Goal: Contribute content: Contribute content

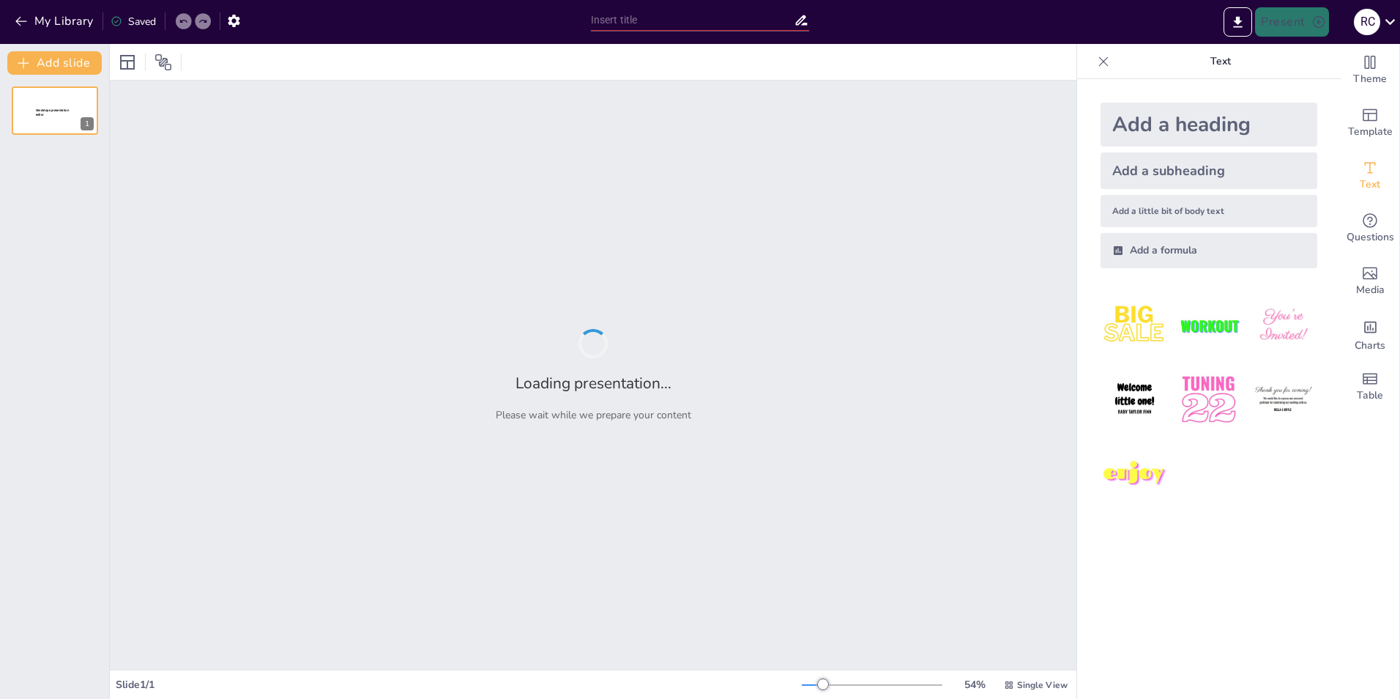
type input "La Evolución del Pensamiento Ético a lo Largo de la Historia"
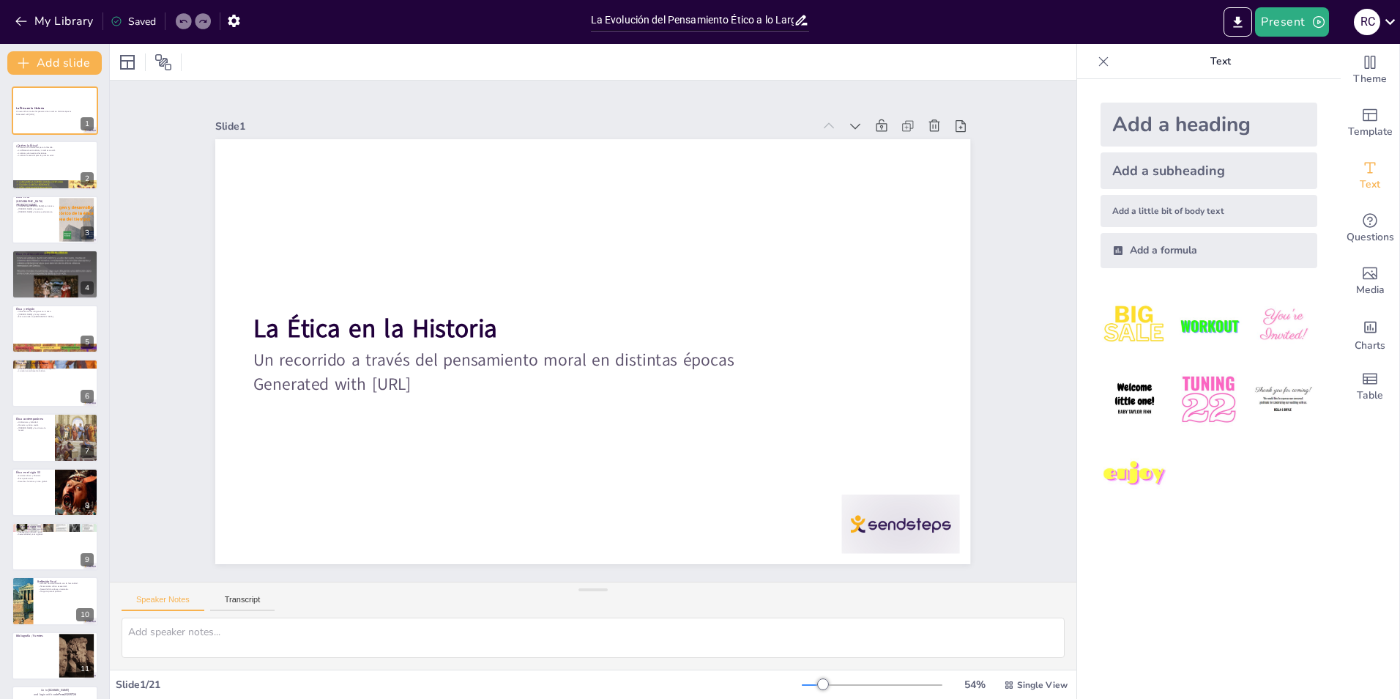
checkbox input "true"
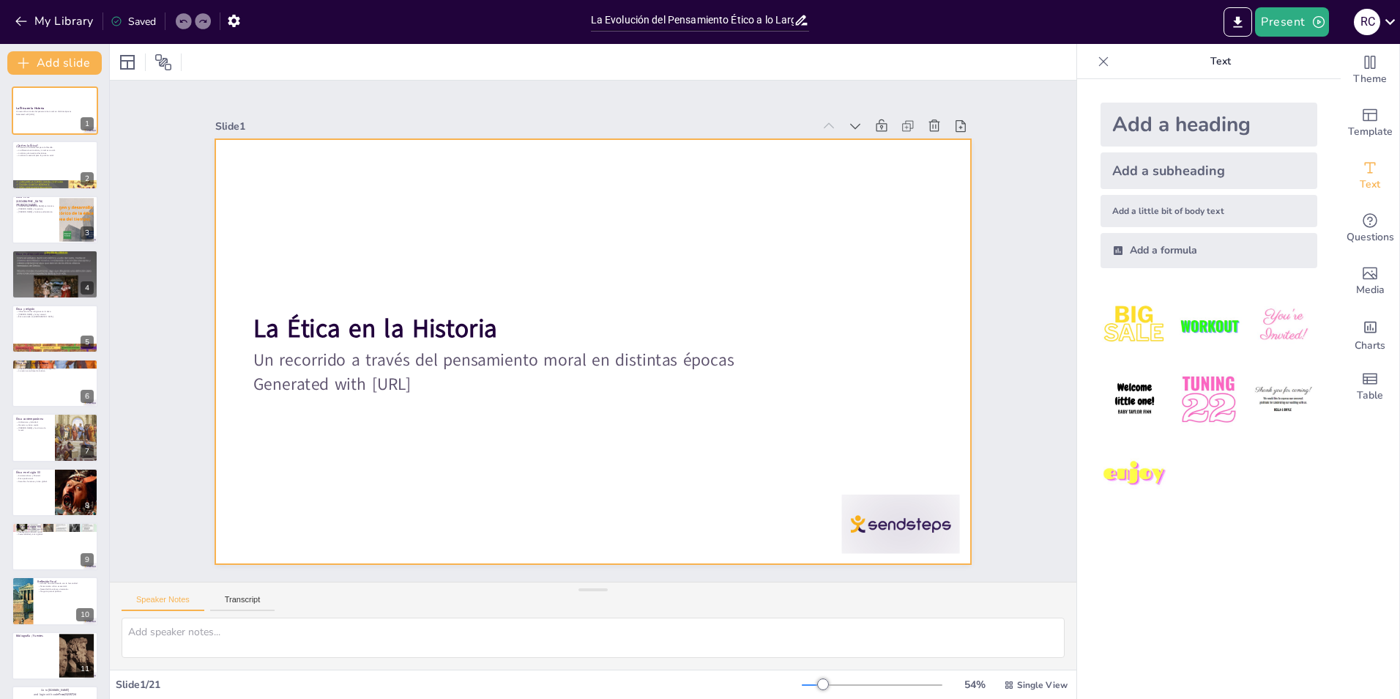
checkbox input "true"
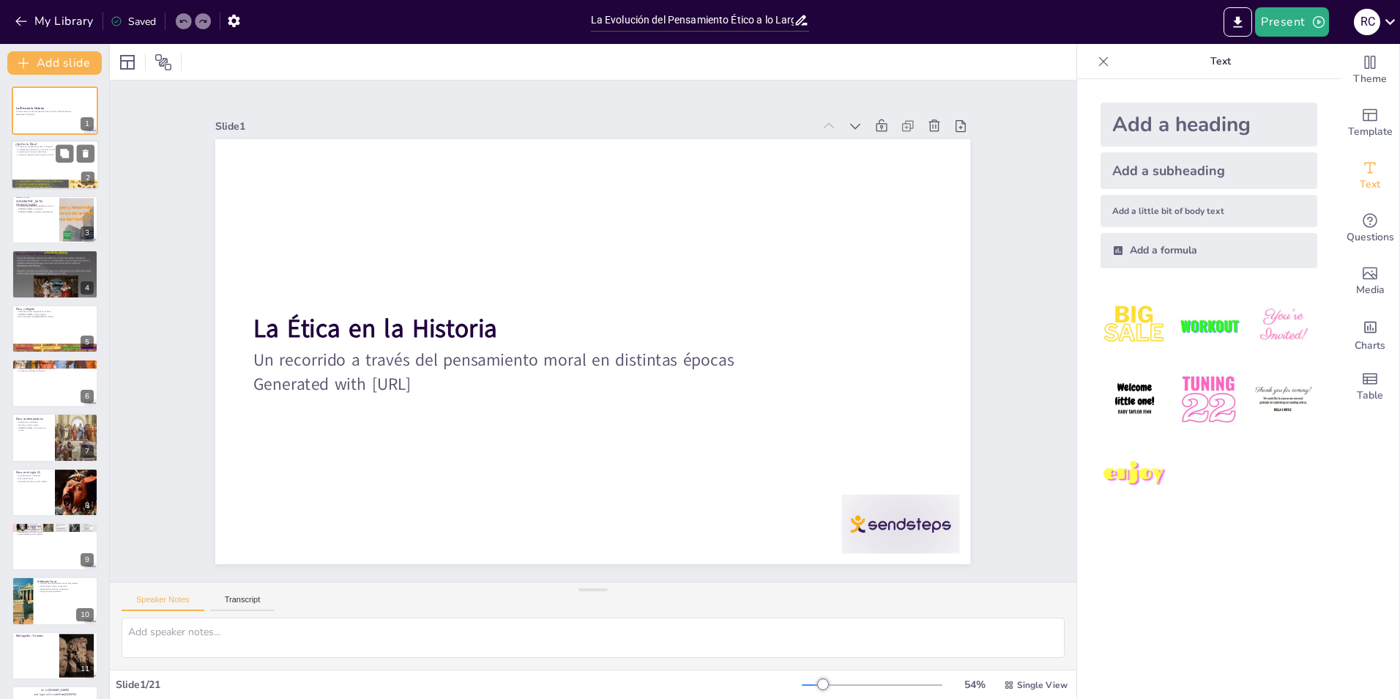
checkbox input "true"
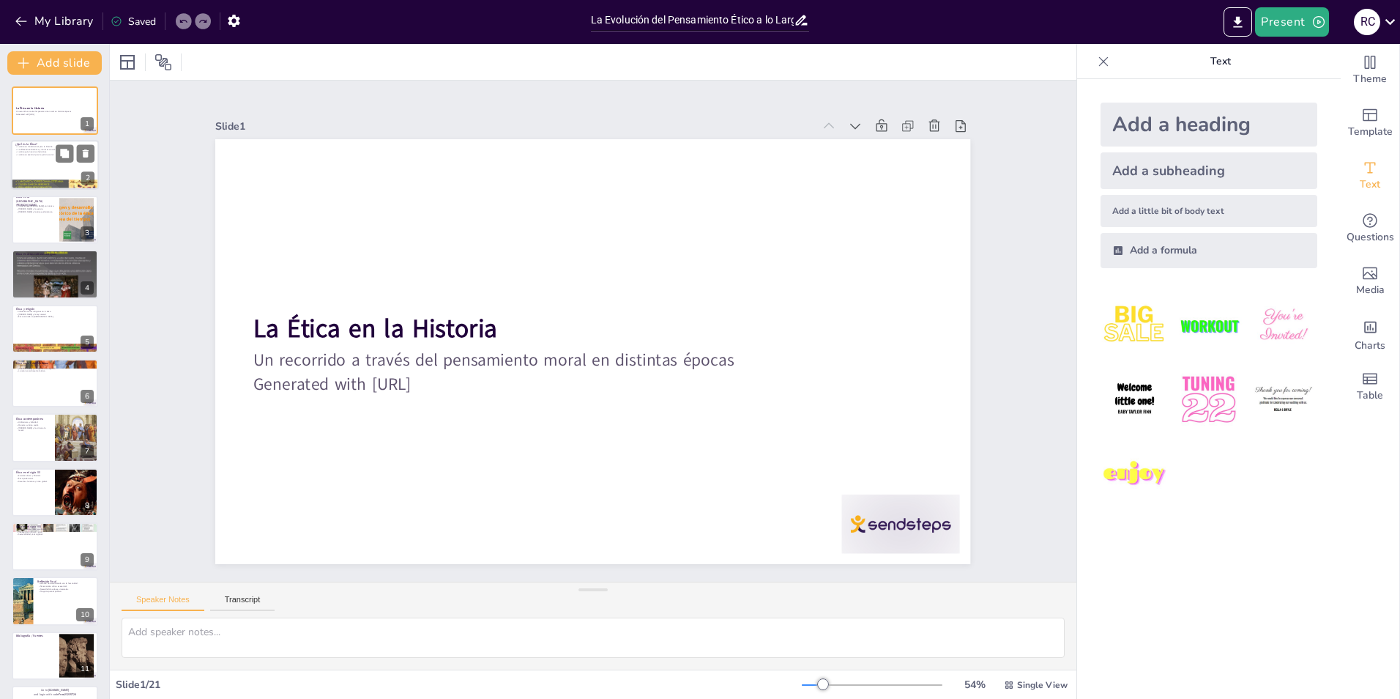
checkbox input "true"
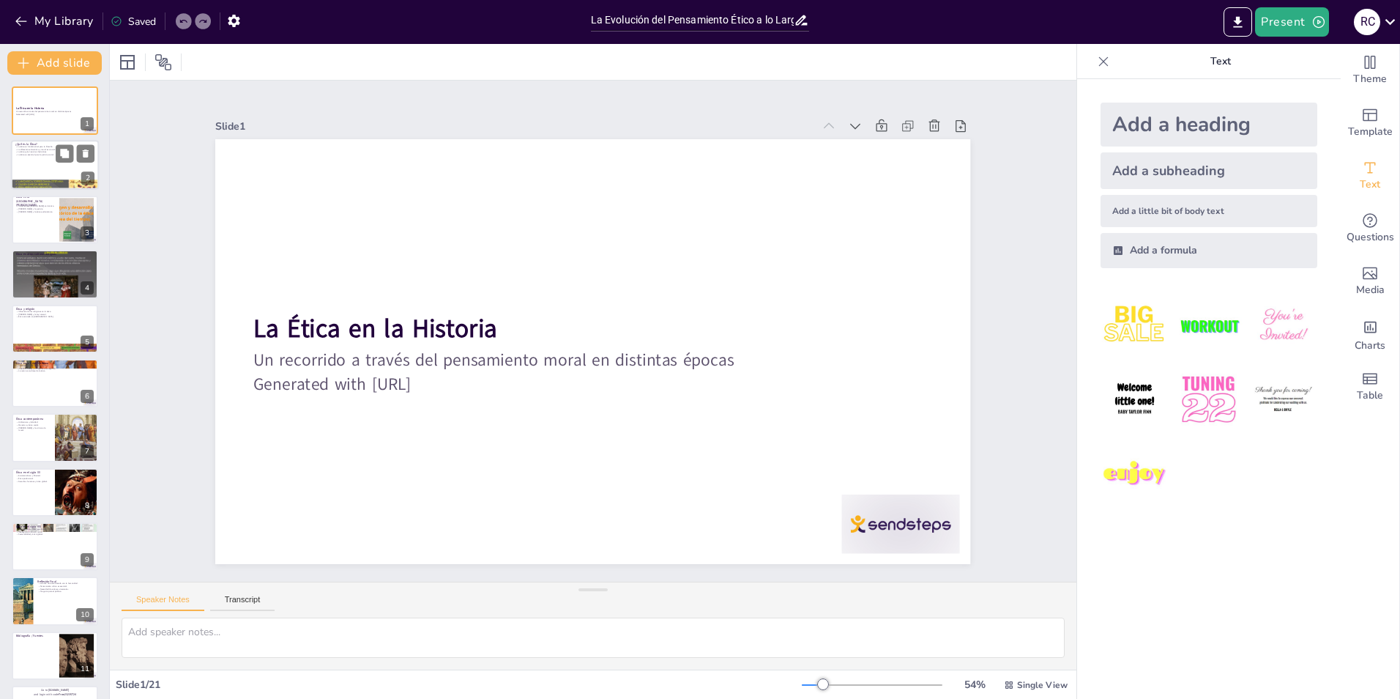
checkbox input "true"
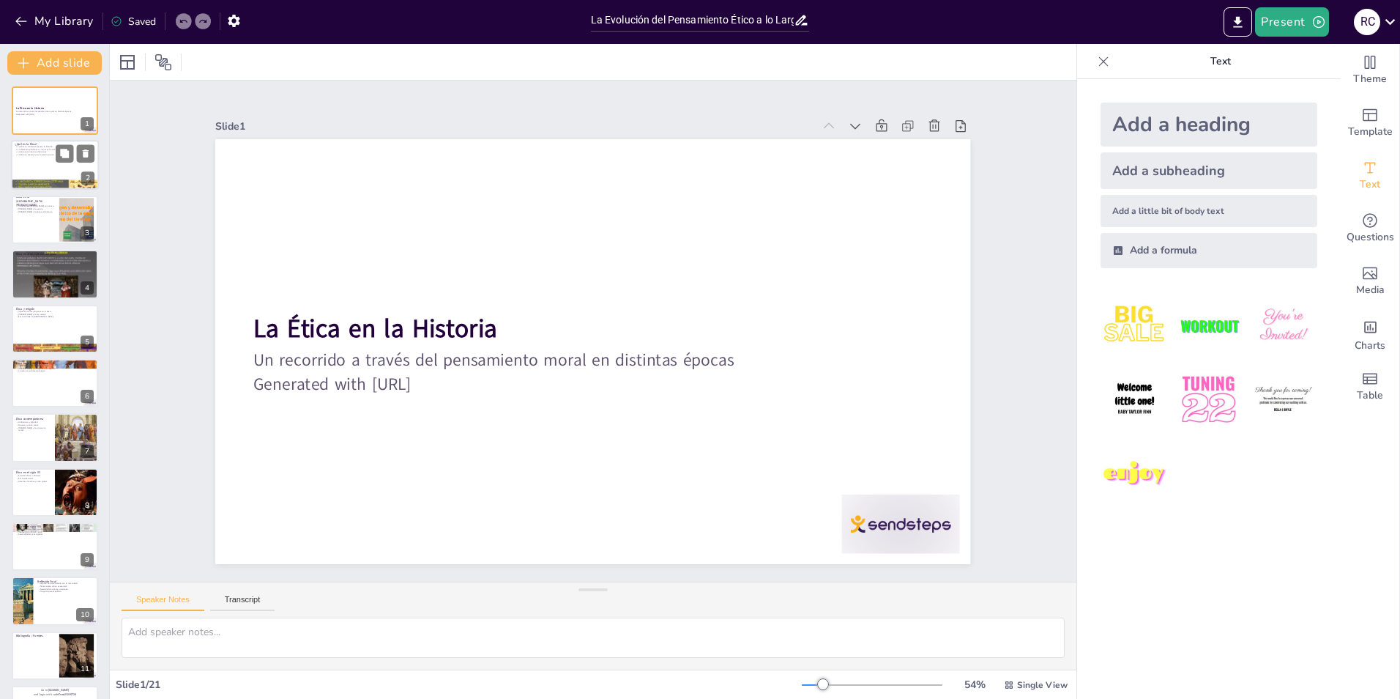
click at [71, 168] on div at bounding box center [55, 166] width 88 height 50
type textarea "La ética se considera una de las ramas más importantes de la filosofía, ya que …"
checkbox input "true"
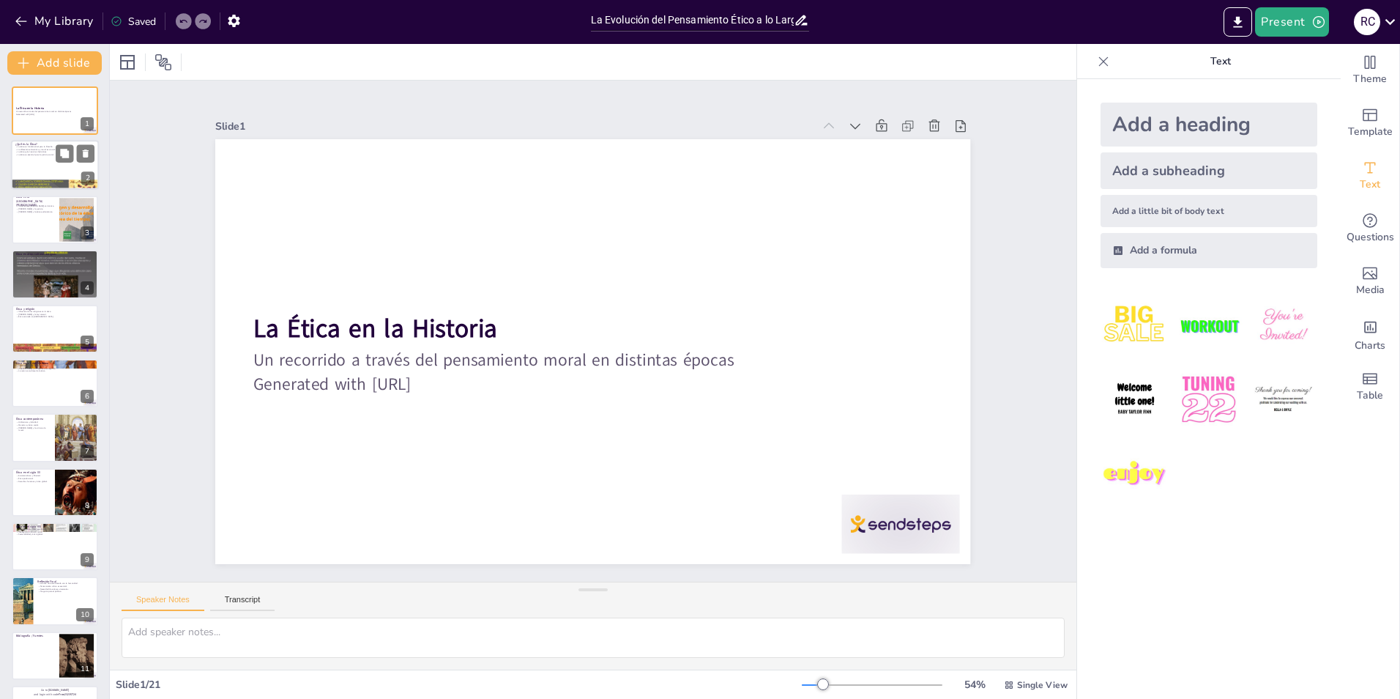
checkbox input "true"
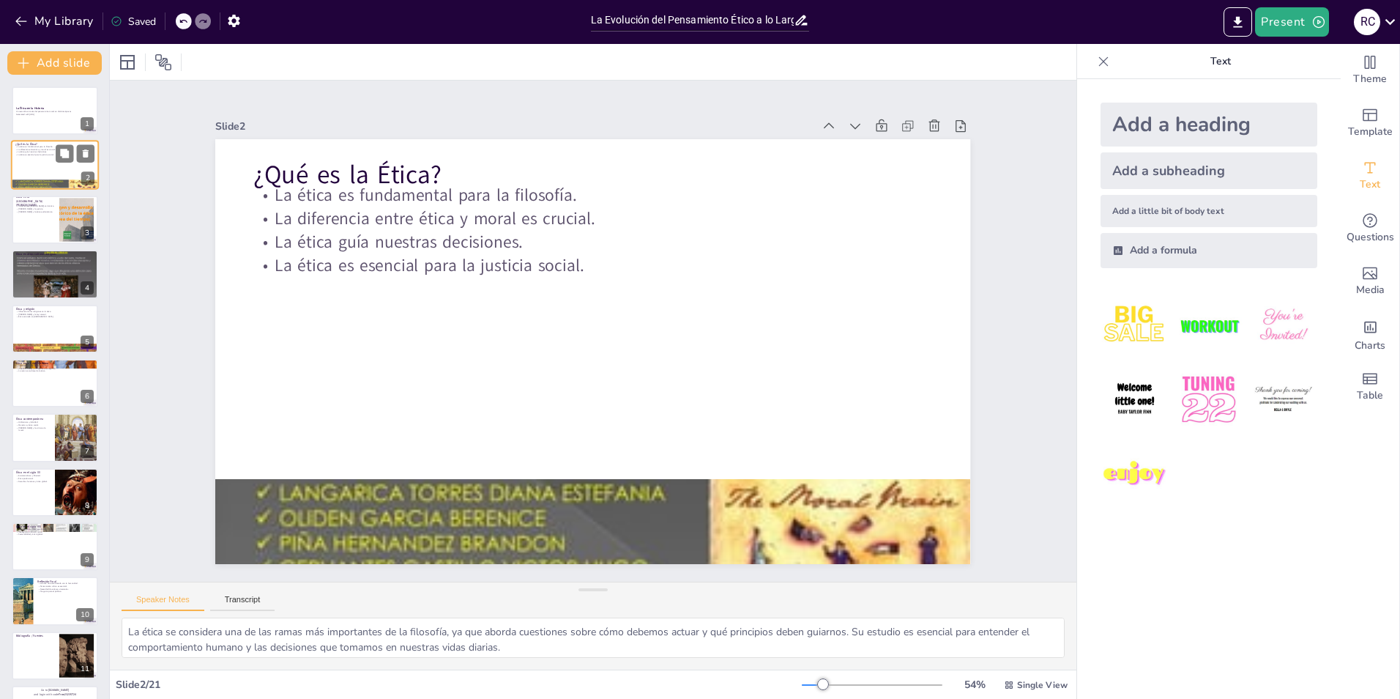
checkbox input "true"
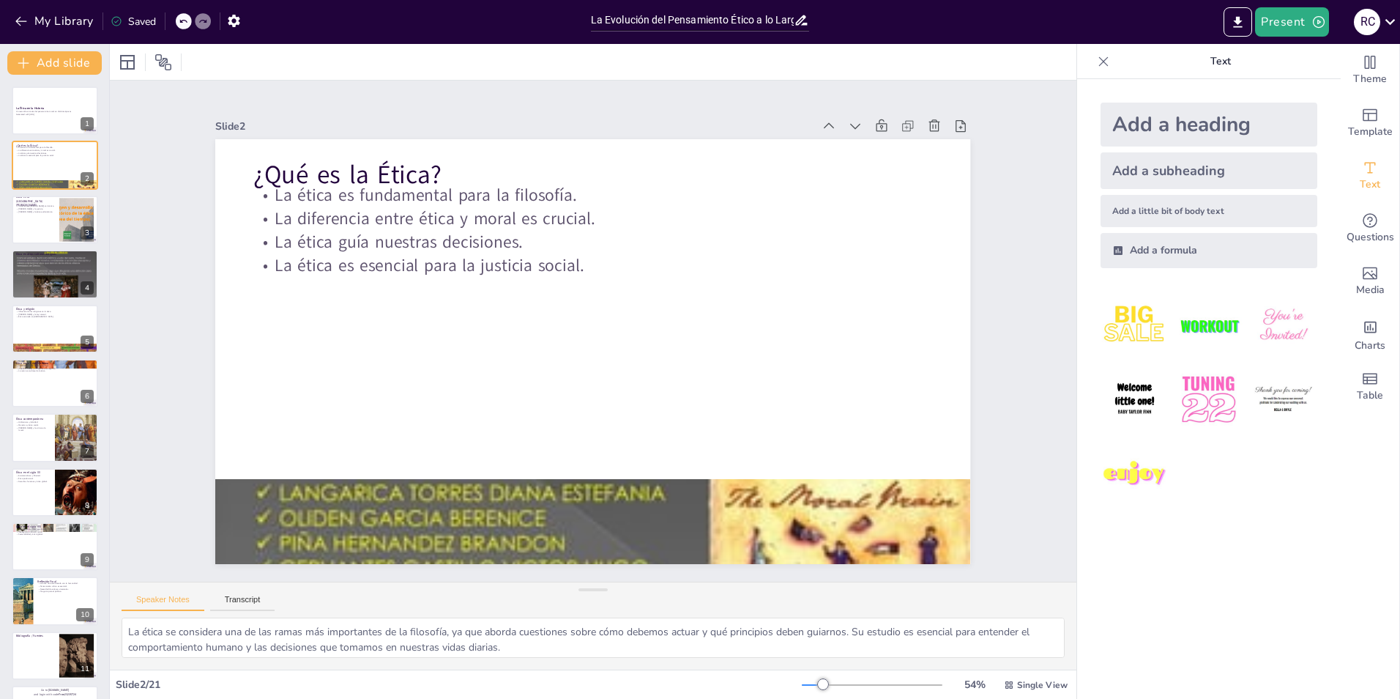
checkbox input "true"
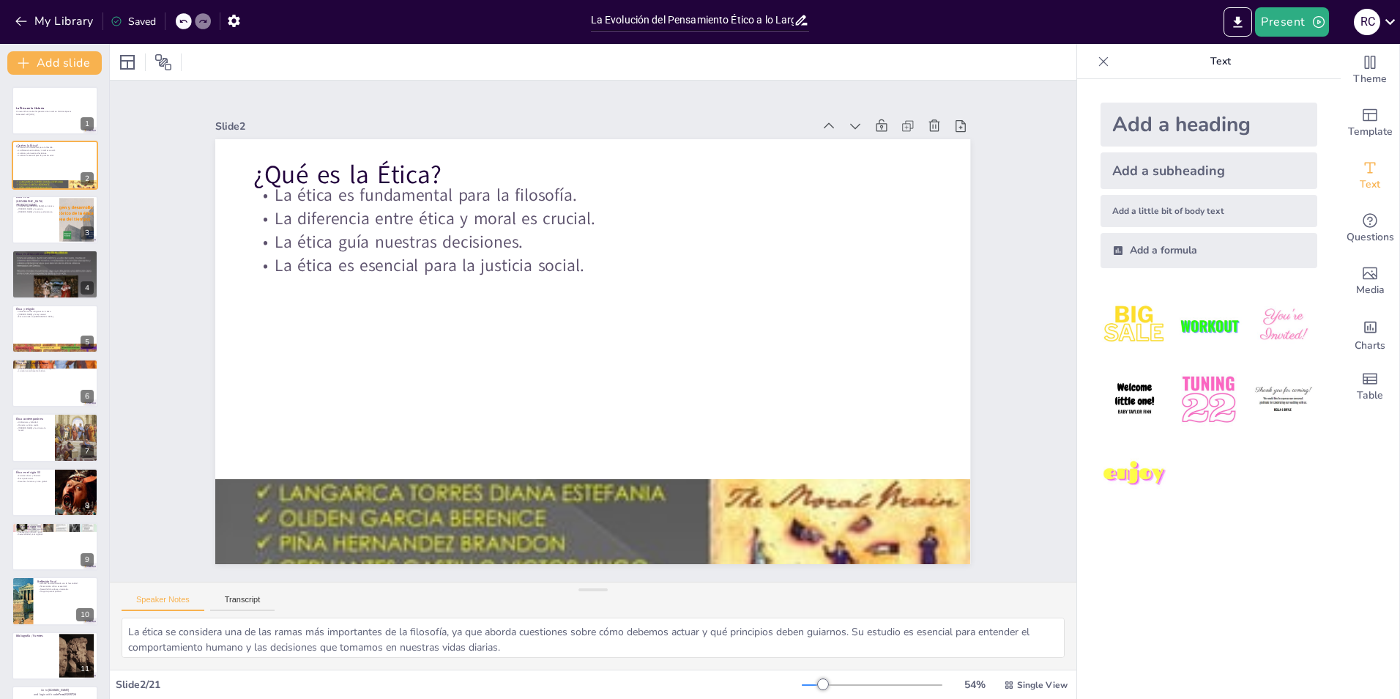
checkbox input "true"
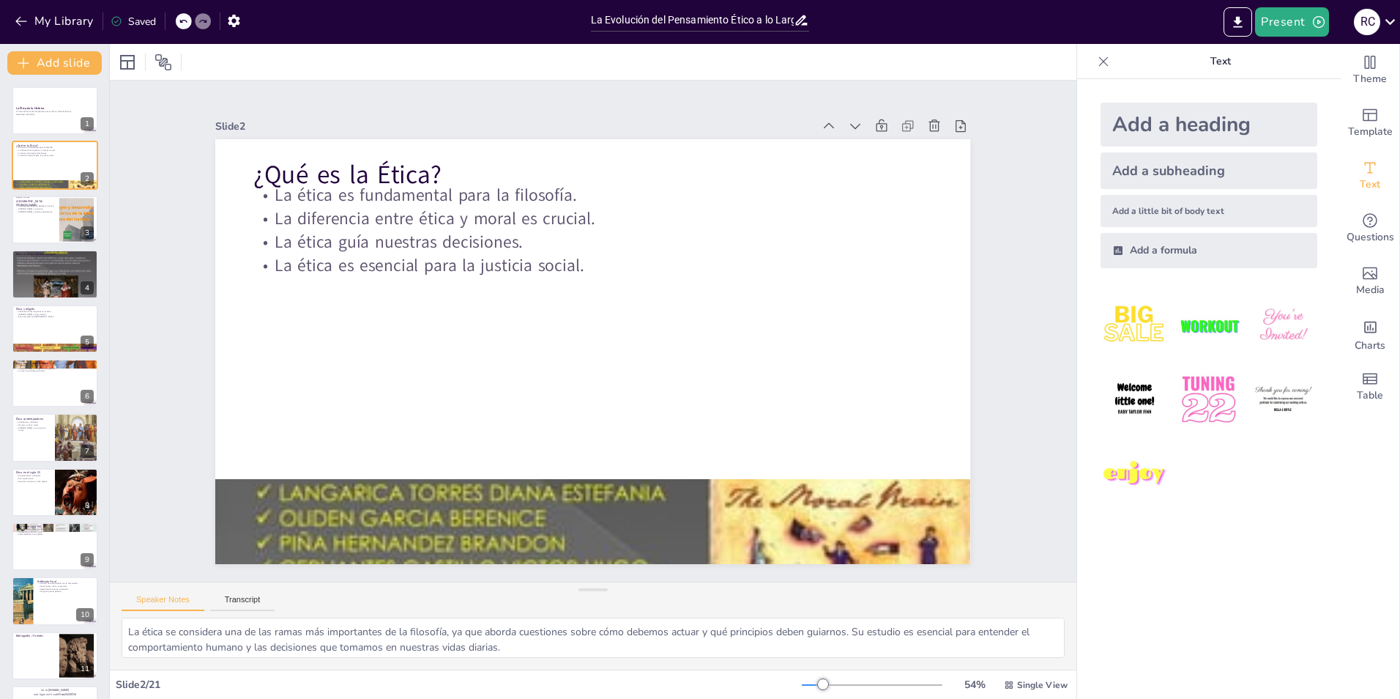
checkbox input "true"
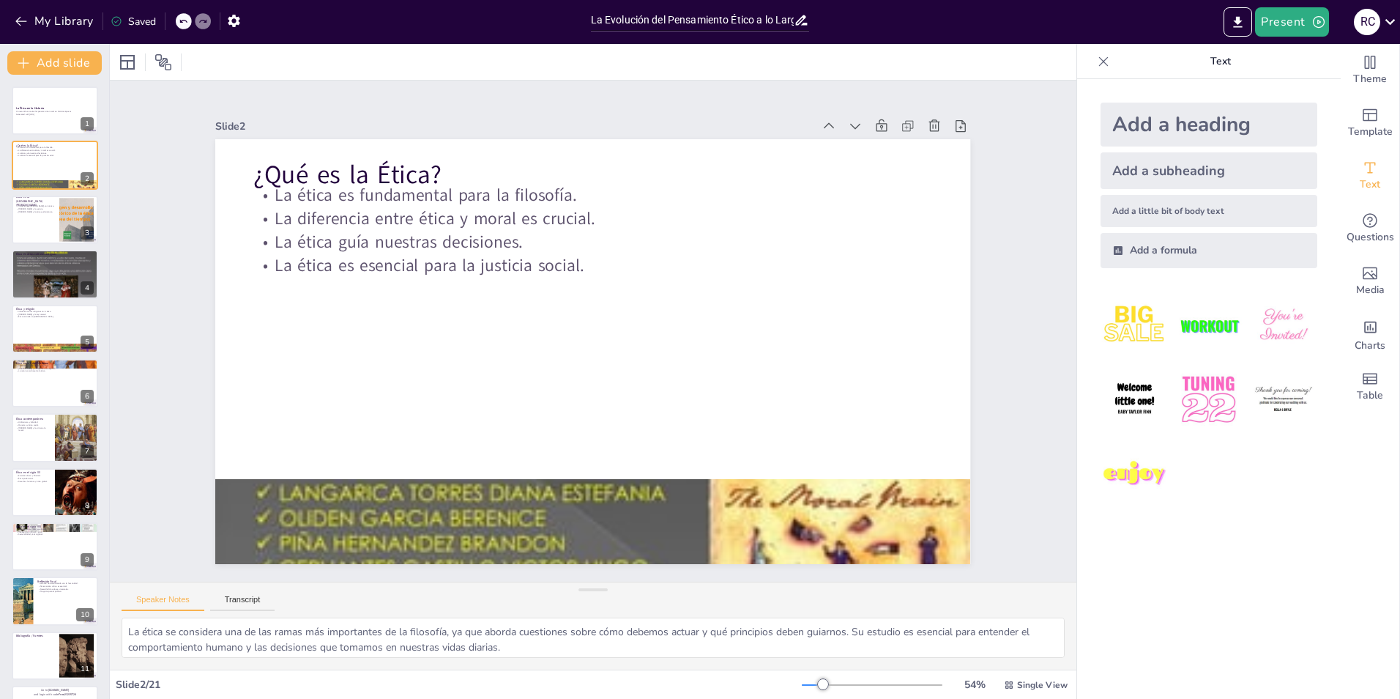
checkbox input "true"
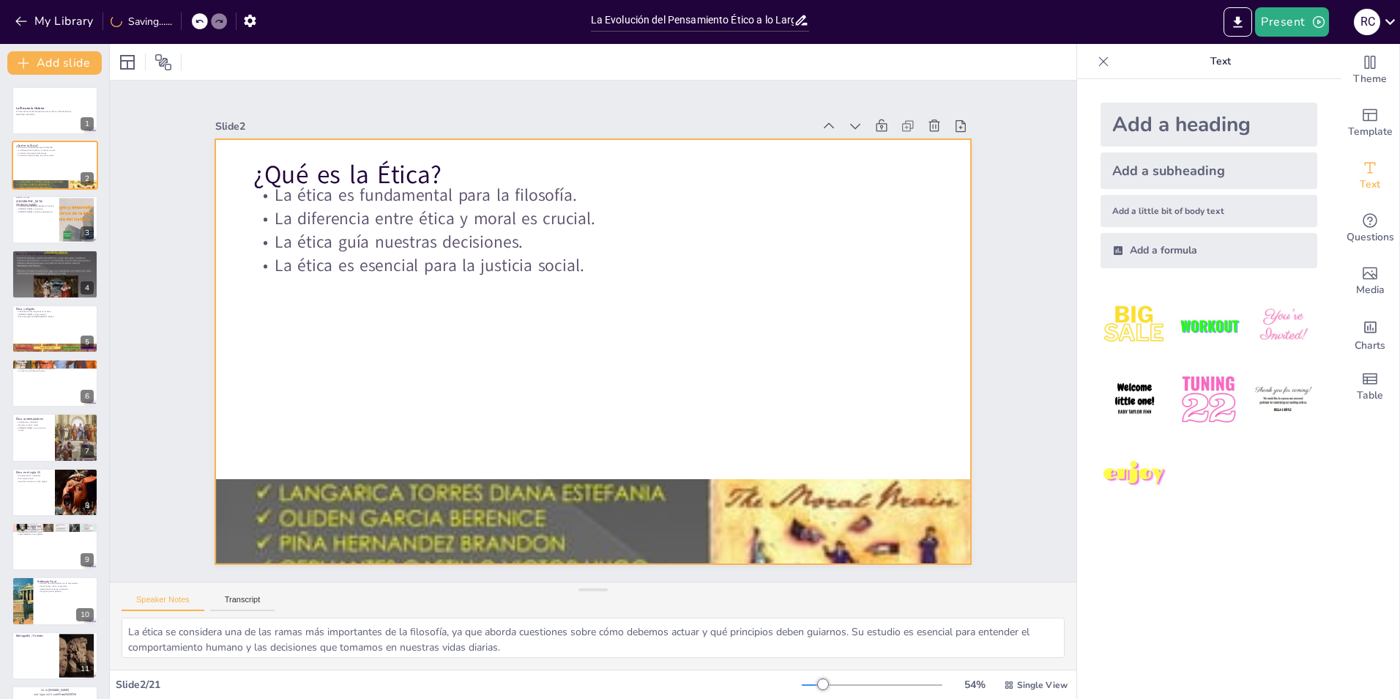
checkbox input "true"
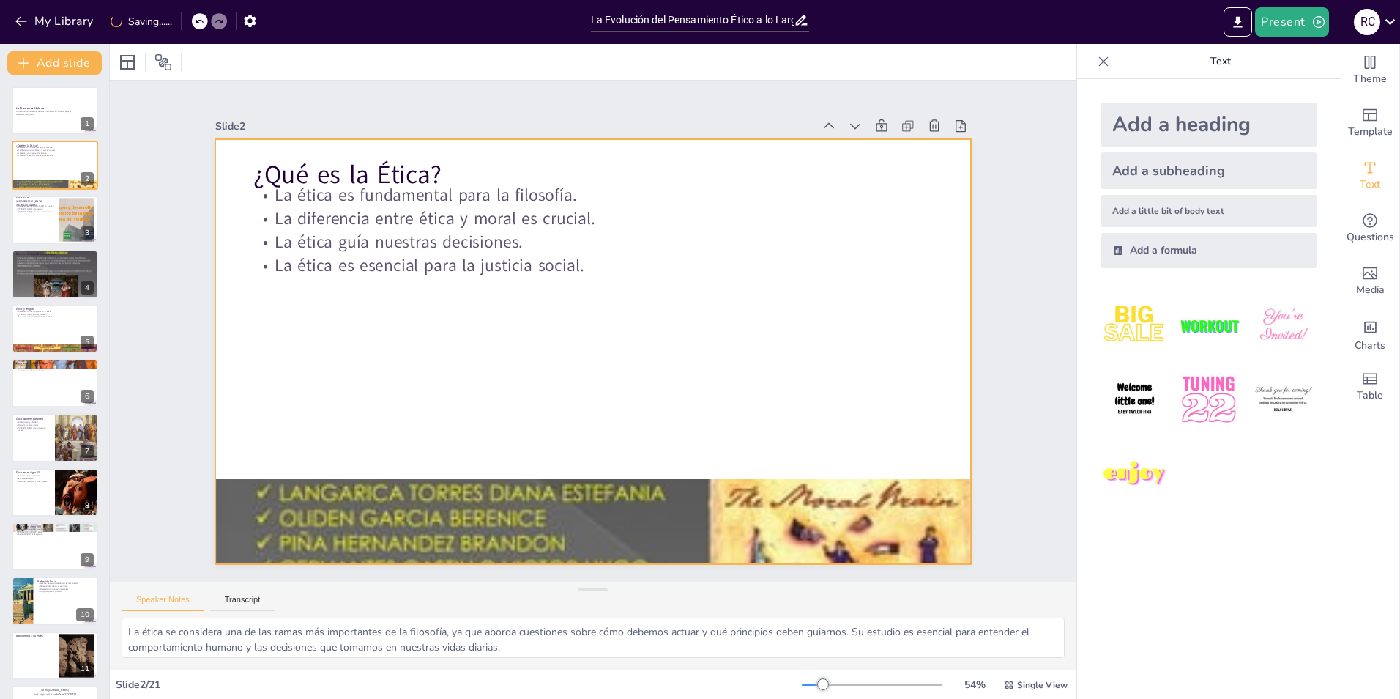
checkbox input "true"
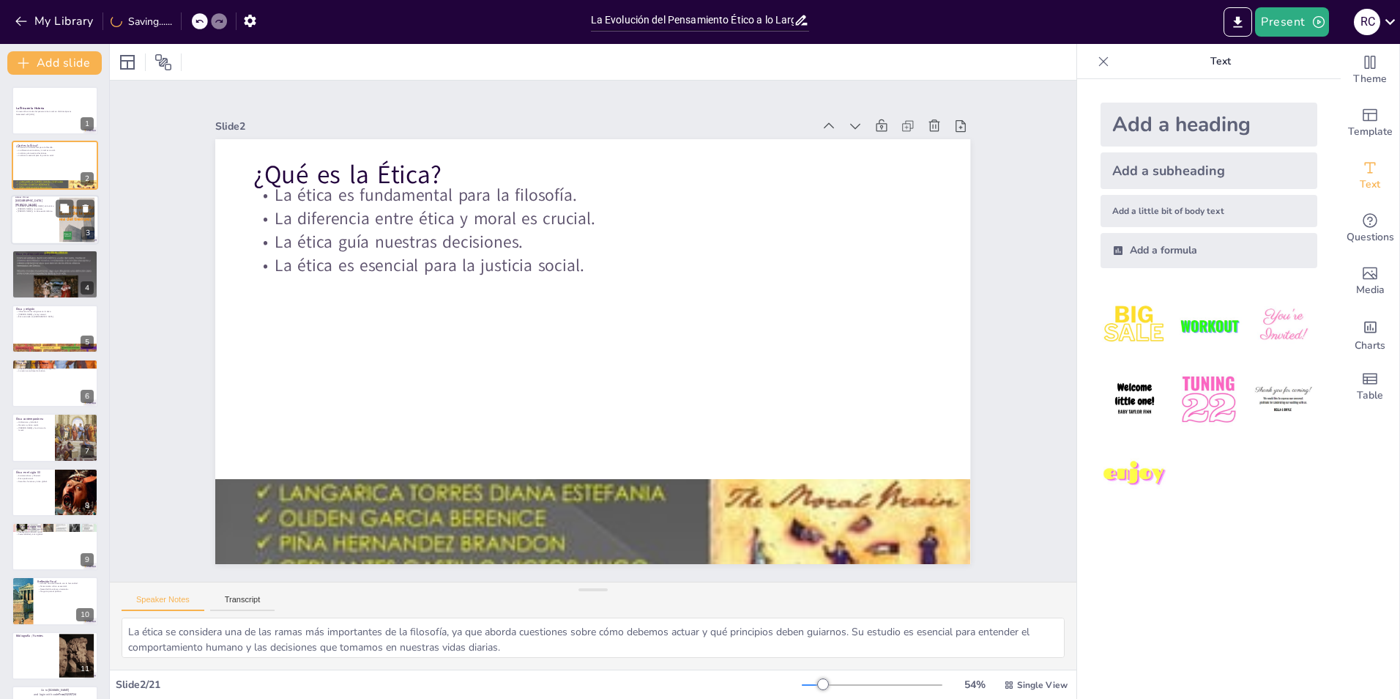
checkbox input "true"
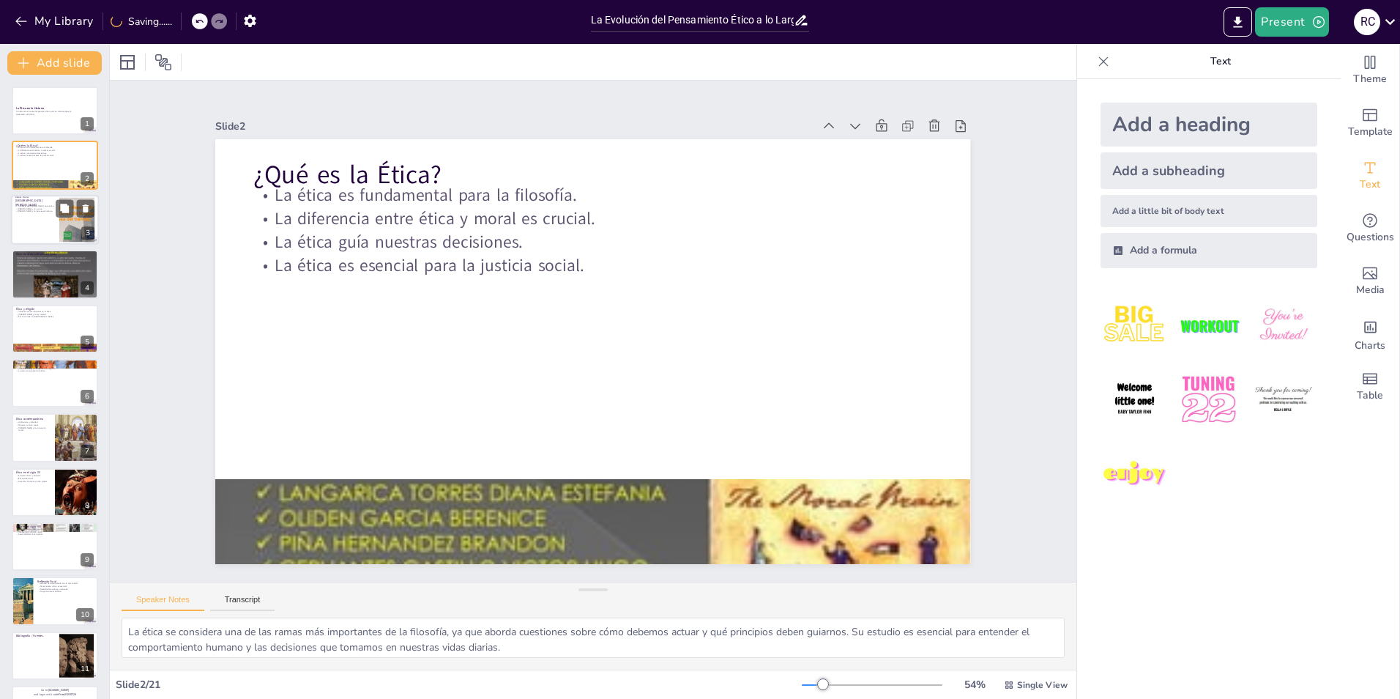
checkbox input "true"
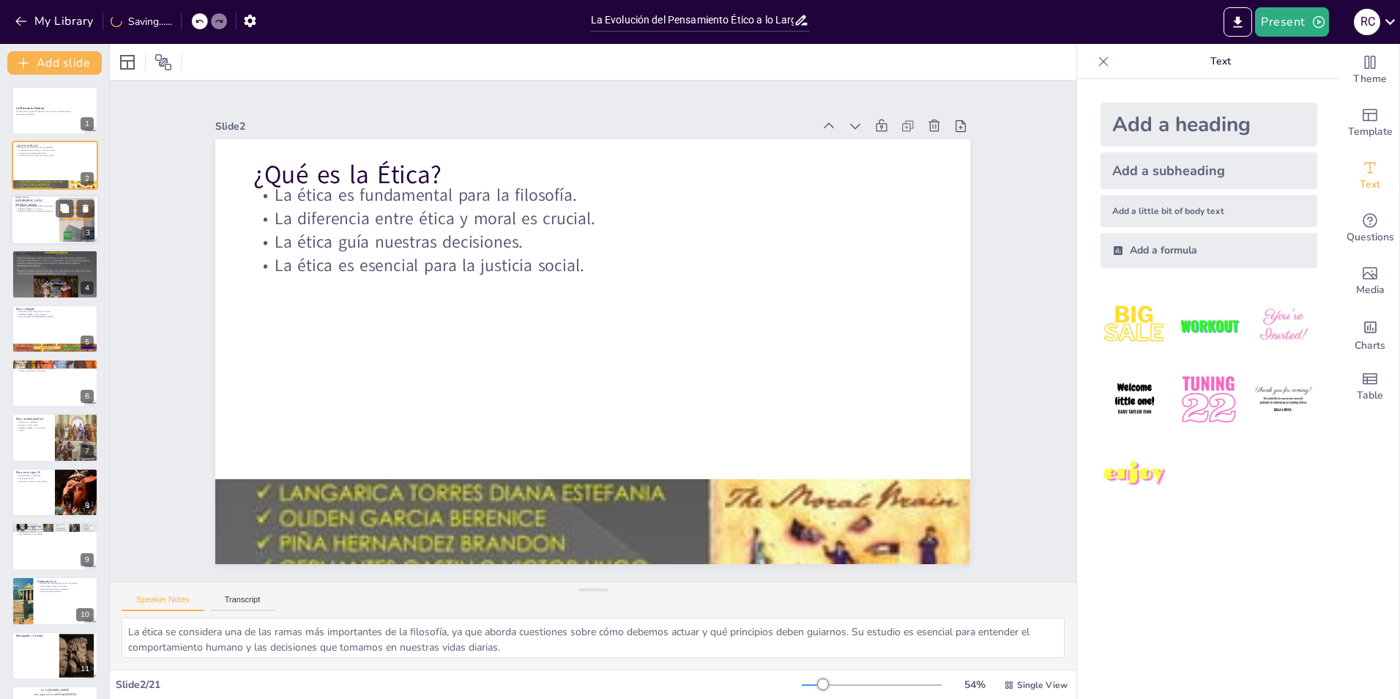
checkbox input "true"
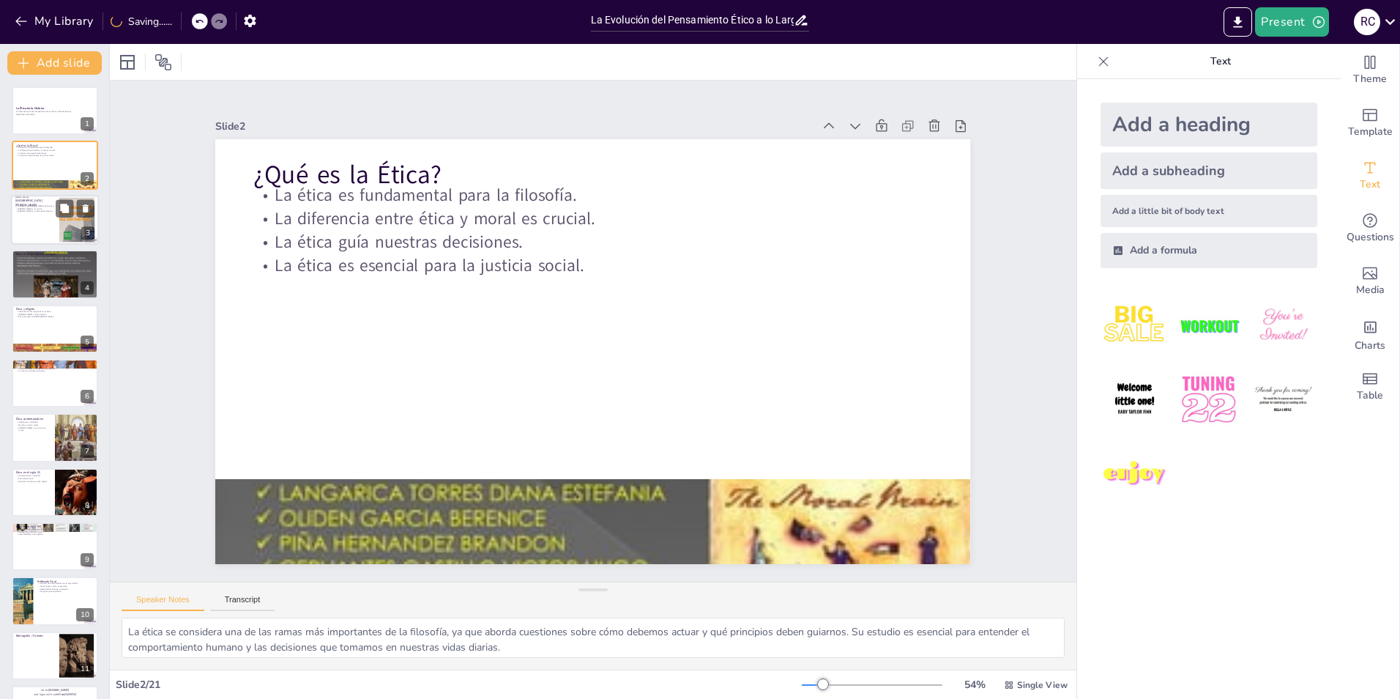
checkbox input "true"
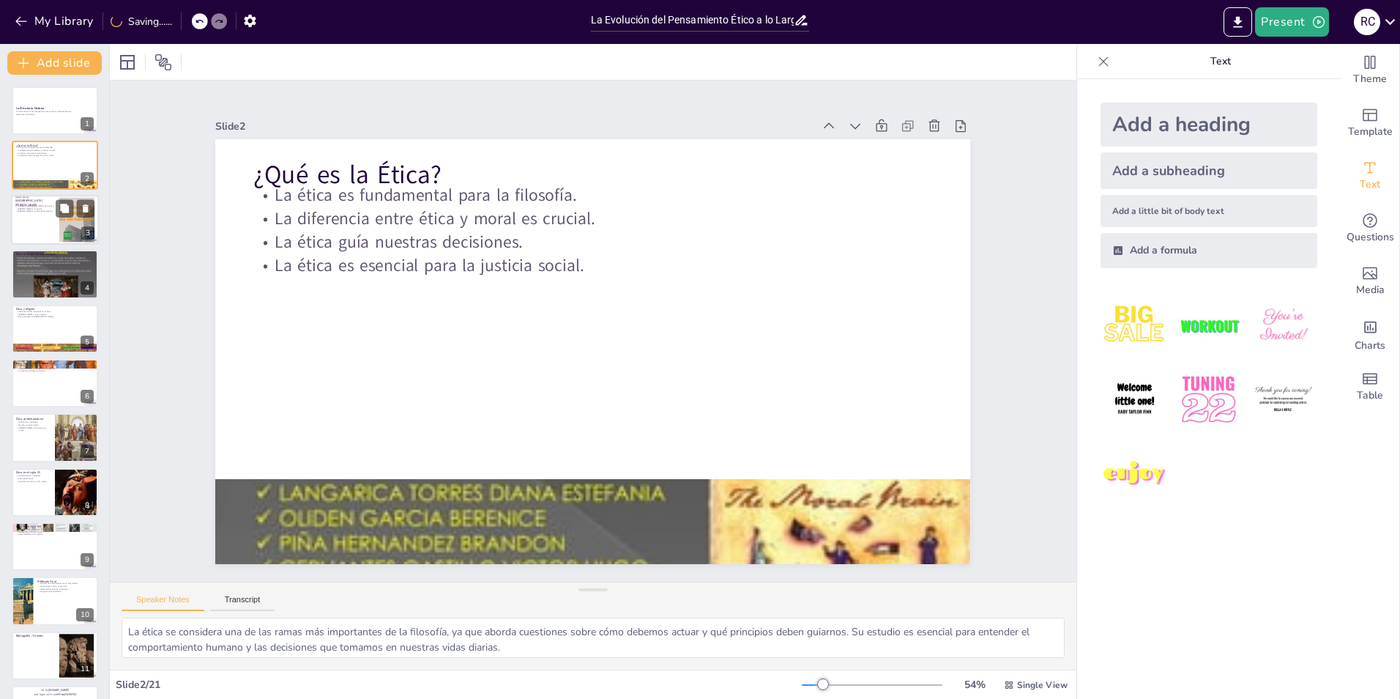
checkbox input "true"
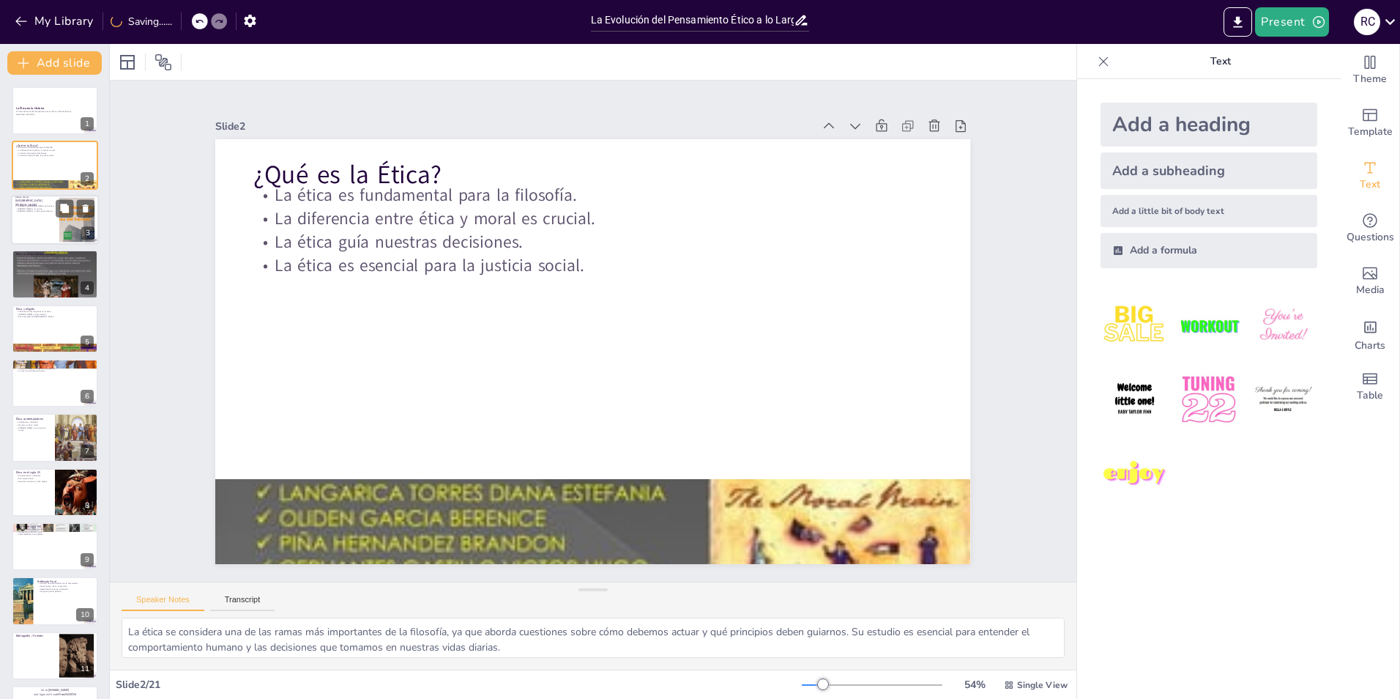
click at [47, 200] on p "Ética en la [GEOGRAPHIC_DATA][PERSON_NAME]" at bounding box center [35, 200] width 40 height 12
type textarea "[PERSON_NAME] es considerado uno de los padres de la ética occidental. Su enfoq…"
checkbox input "true"
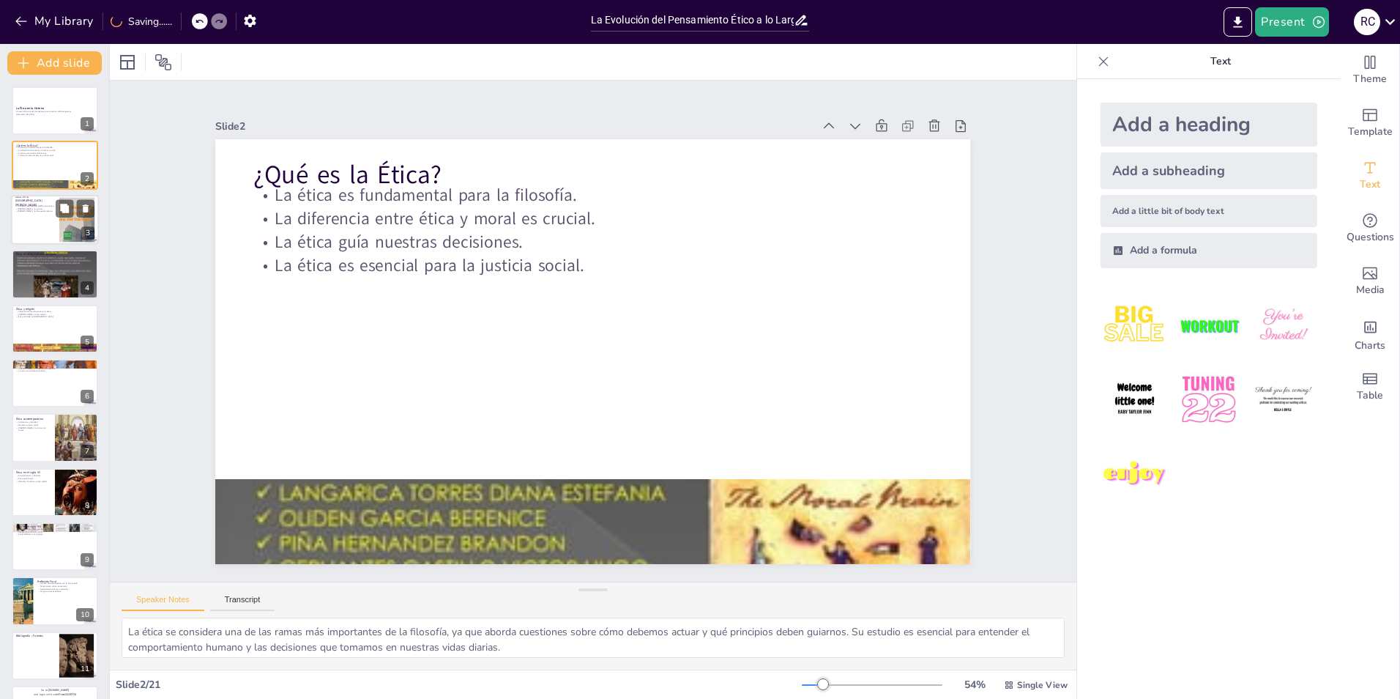
checkbox input "true"
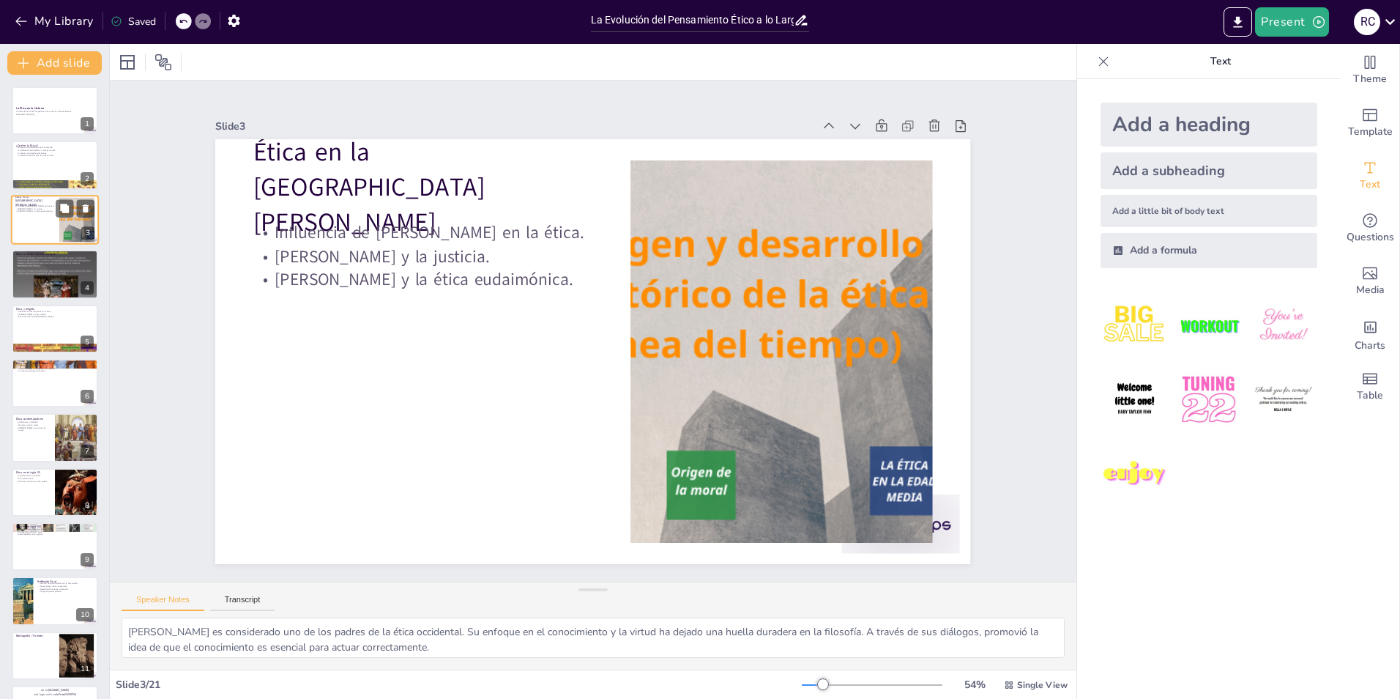
checkbox input "true"
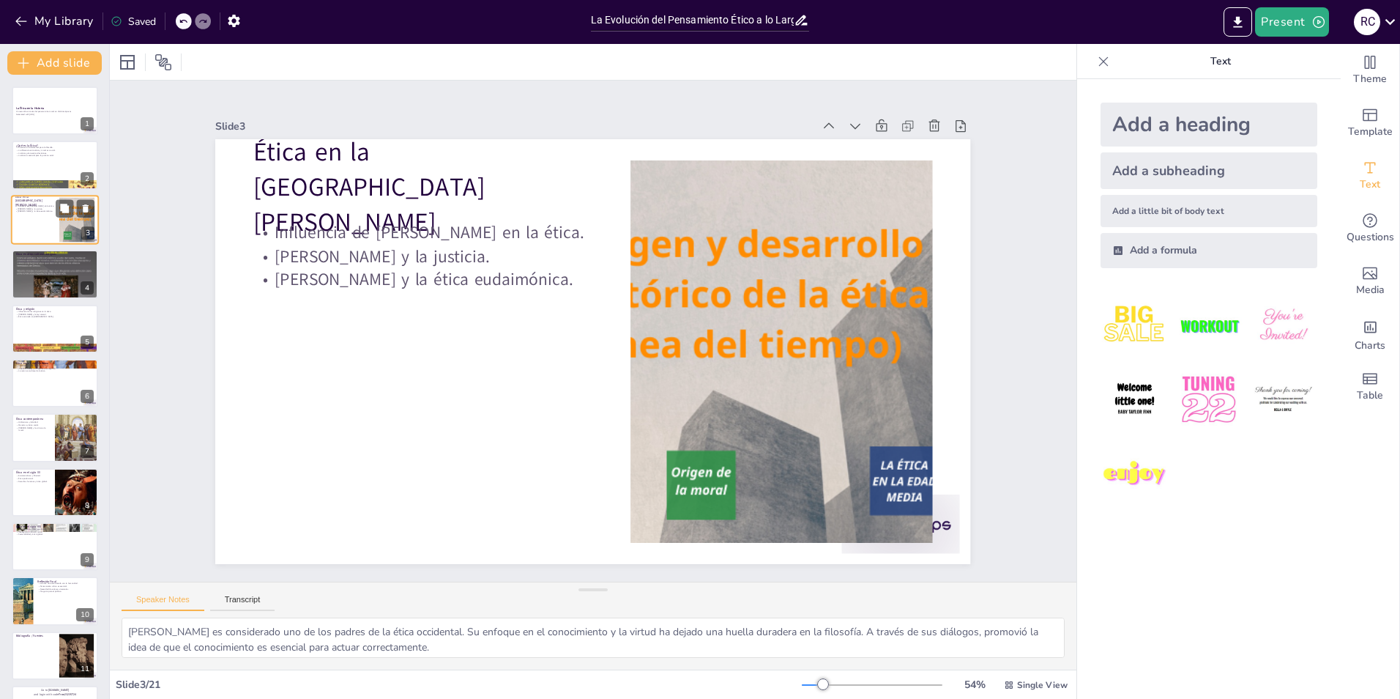
checkbox input "true"
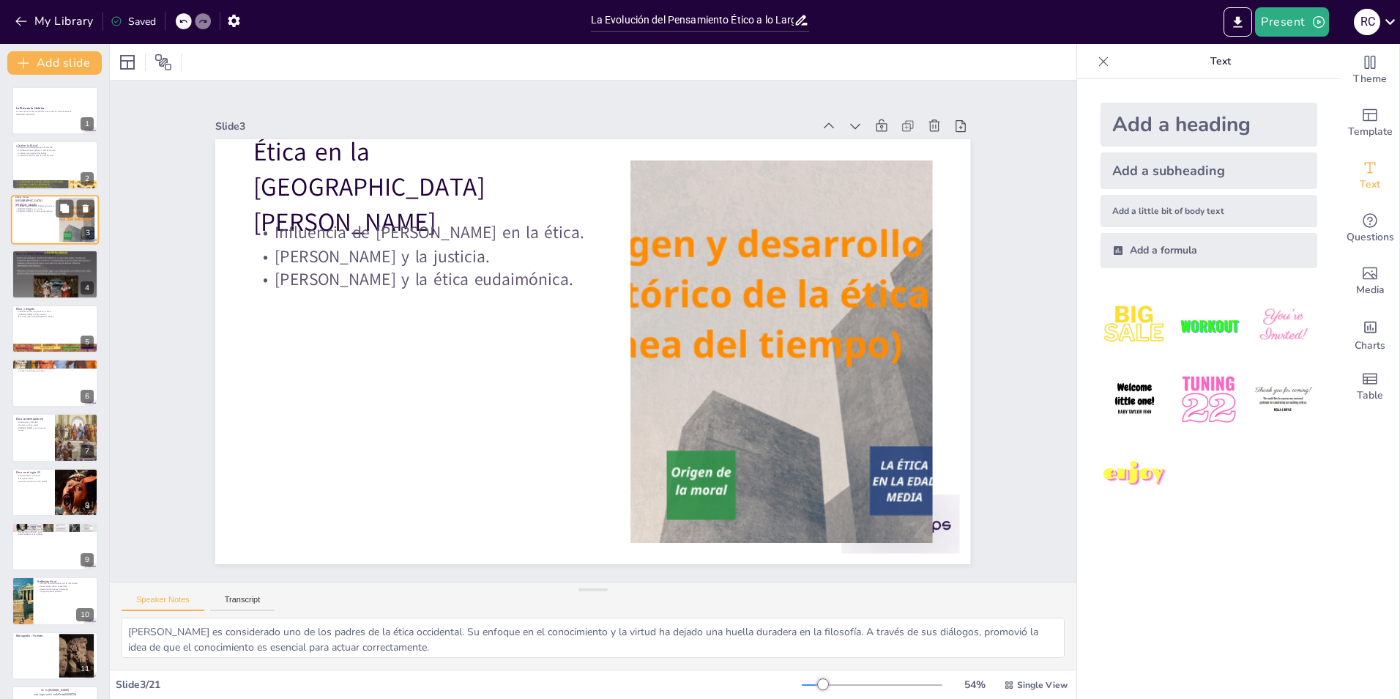
checkbox input "true"
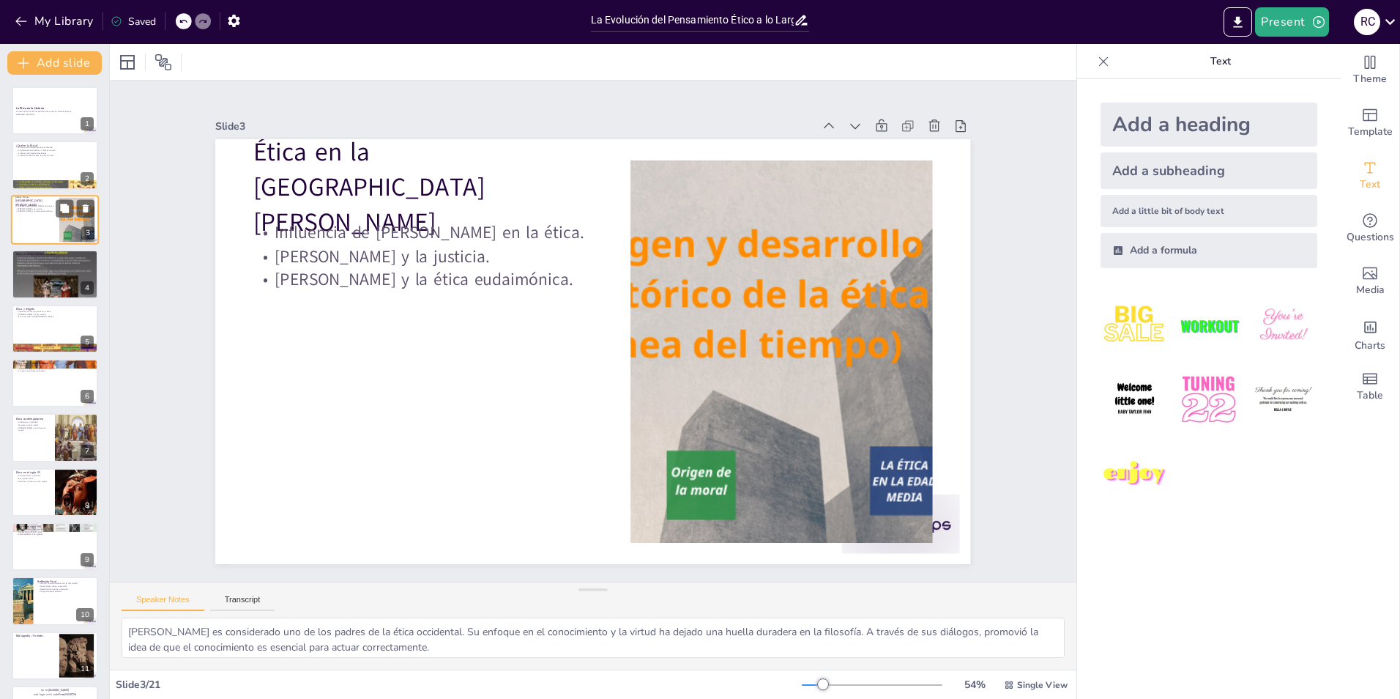
checkbox input "true"
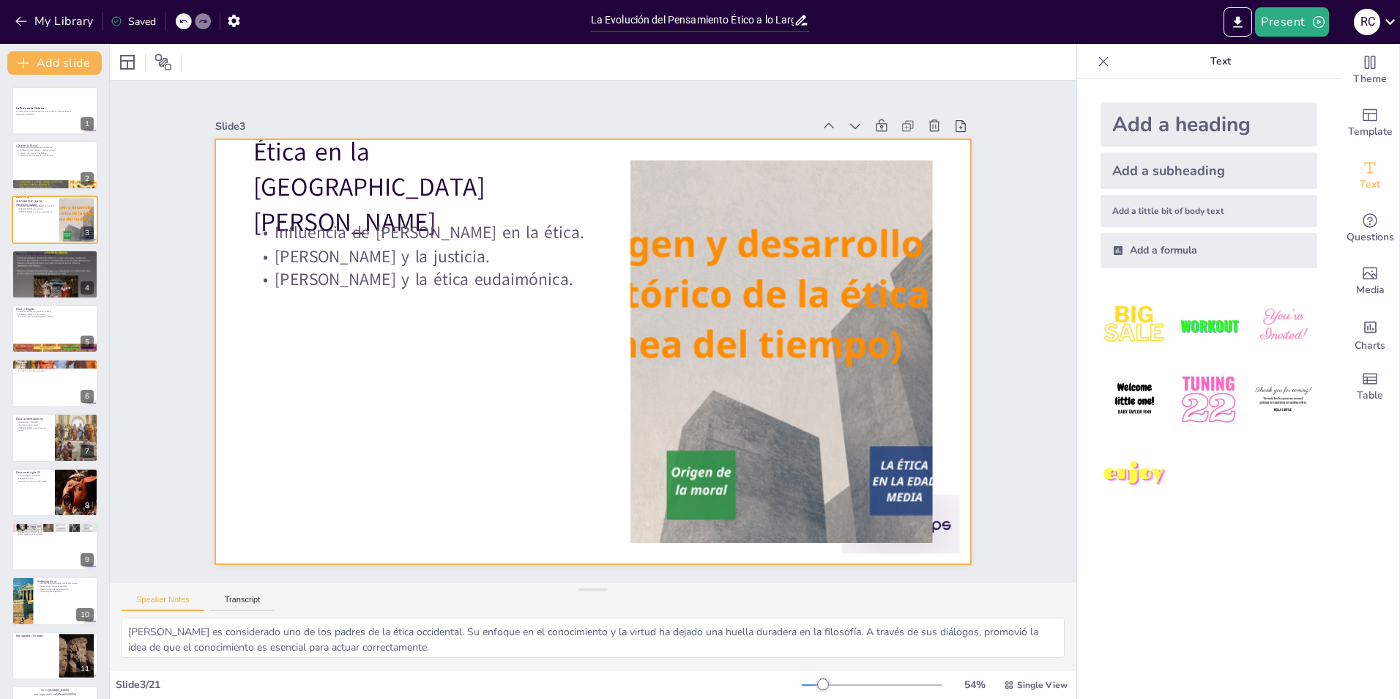
checkbox input "true"
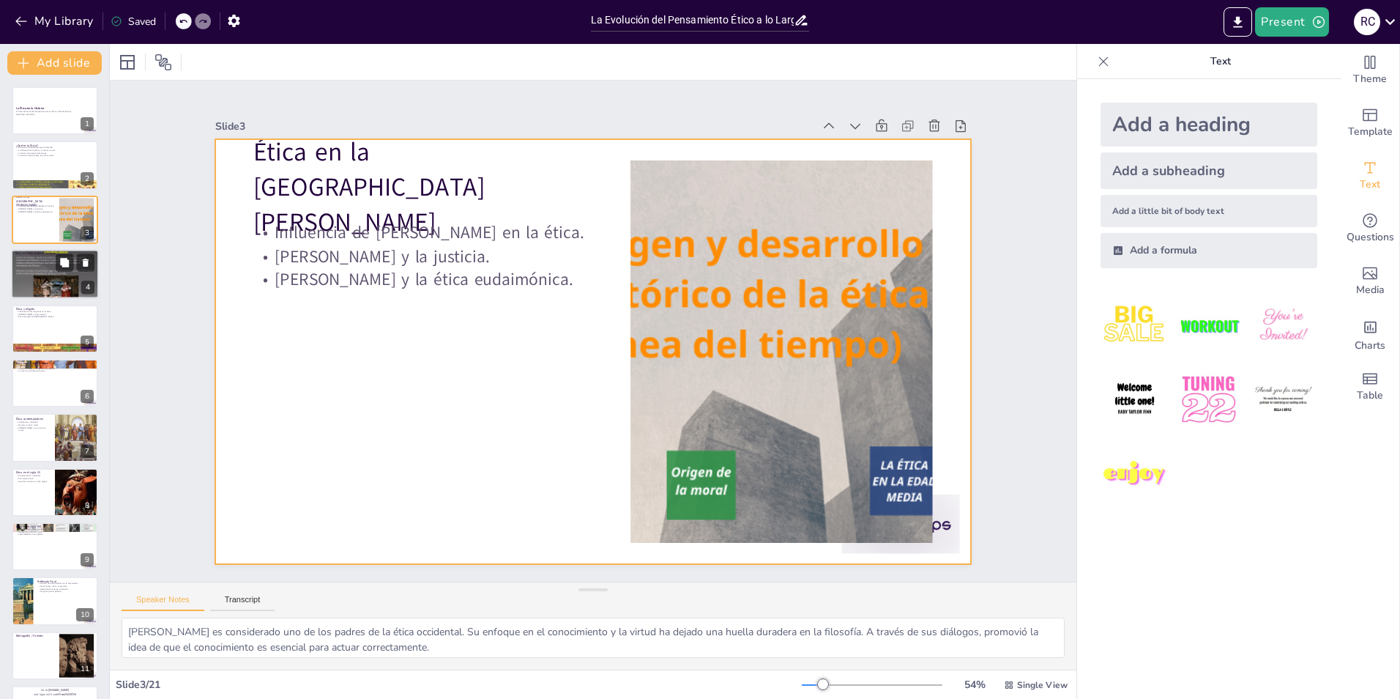
checkbox input "true"
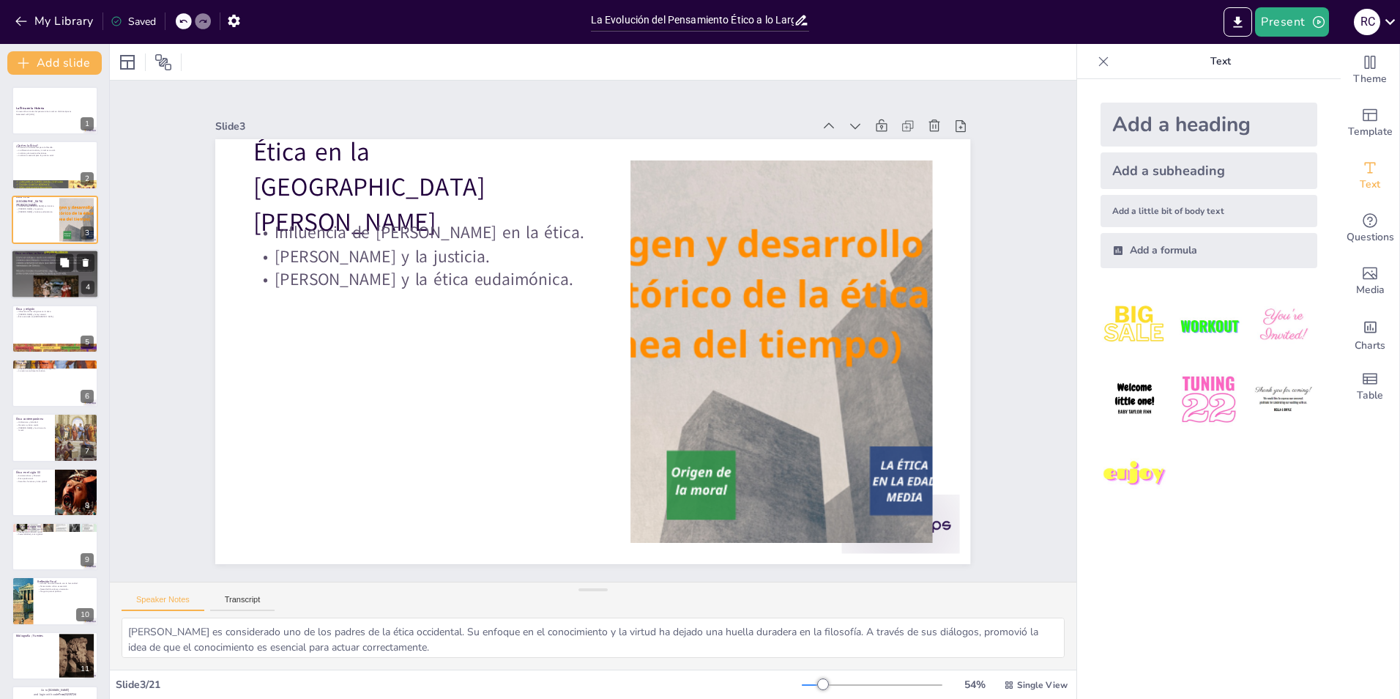
checkbox input "true"
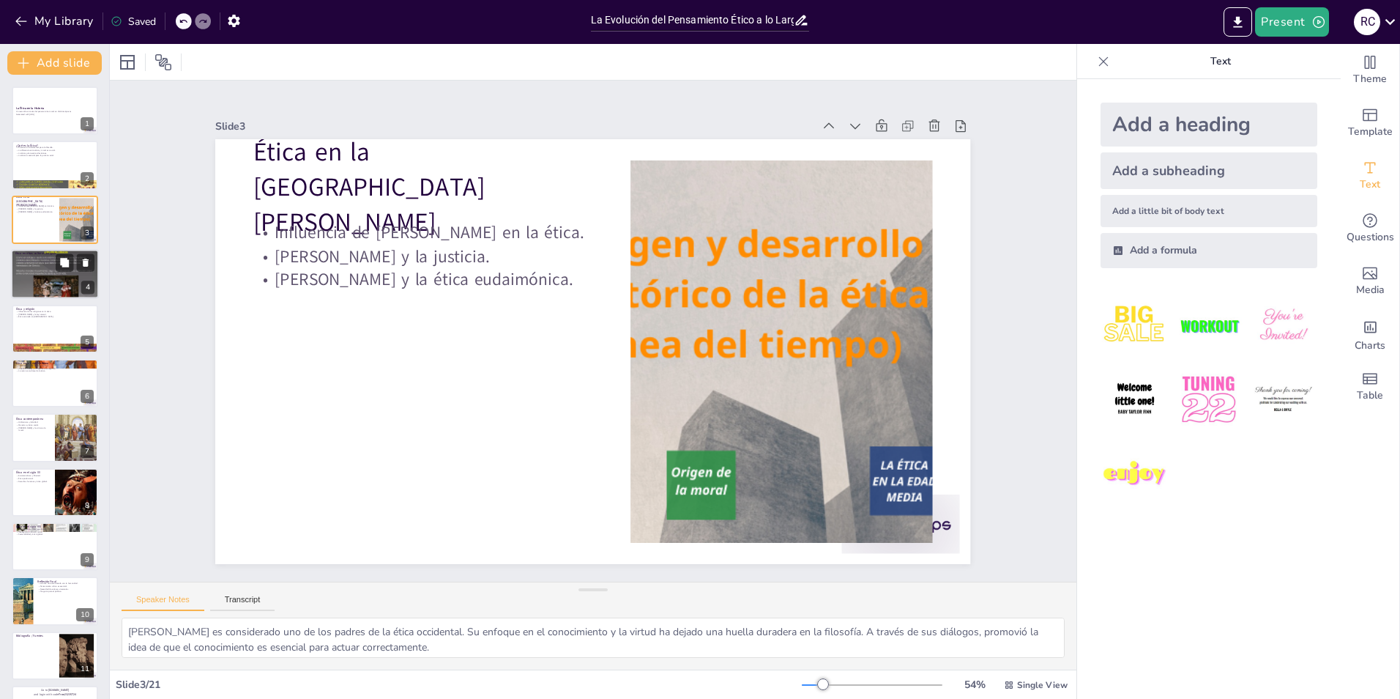
checkbox input "true"
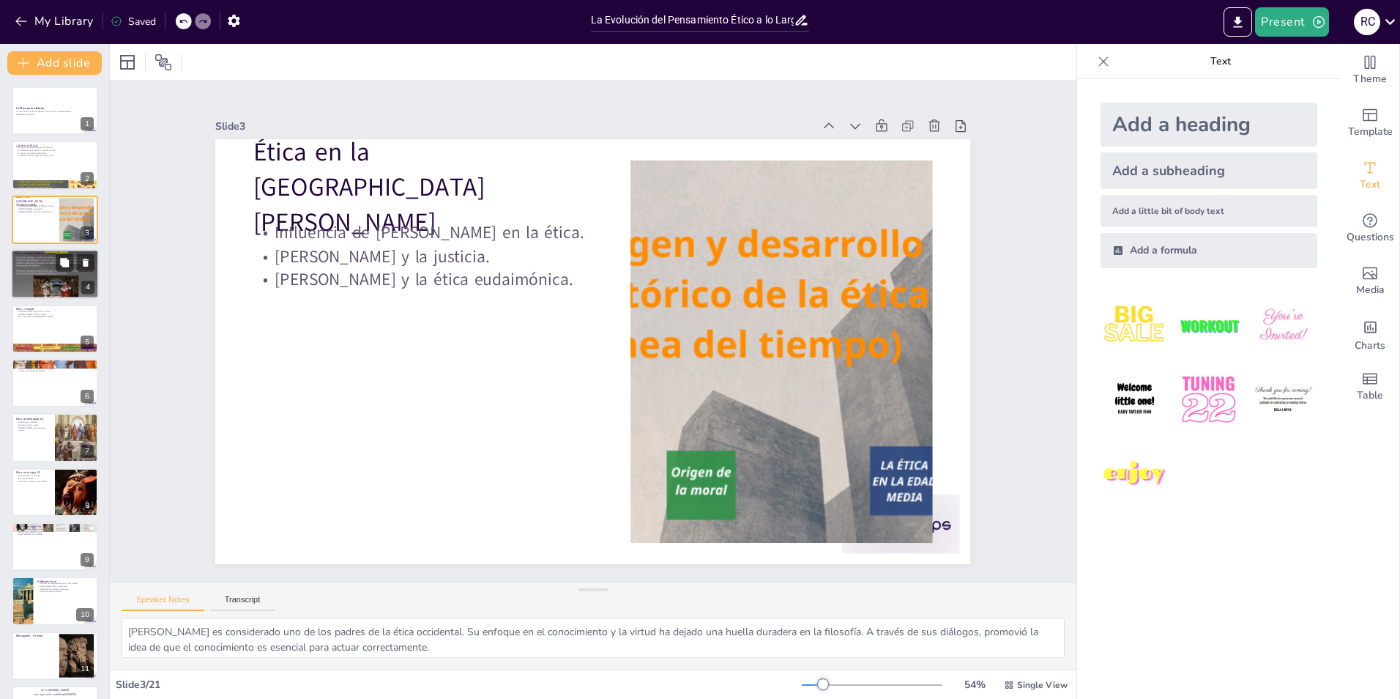
click at [44, 265] on div at bounding box center [55, 274] width 88 height 66
type textarea "En la antigua cultura egipcia, la justicia y el equilibrio eran valores fundame…"
checkbox input "true"
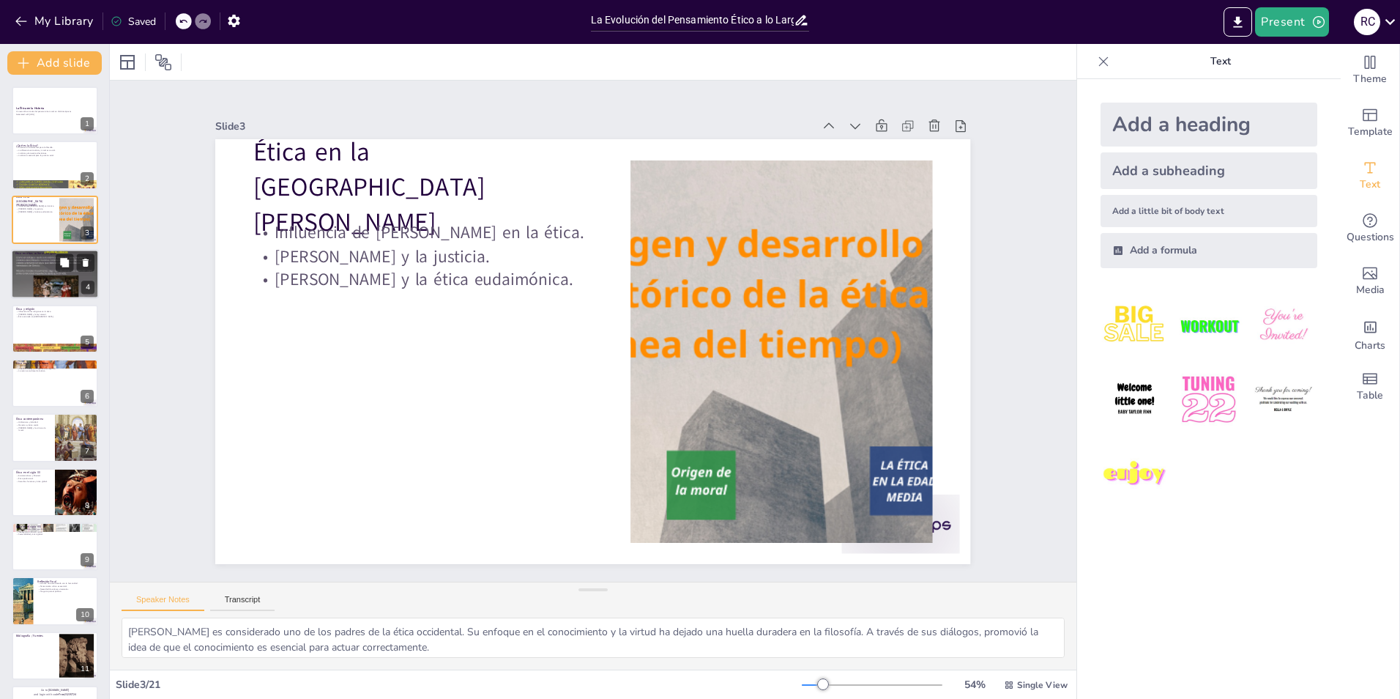
checkbox input "true"
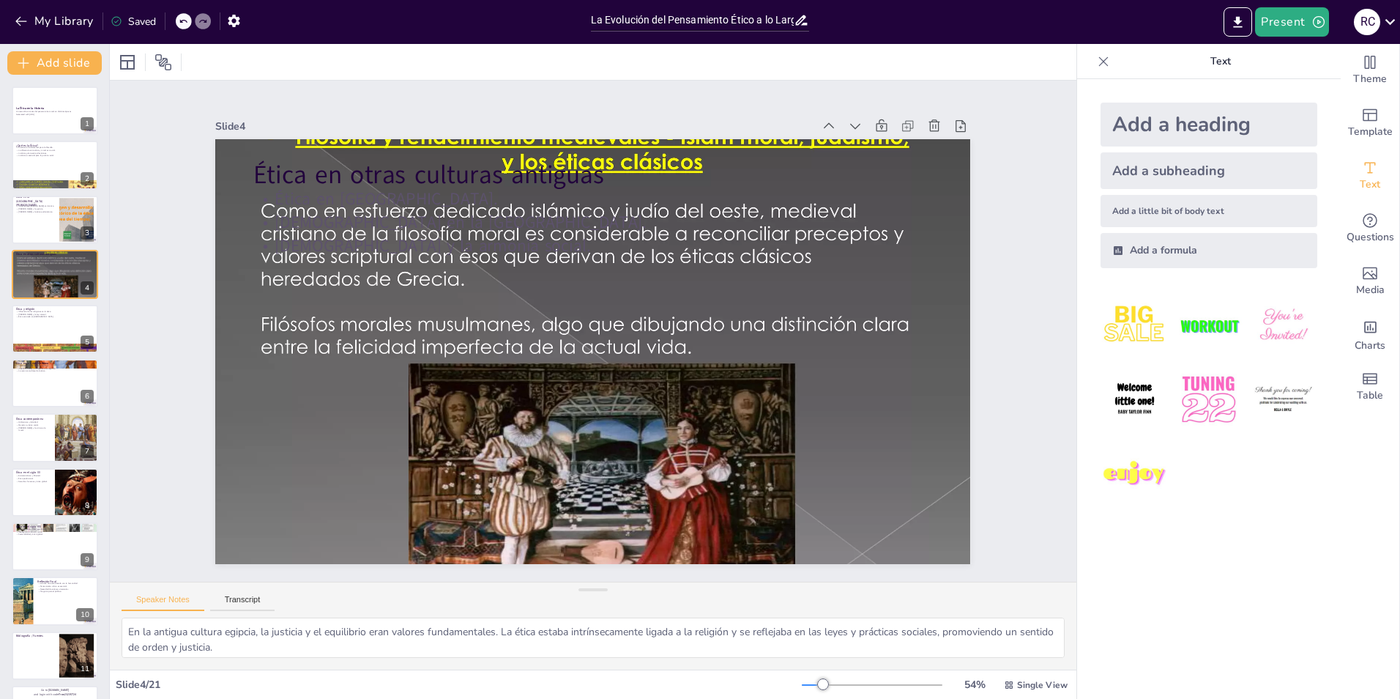
checkbox input "true"
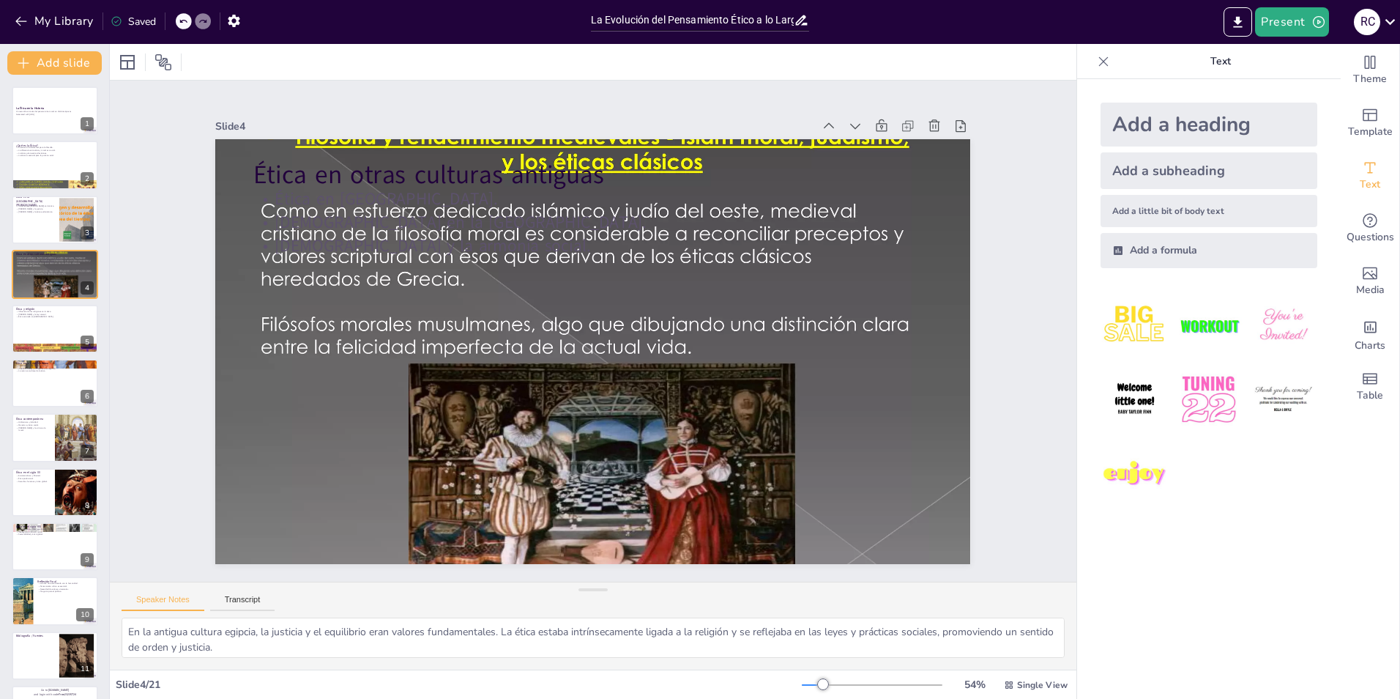
checkbox input "true"
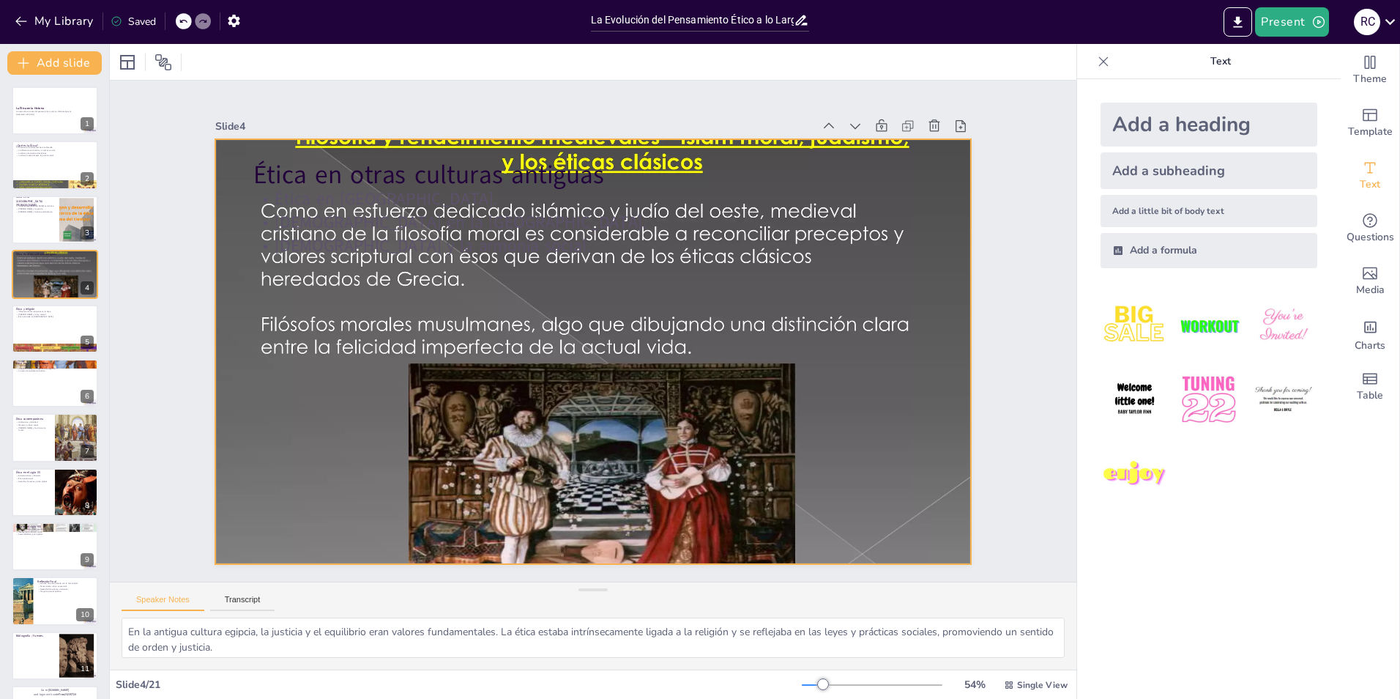
checkbox input "true"
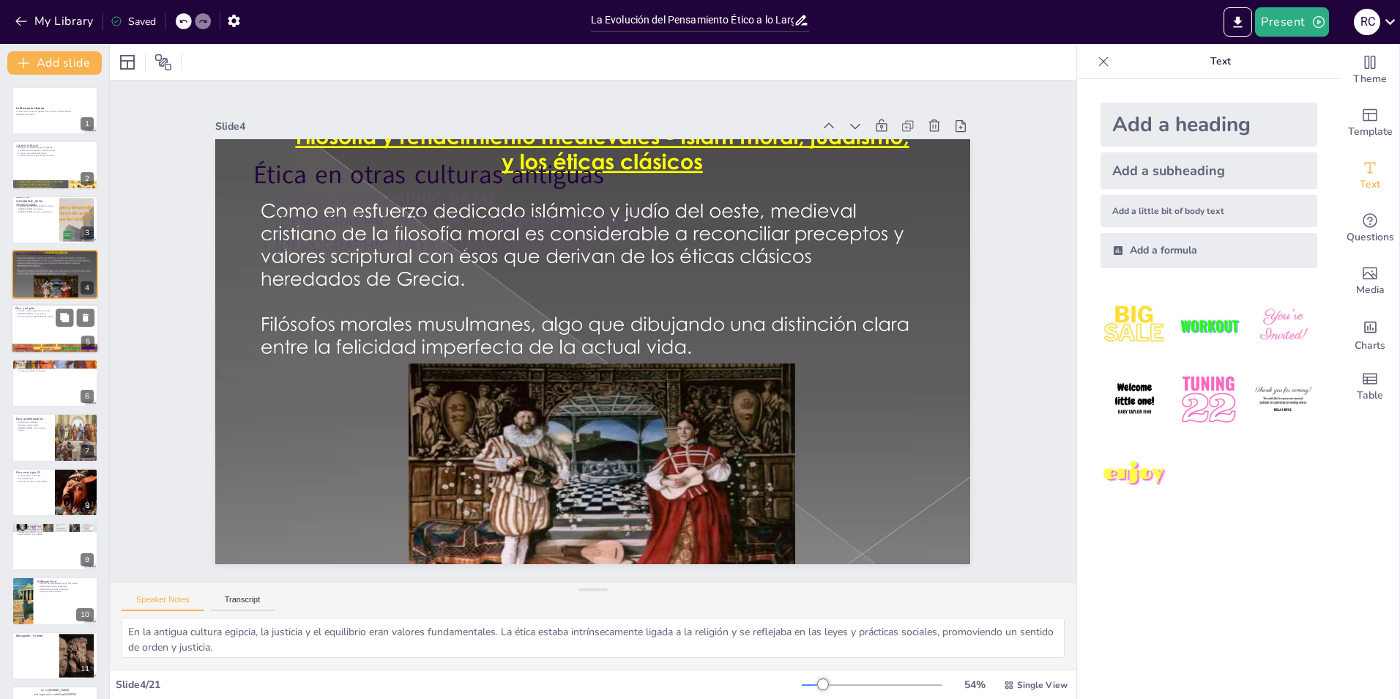
checkbox input "true"
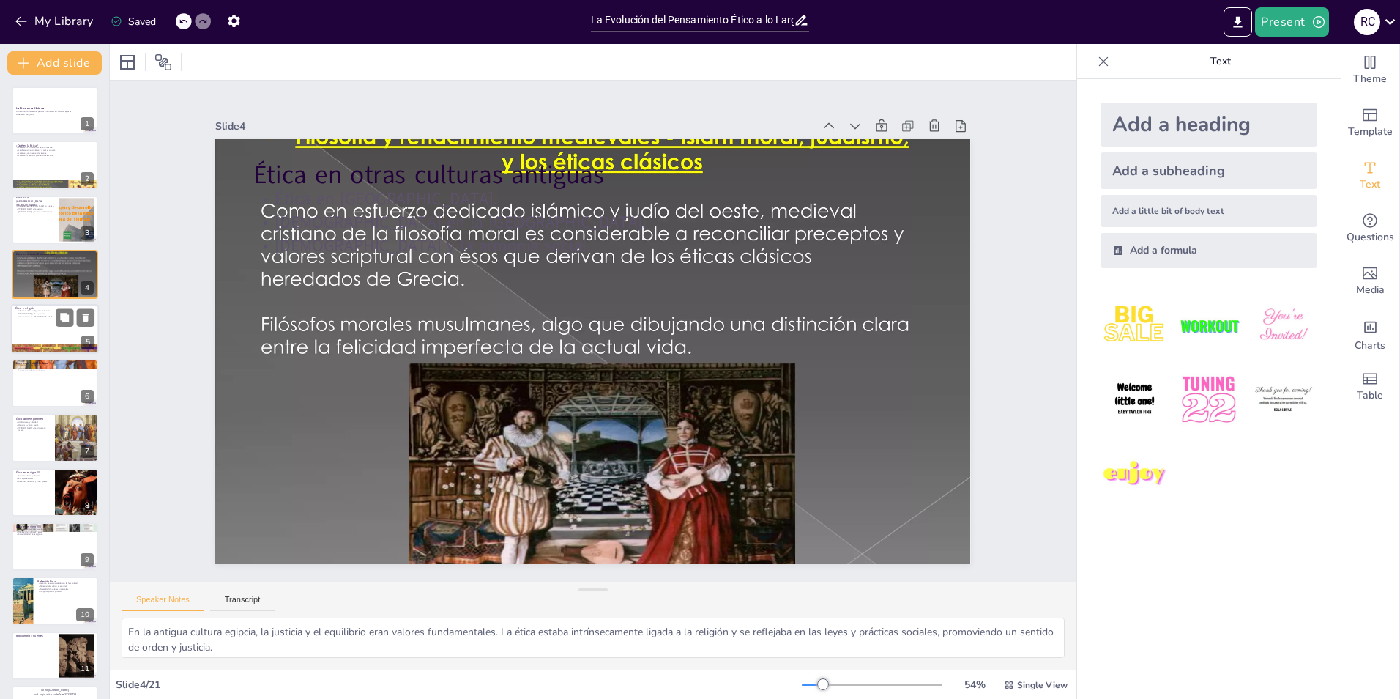
checkbox input "true"
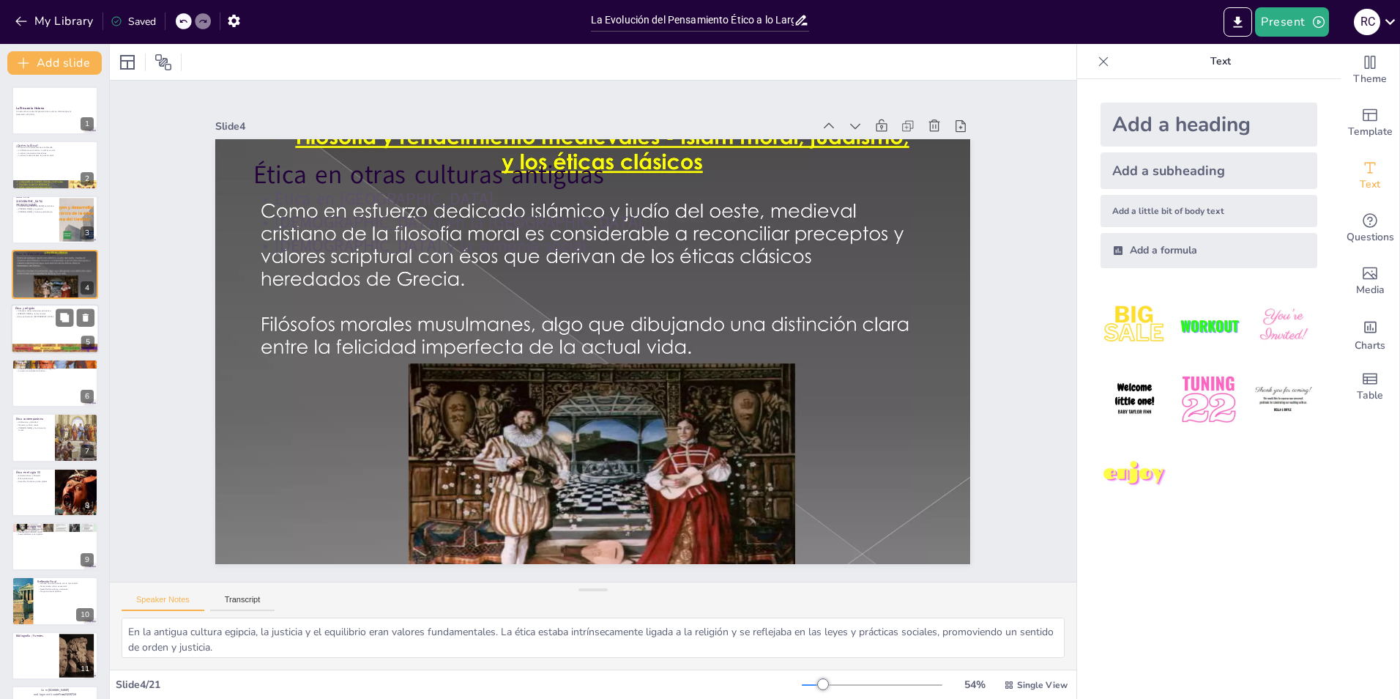
checkbox input "true"
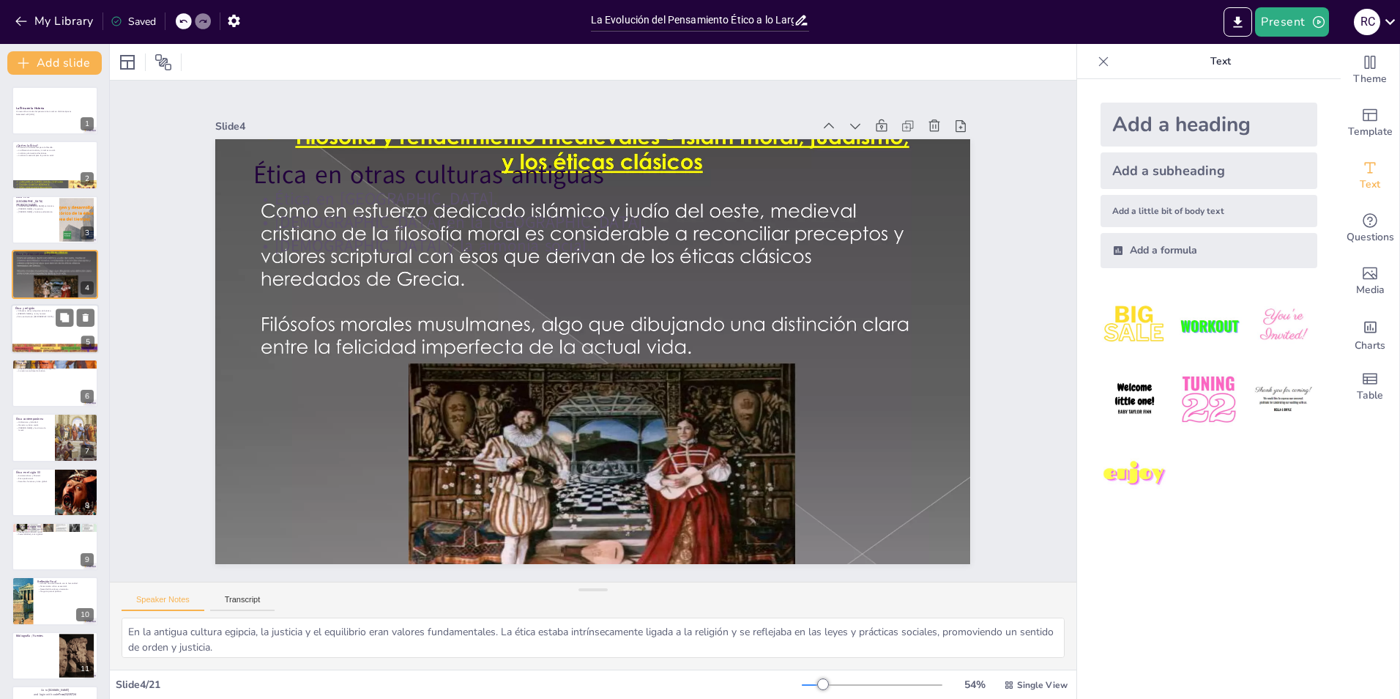
checkbox input "true"
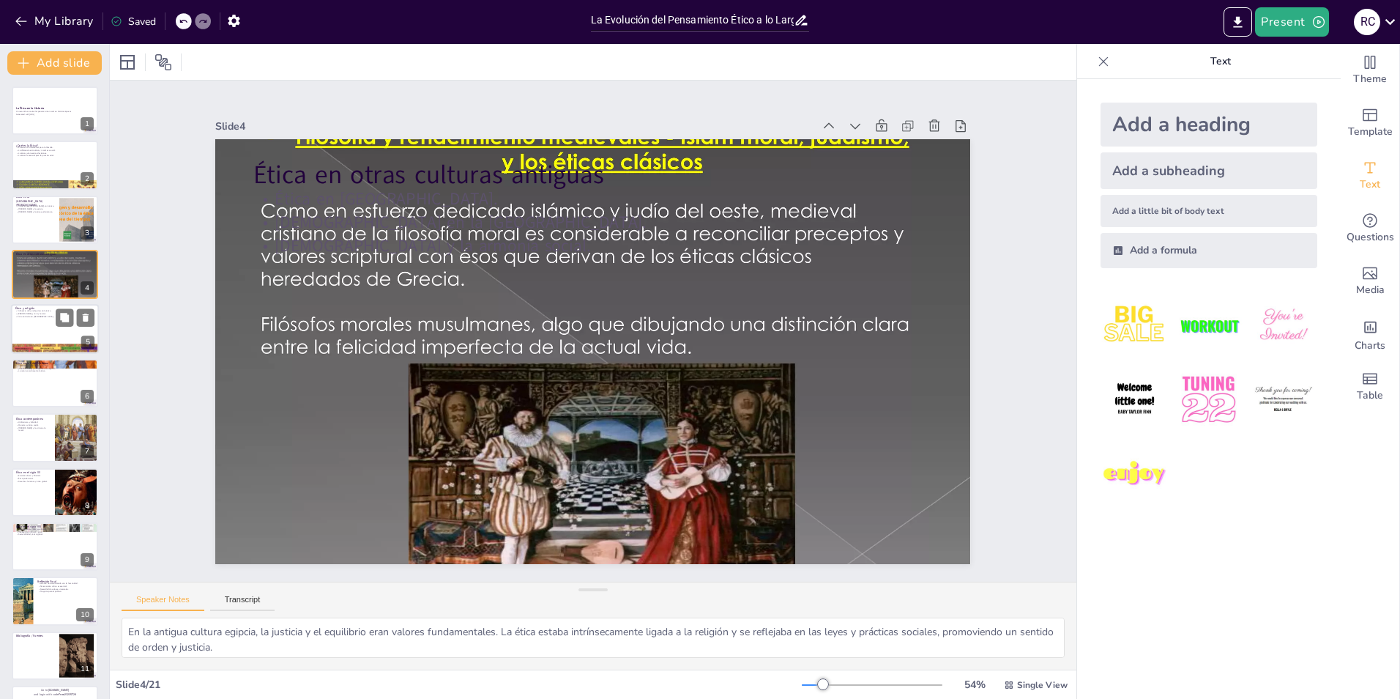
checkbox input "true"
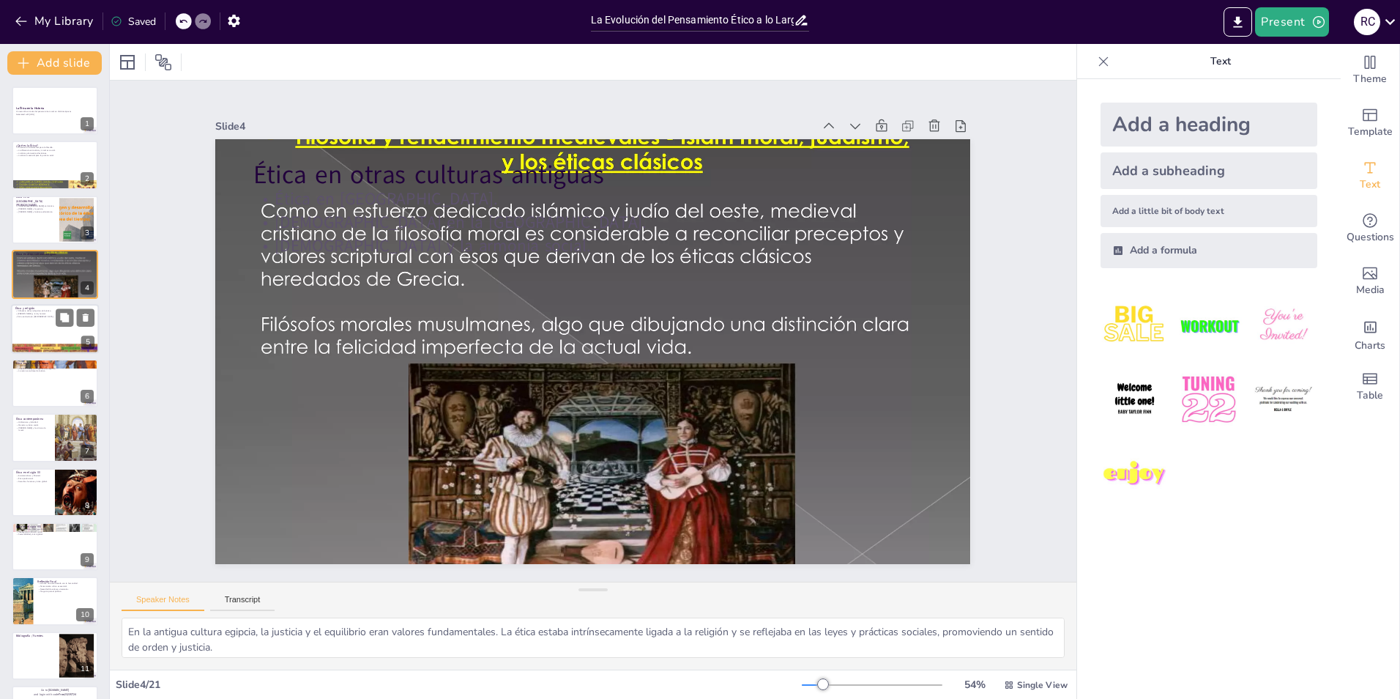
click at [51, 330] on div at bounding box center [55, 329] width 88 height 50
type textarea "La religión ha sido una fuente importante de principios éticos a lo largo de la…"
checkbox input "true"
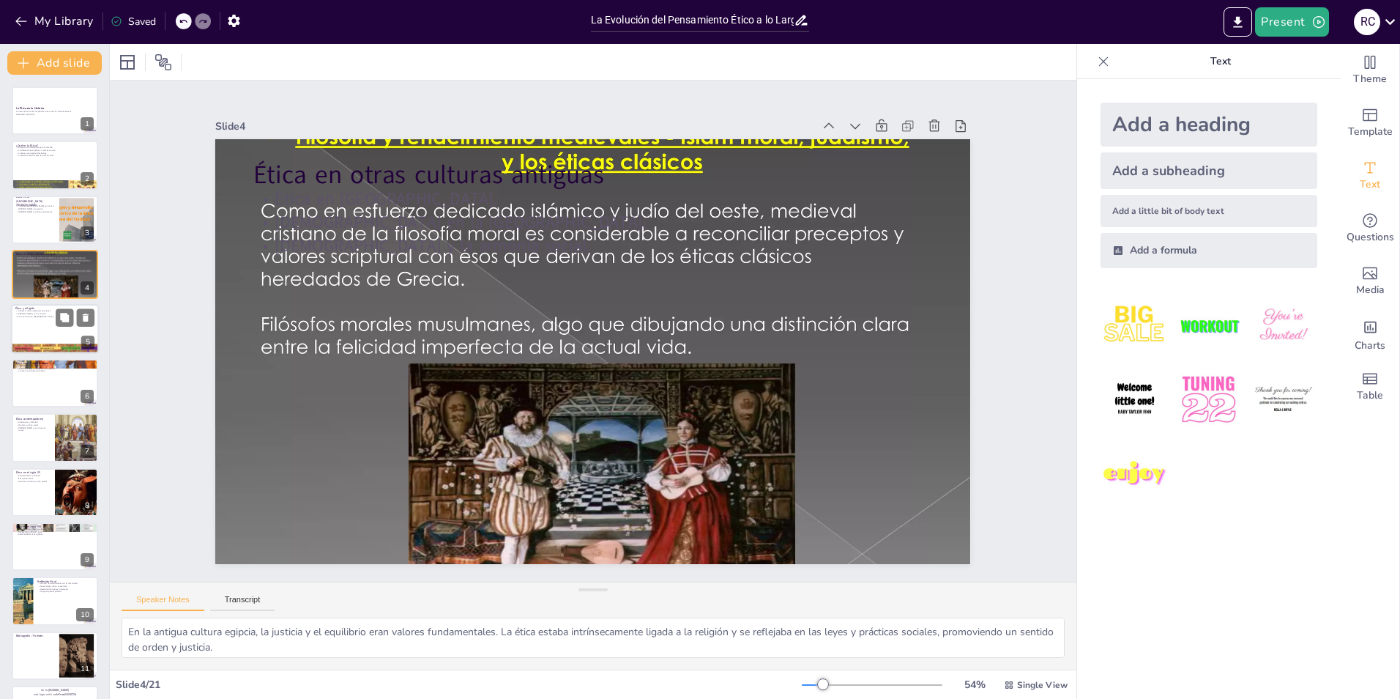
checkbox input "true"
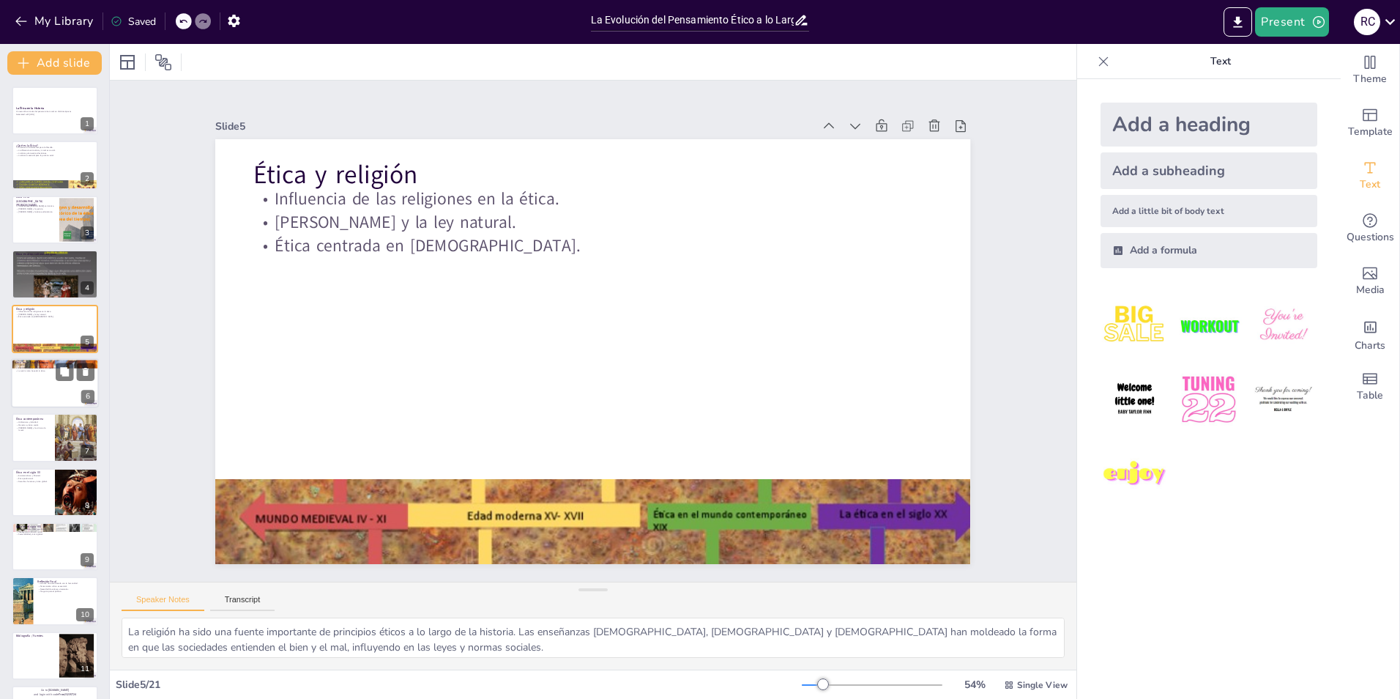
checkbox input "true"
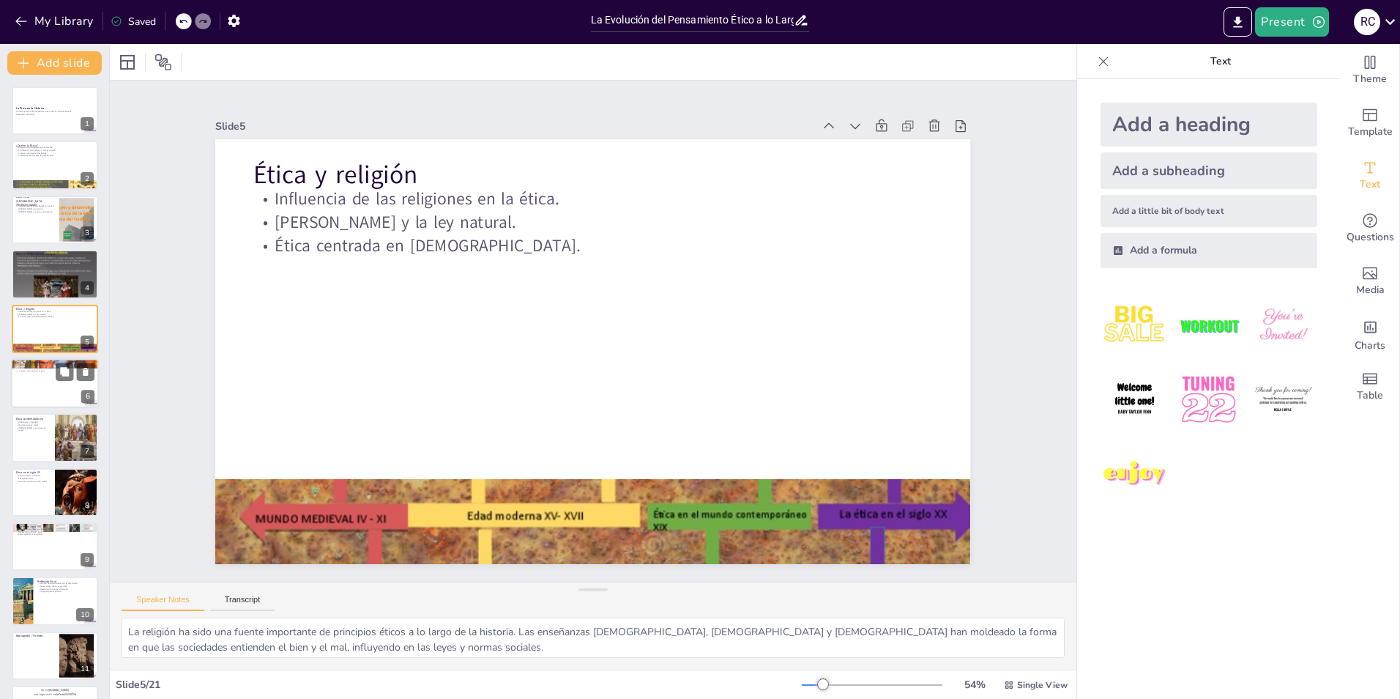
checkbox input "true"
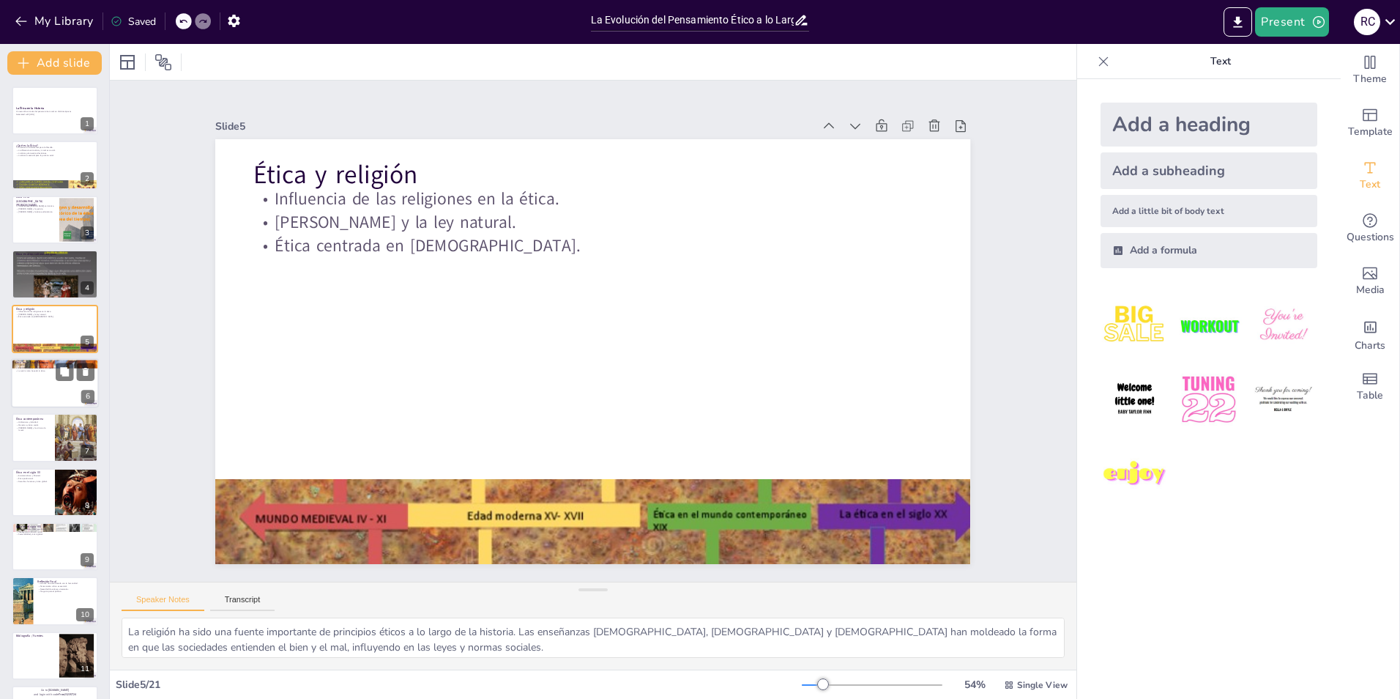
click at [48, 388] on div at bounding box center [55, 383] width 88 height 50
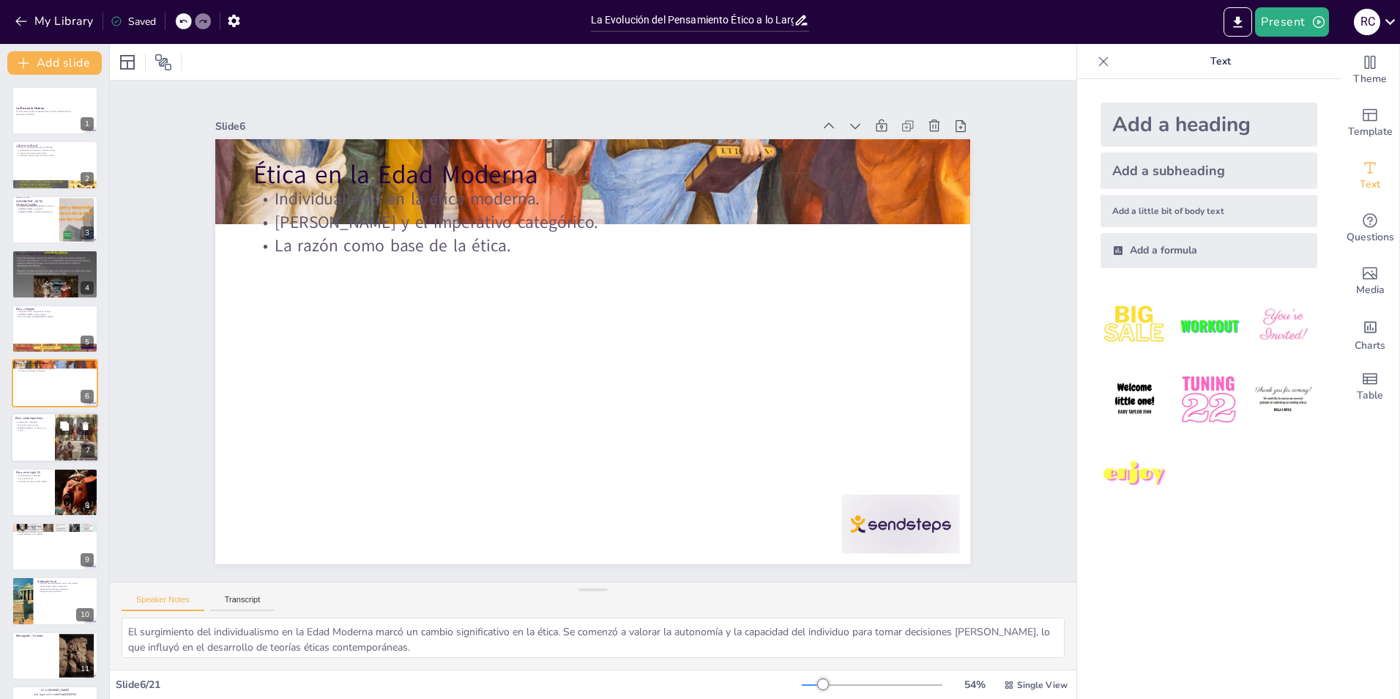
click at [67, 448] on div at bounding box center [77, 438] width 138 height 50
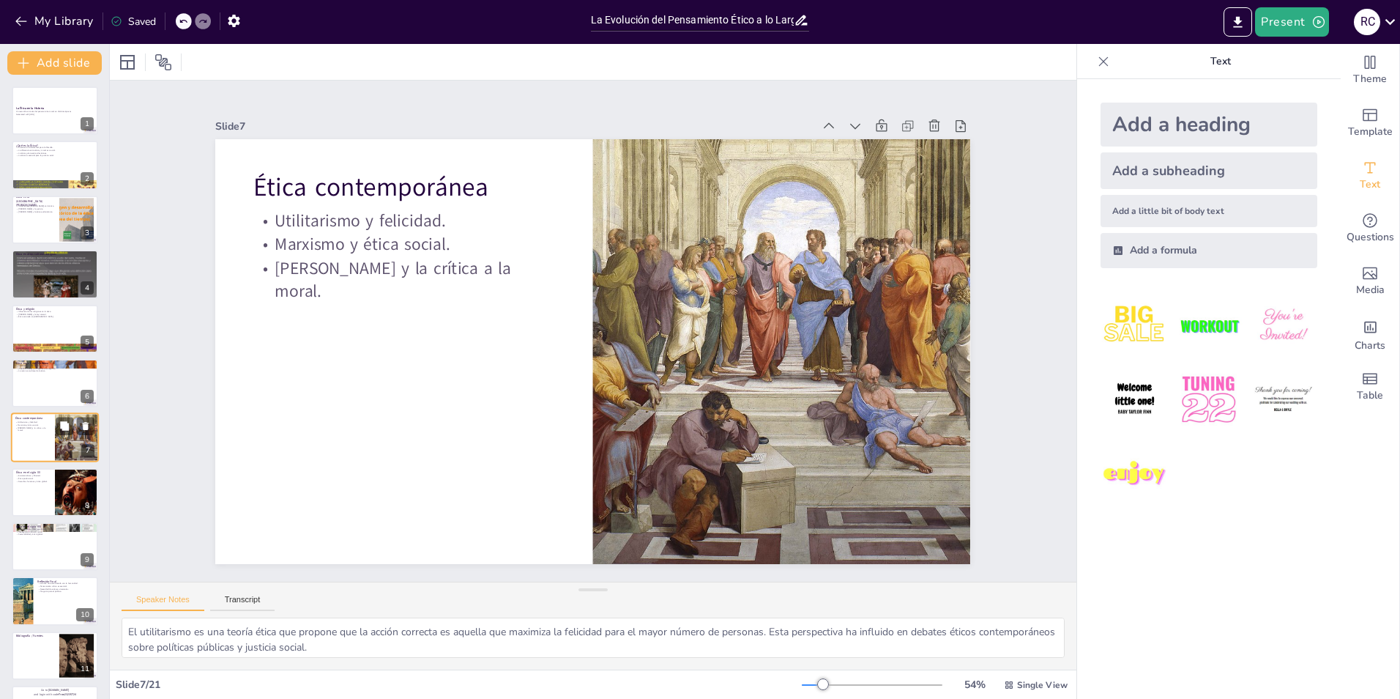
scroll to position [51, 0]
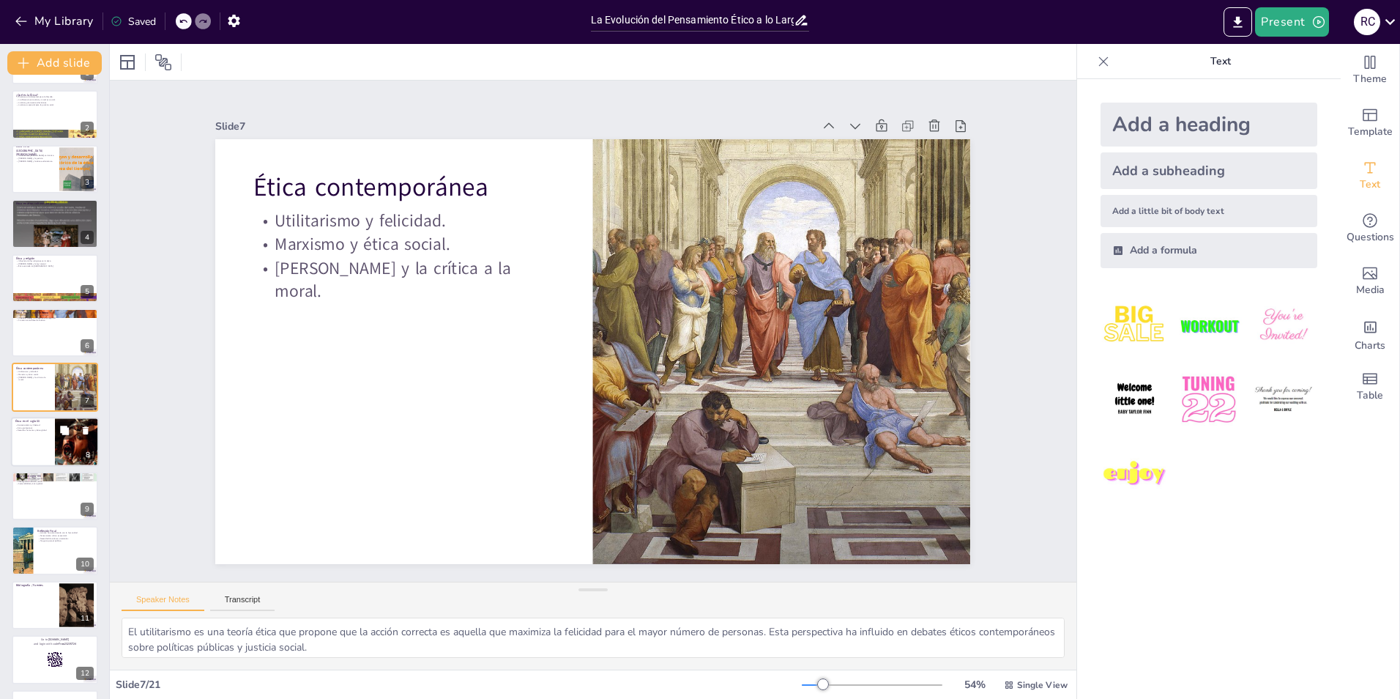
click at [39, 445] on div at bounding box center [55, 442] width 88 height 50
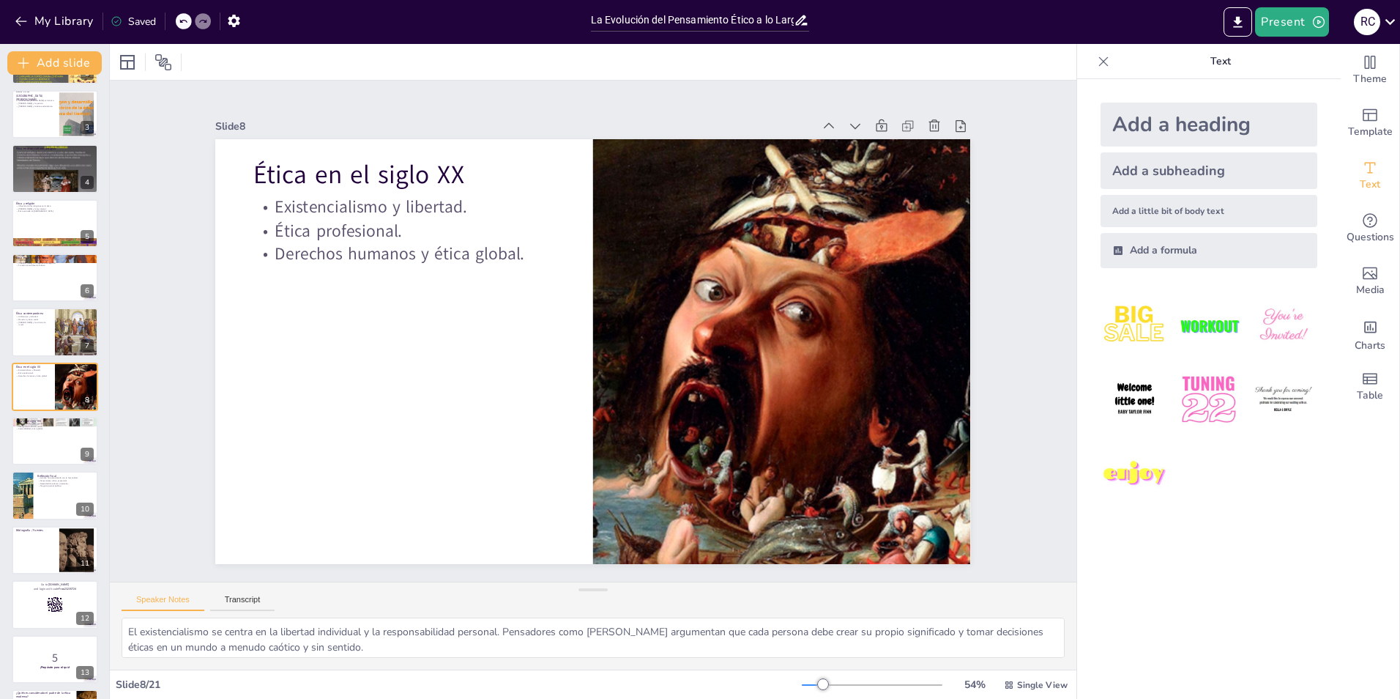
click at [4, 459] on div "La Ética en la Historia Un recorrido a través del pensamiento moral en distinta…" at bounding box center [54, 550] width 109 height 1138
click at [26, 447] on div at bounding box center [55, 441] width 88 height 50
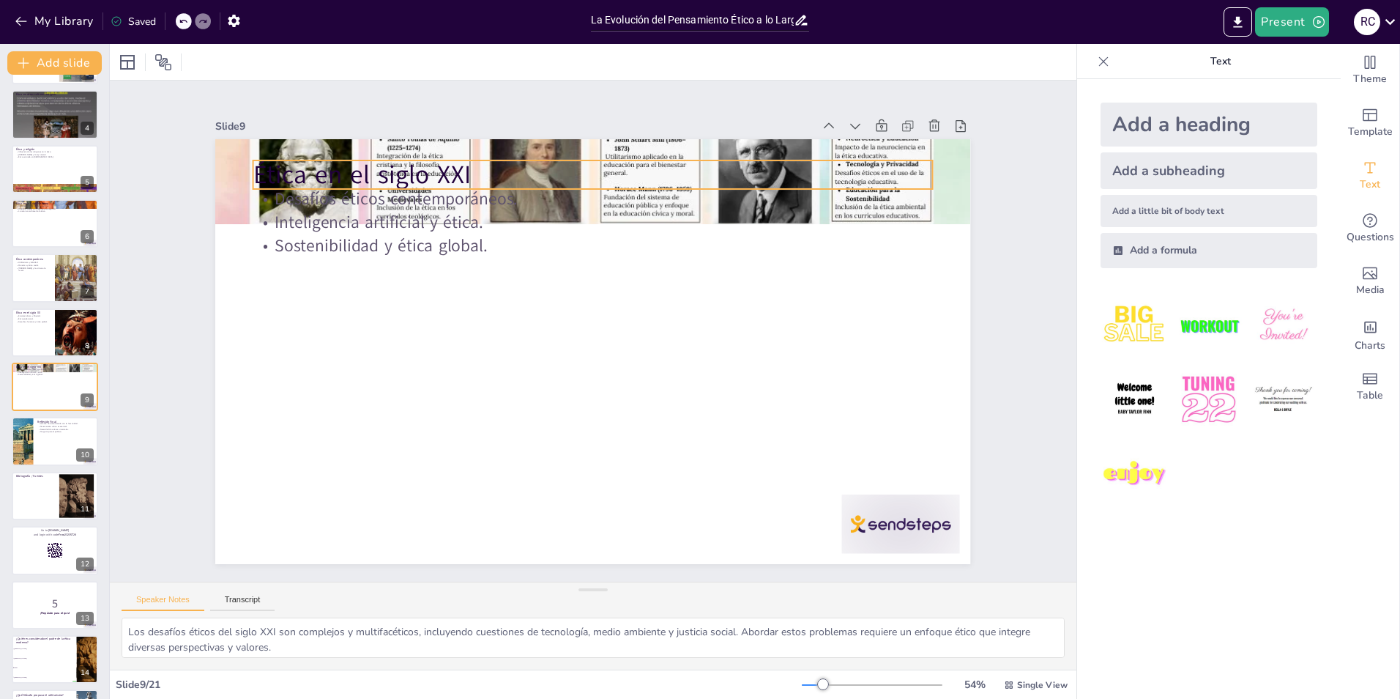
click at [867, 163] on p "Ética en el siglo XXI" at bounding box center [698, 214] width 529 height 481
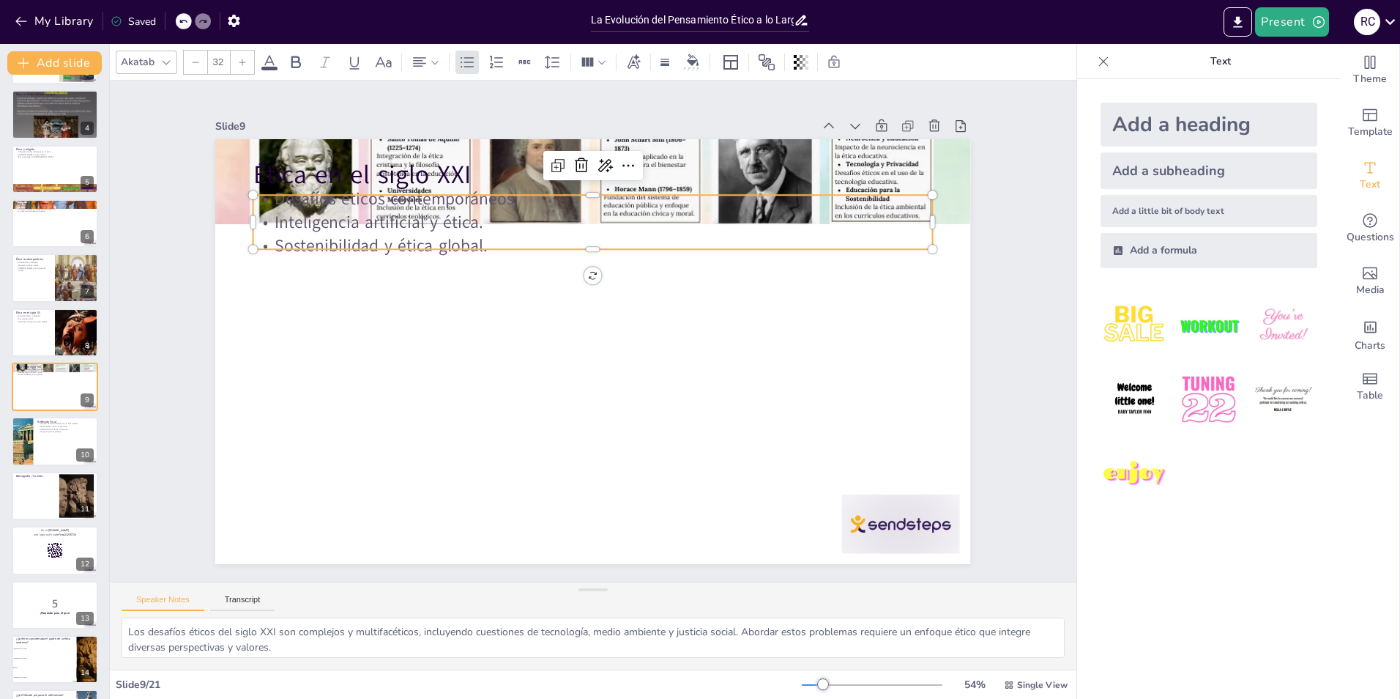
click at [888, 204] on p "Desafíos éticos contemporáneos." at bounding box center [708, 265] width 360 height 601
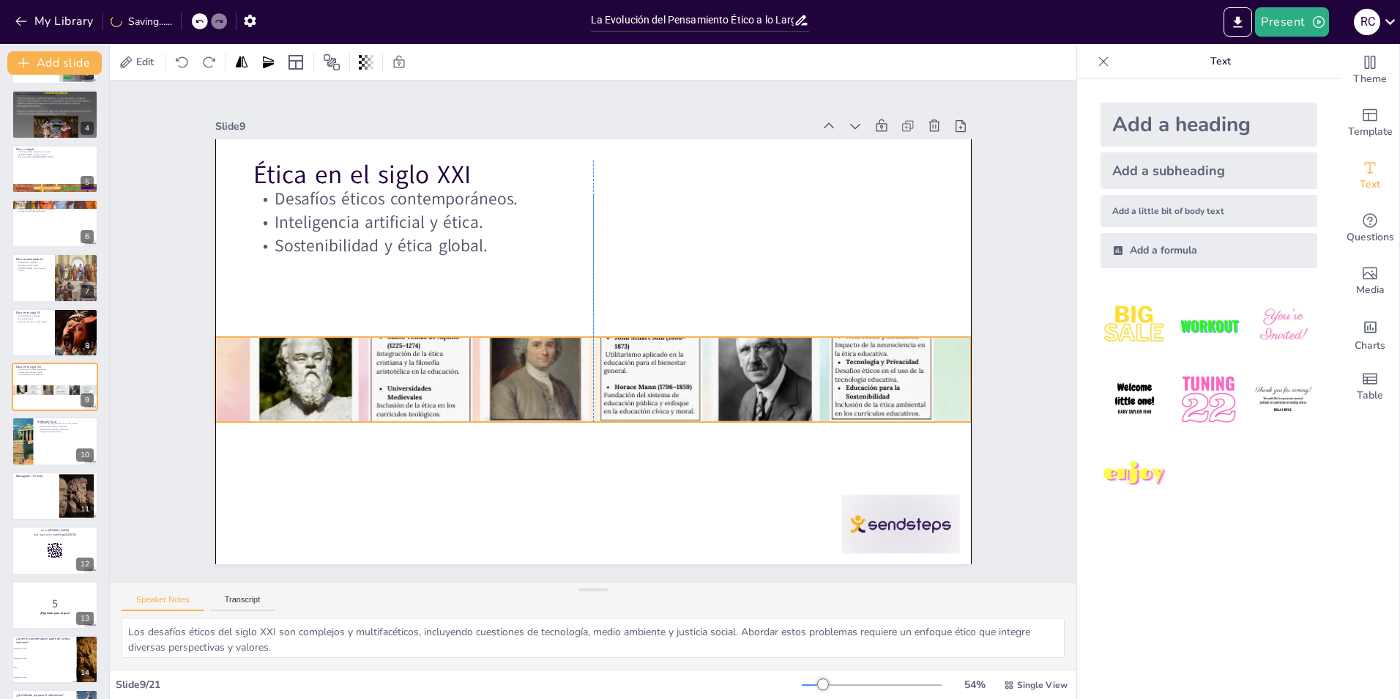
drag, startPoint x: 936, startPoint y: 194, endPoint x: 938, endPoint y: 392, distance: 197.8
click at [938, 392] on div at bounding box center [598, 379] width 810 height 642
click at [1077, 321] on div "Add a heading Add a subheading Add a little bit of body text Add a formula" at bounding box center [1209, 389] width 264 height 620
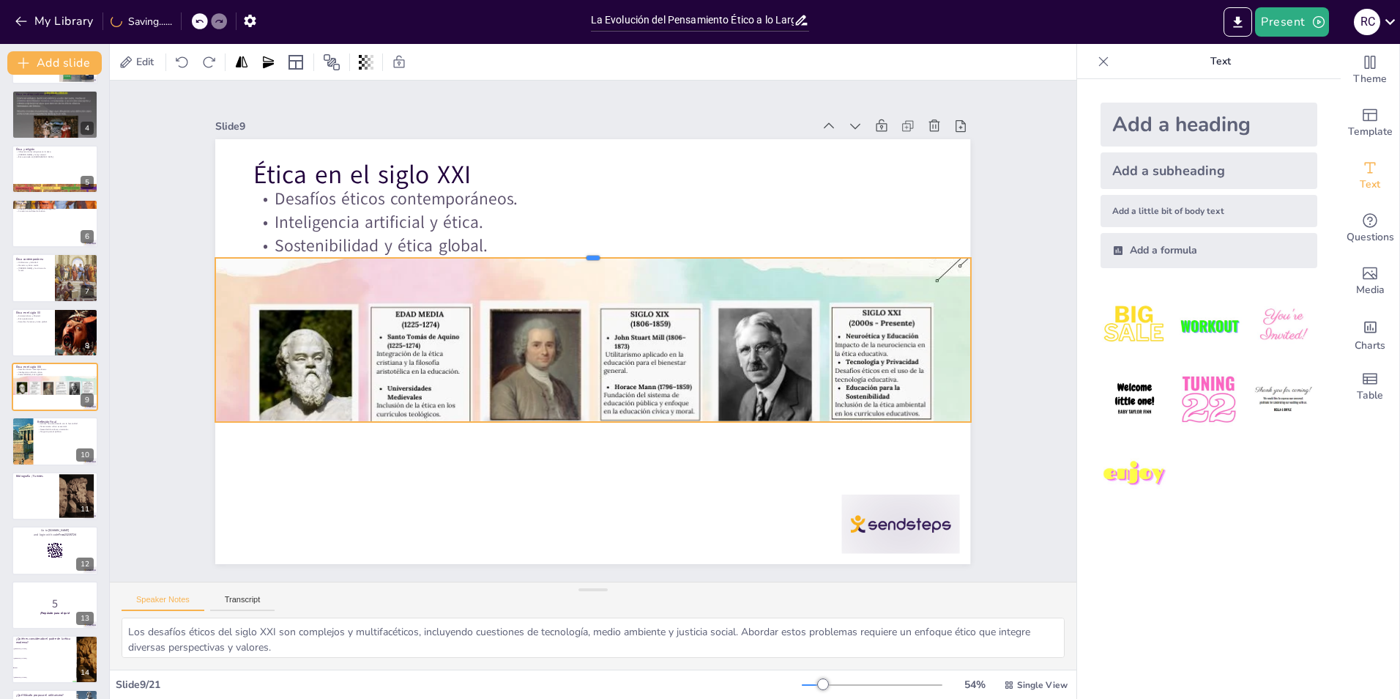
drag, startPoint x: 581, startPoint y: 329, endPoint x: 585, endPoint y: 250, distance: 79.2
click at [585, 250] on div at bounding box center [602, 252] width 752 height 91
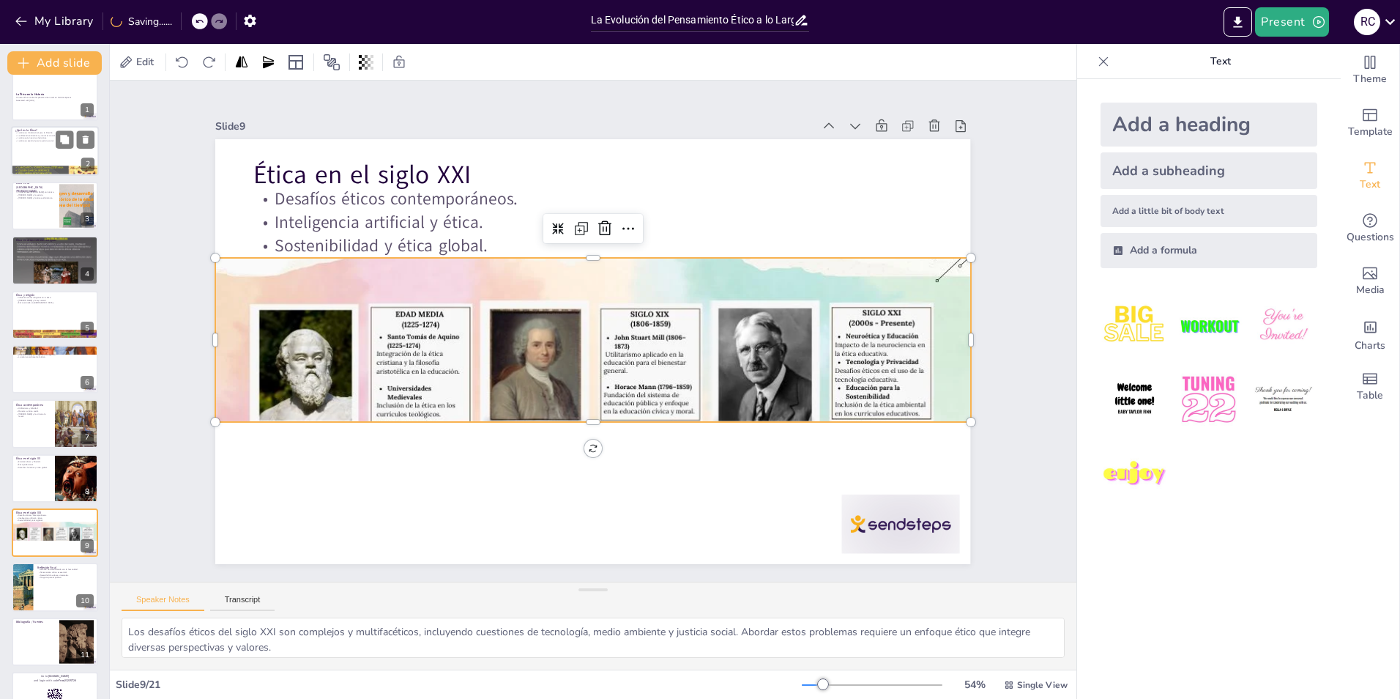
scroll to position [0, 0]
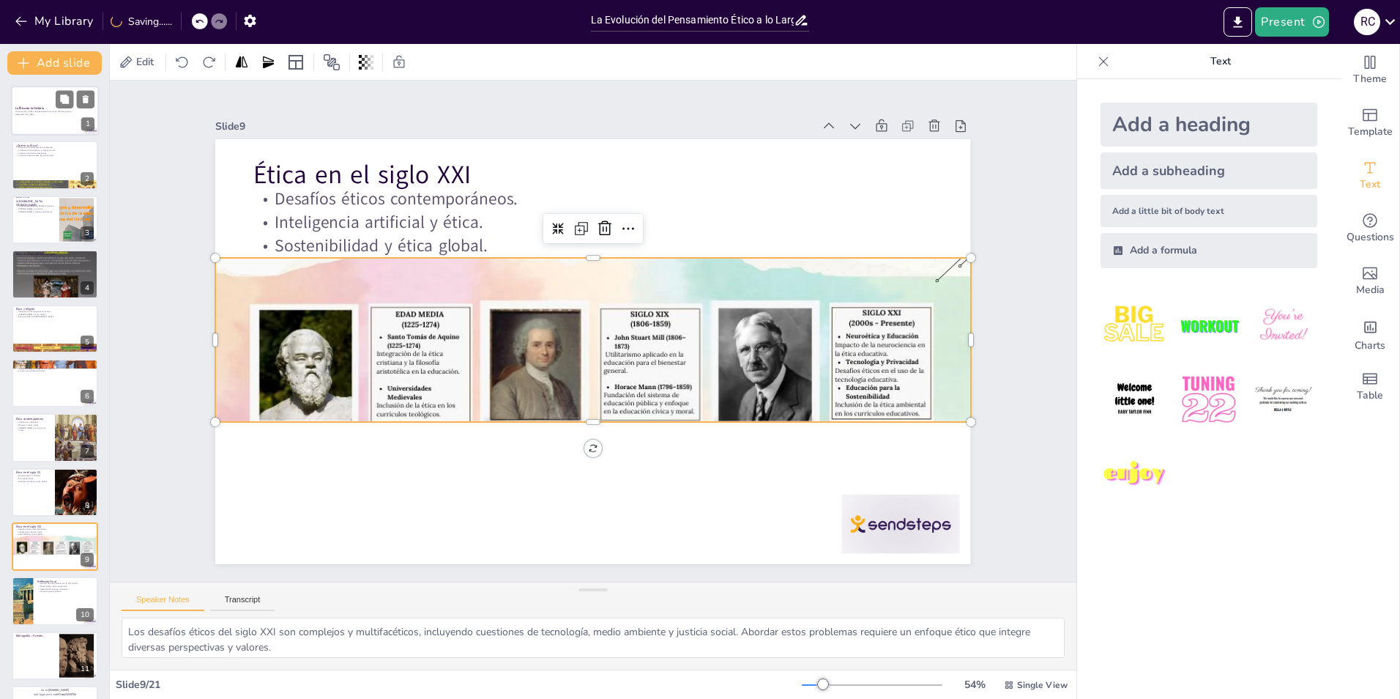
click at [40, 109] on strong "La Ética en la Historia" at bounding box center [29, 108] width 29 height 4
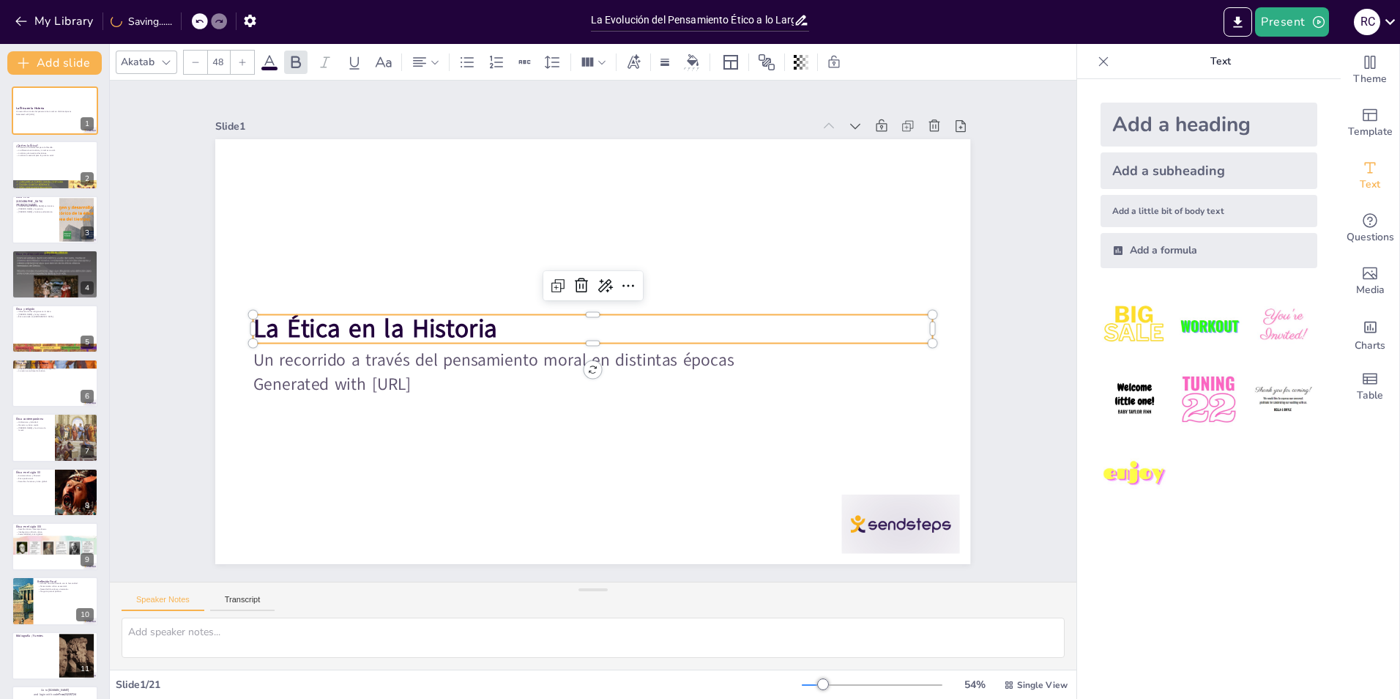
click at [567, 325] on p "La Ética en la Historia" at bounding box center [594, 328] width 635 height 308
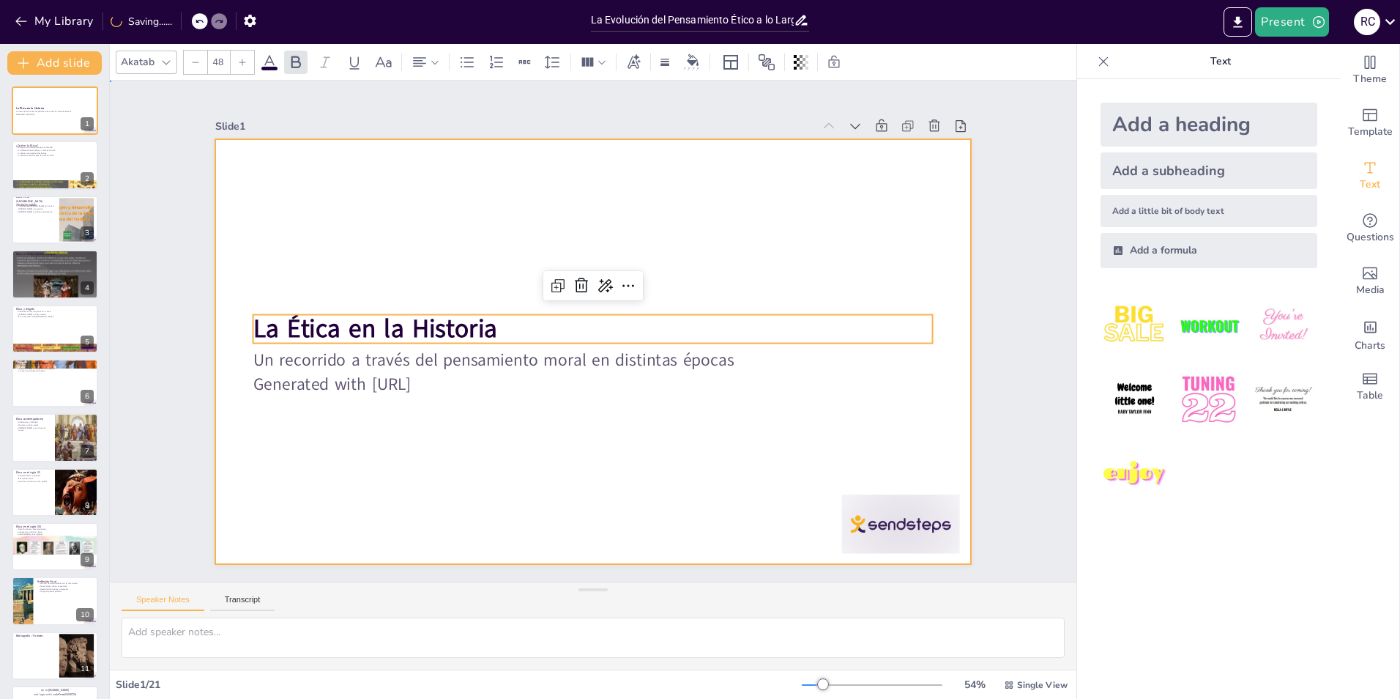
click at [739, 246] on div at bounding box center [583, 349] width 867 height 746
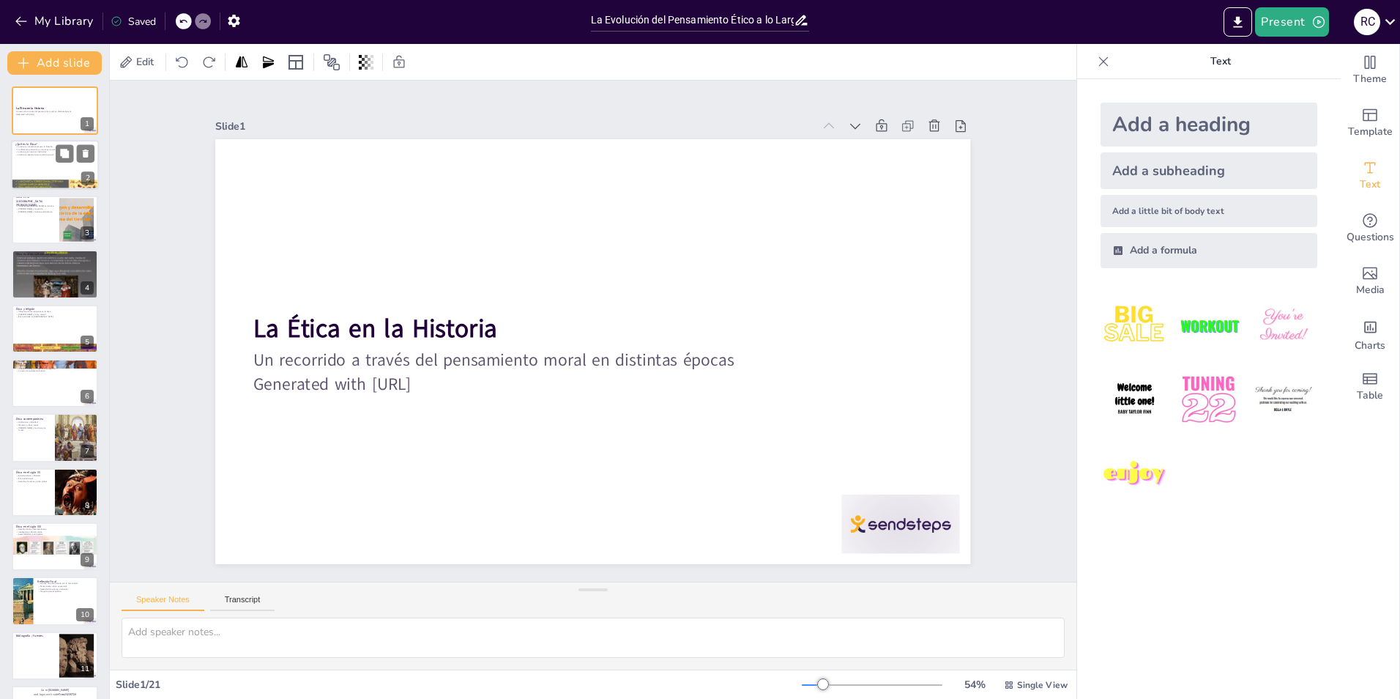
click at [39, 163] on div at bounding box center [55, 166] width 88 height 50
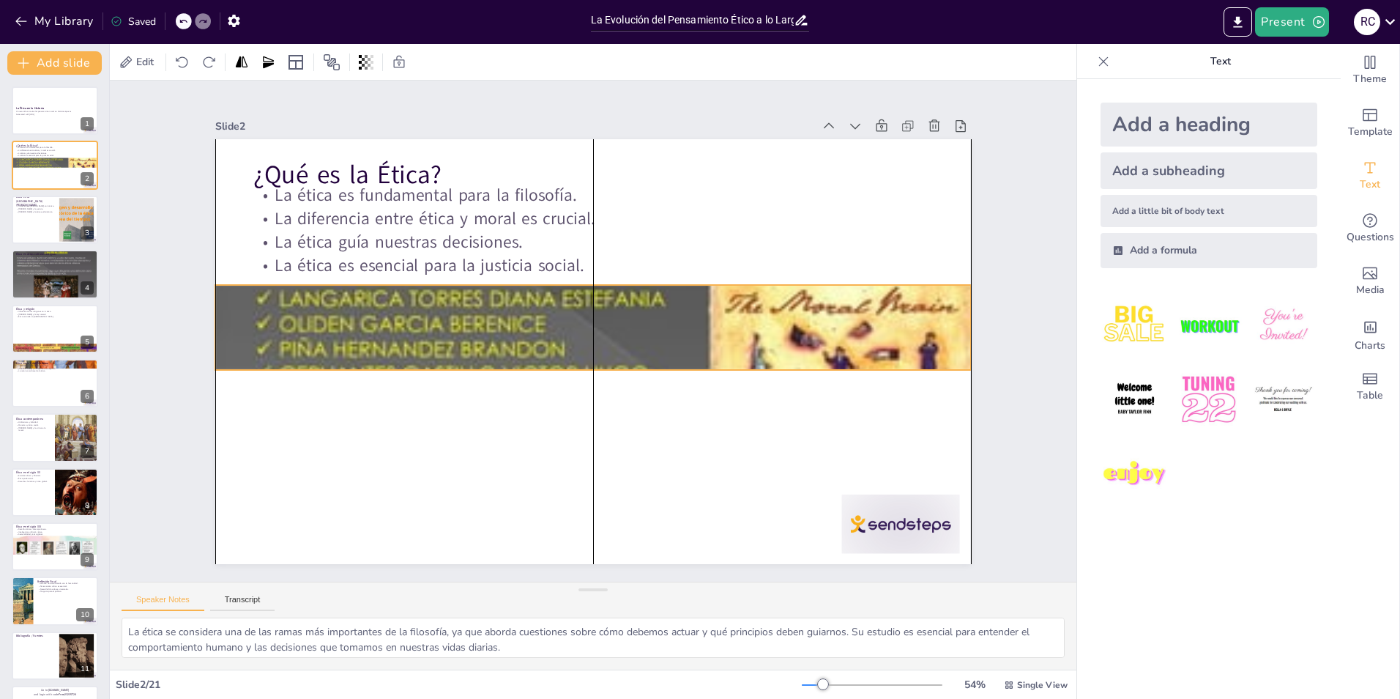
drag, startPoint x: 609, startPoint y: 522, endPoint x: 614, endPoint y: 327, distance: 194.2
click at [614, 327] on div at bounding box center [595, 327] width 894 height 772
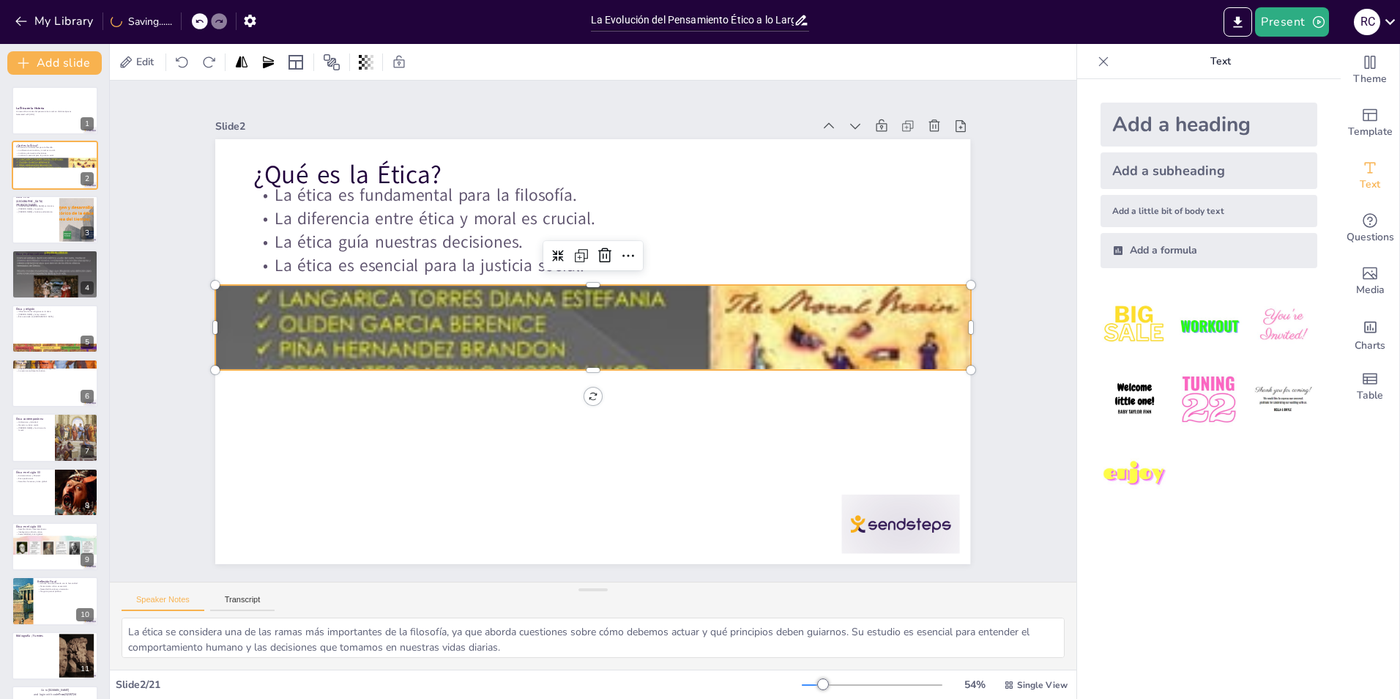
click at [578, 361] on div at bounding box center [594, 327] width 856 height 711
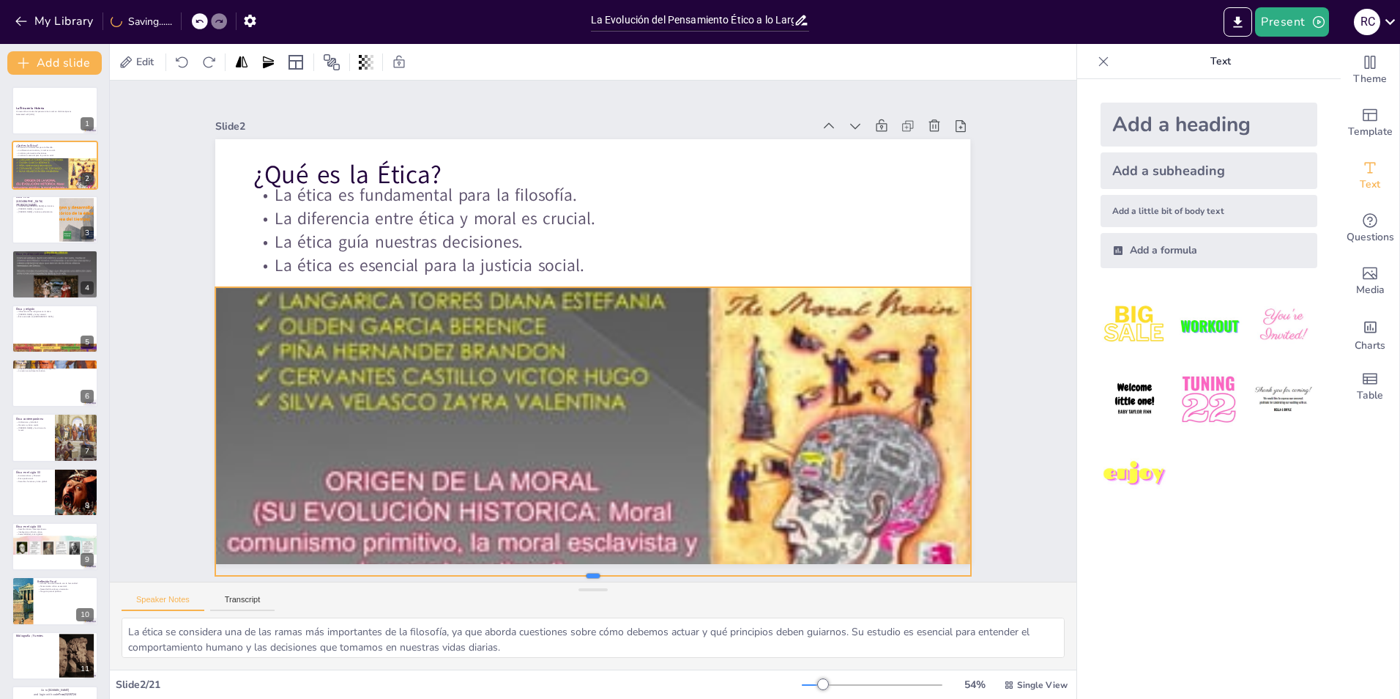
drag, startPoint x: 585, startPoint y: 368, endPoint x: 586, endPoint y: 572, distance: 203.6
click at [586, 572] on div "Slide 1 La Ética en la Historia Un recorrido a través del pensamiento moral en …" at bounding box center [593, 331] width 1075 height 776
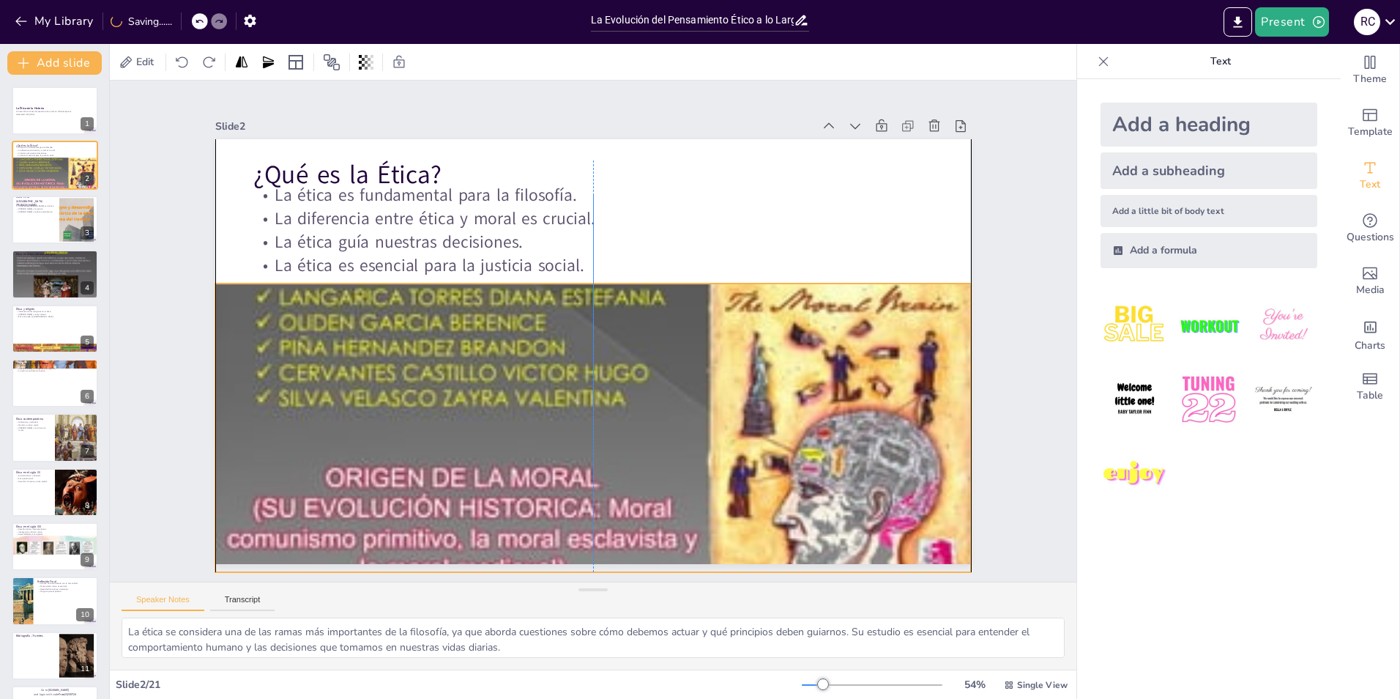
click at [620, 455] on div at bounding box center [597, 335] width 941 height 927
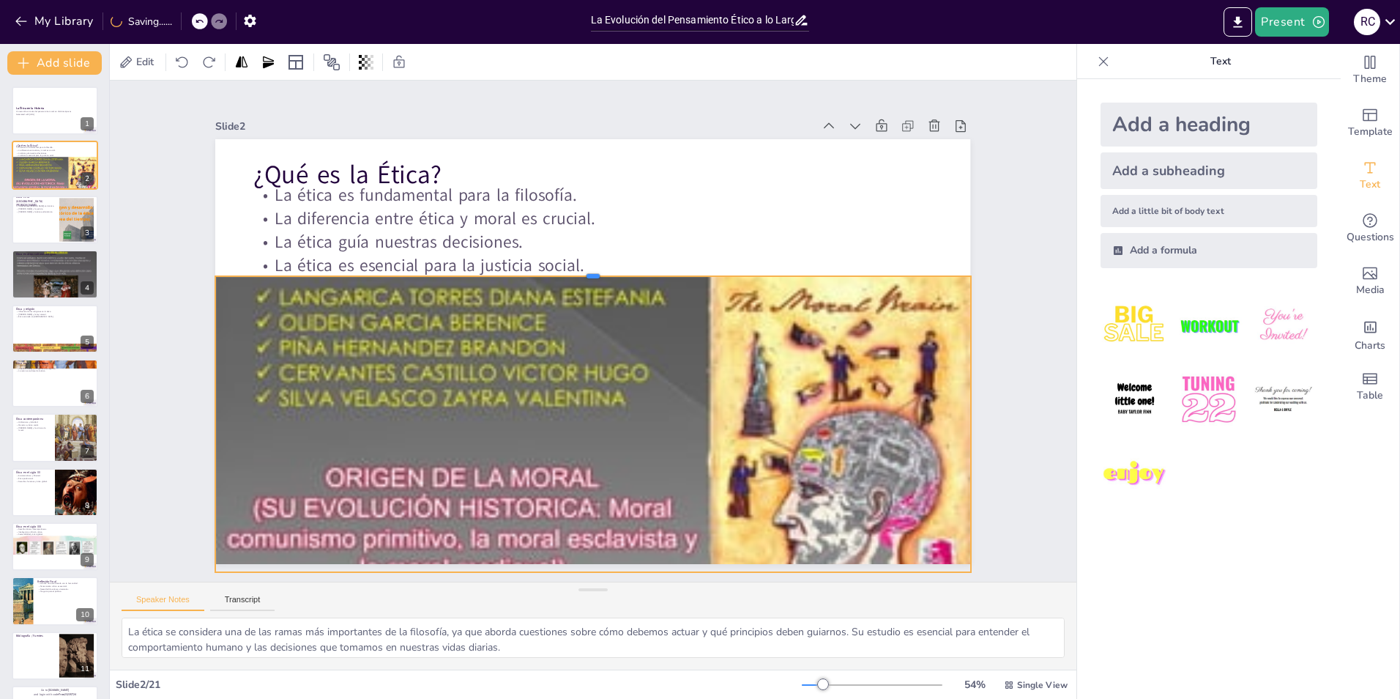
drag, startPoint x: 582, startPoint y: 275, endPoint x: 590, endPoint y: 267, distance: 10.9
click at [590, 267] on div at bounding box center [612, 273] width 722 height 245
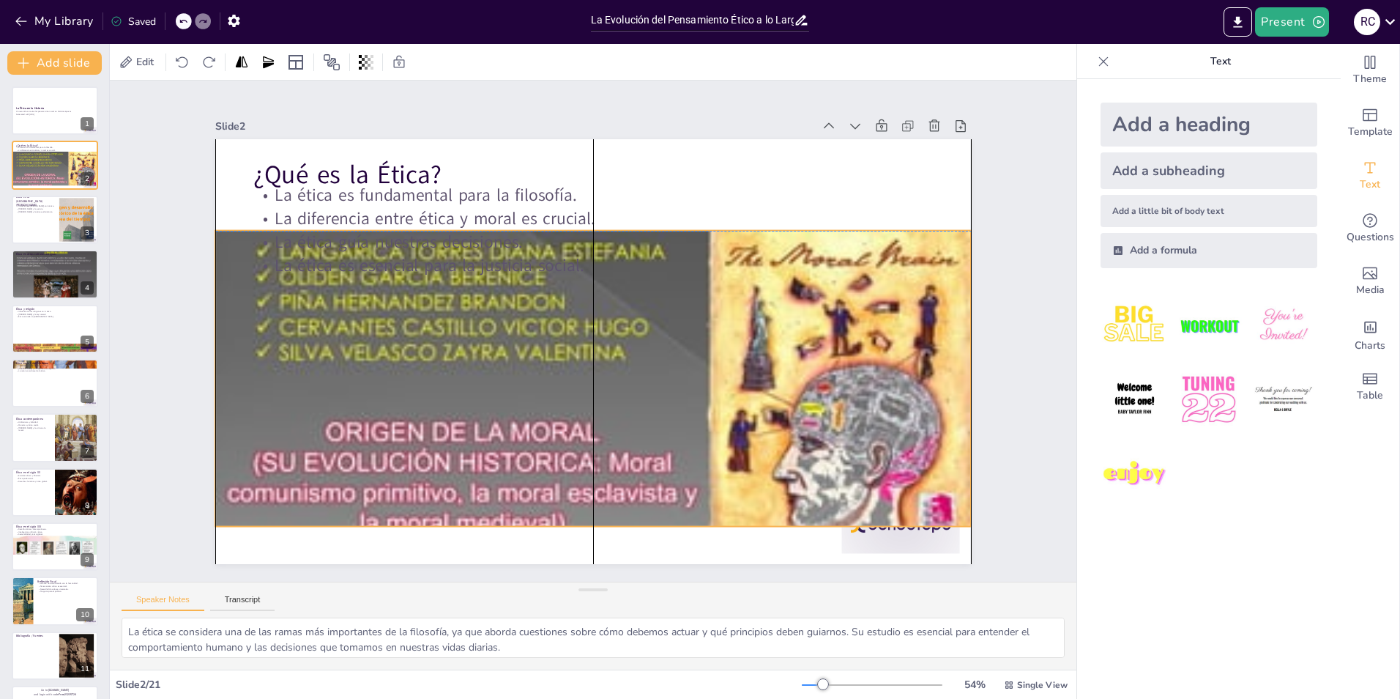
drag, startPoint x: 596, startPoint y: 440, endPoint x: 596, endPoint y: 398, distance: 41.8
click at [596, 398] on div at bounding box center [604, 281] width 856 height 711
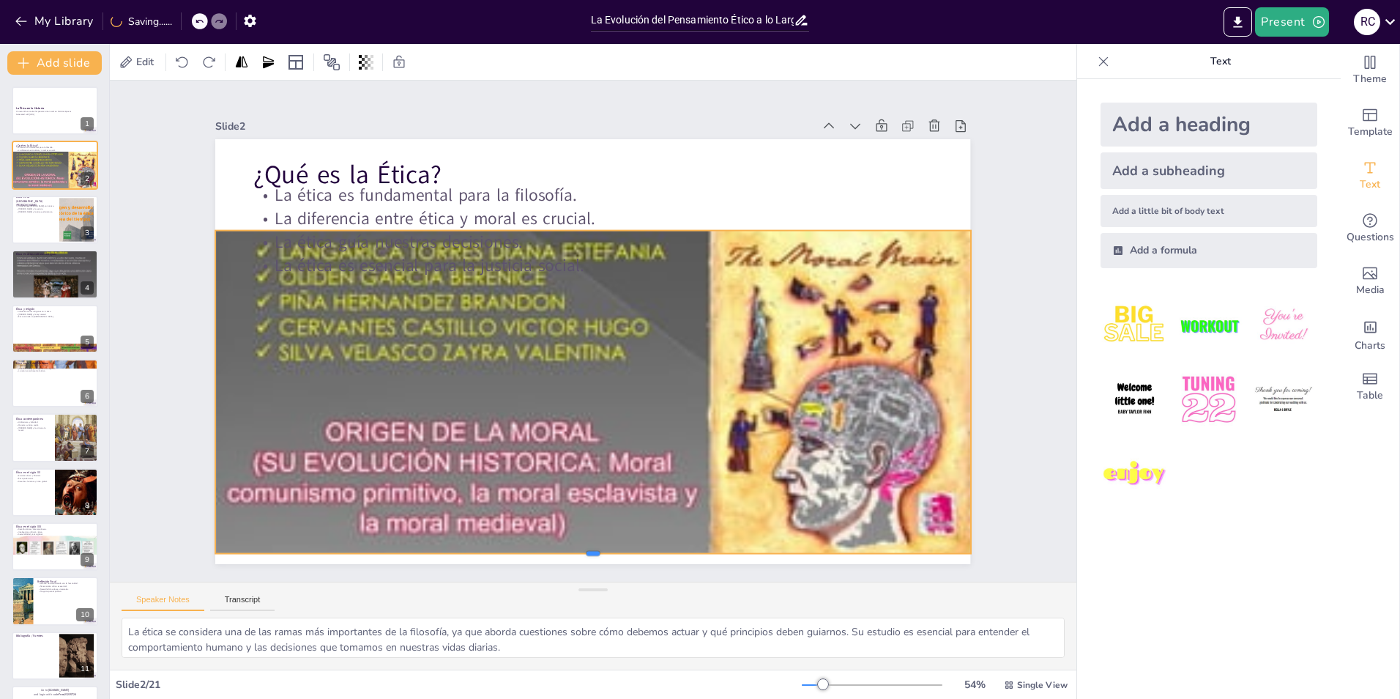
drag, startPoint x: 585, startPoint y: 525, endPoint x: 583, endPoint y: 552, distance: 27.1
click at [583, 554] on div at bounding box center [592, 560] width 755 height 12
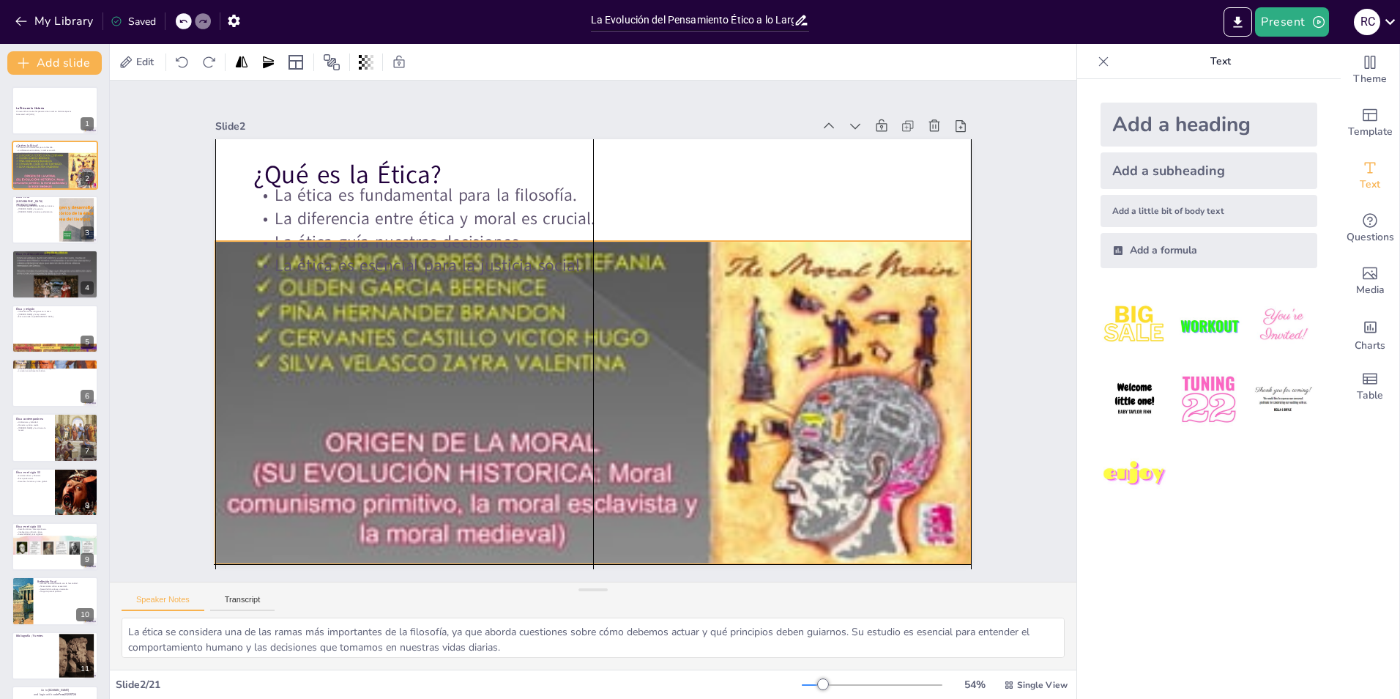
drag, startPoint x: 598, startPoint y: 401, endPoint x: 596, endPoint y: 417, distance: 15.5
click at [596, 417] on div at bounding box center [553, 335] width 642 height 811
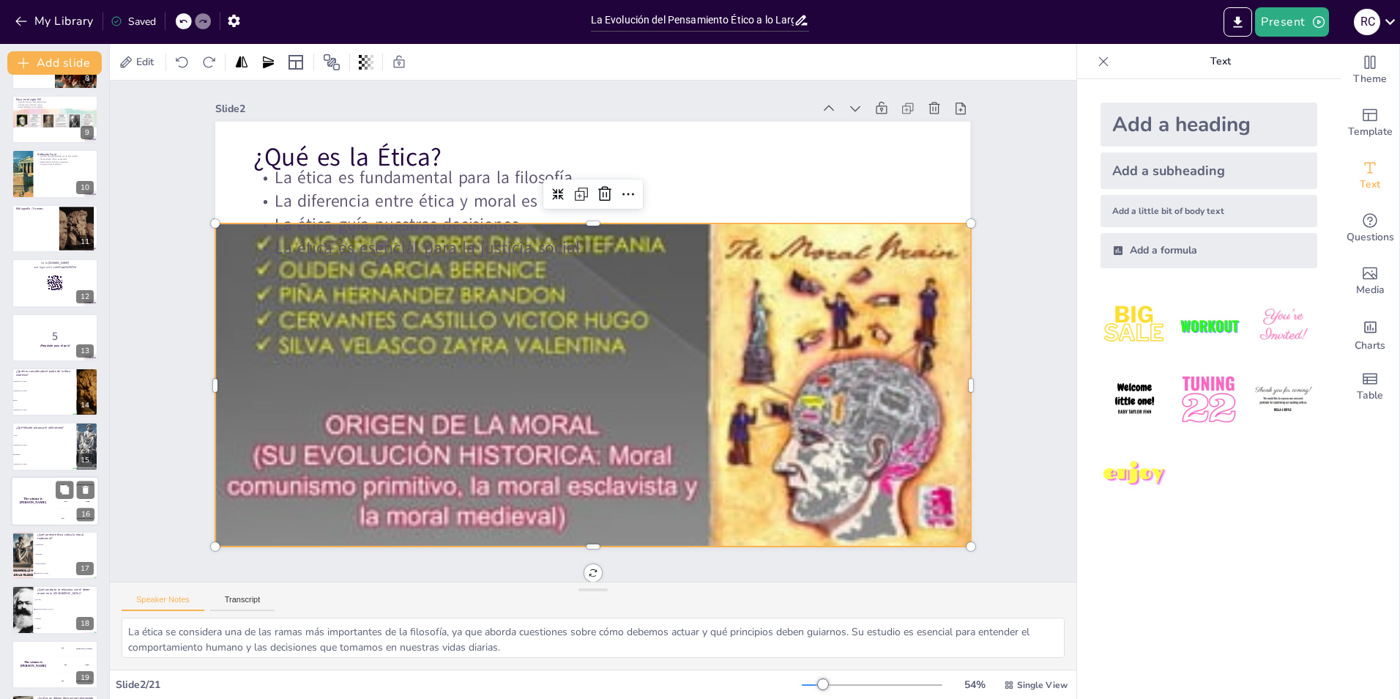
scroll to position [538, 0]
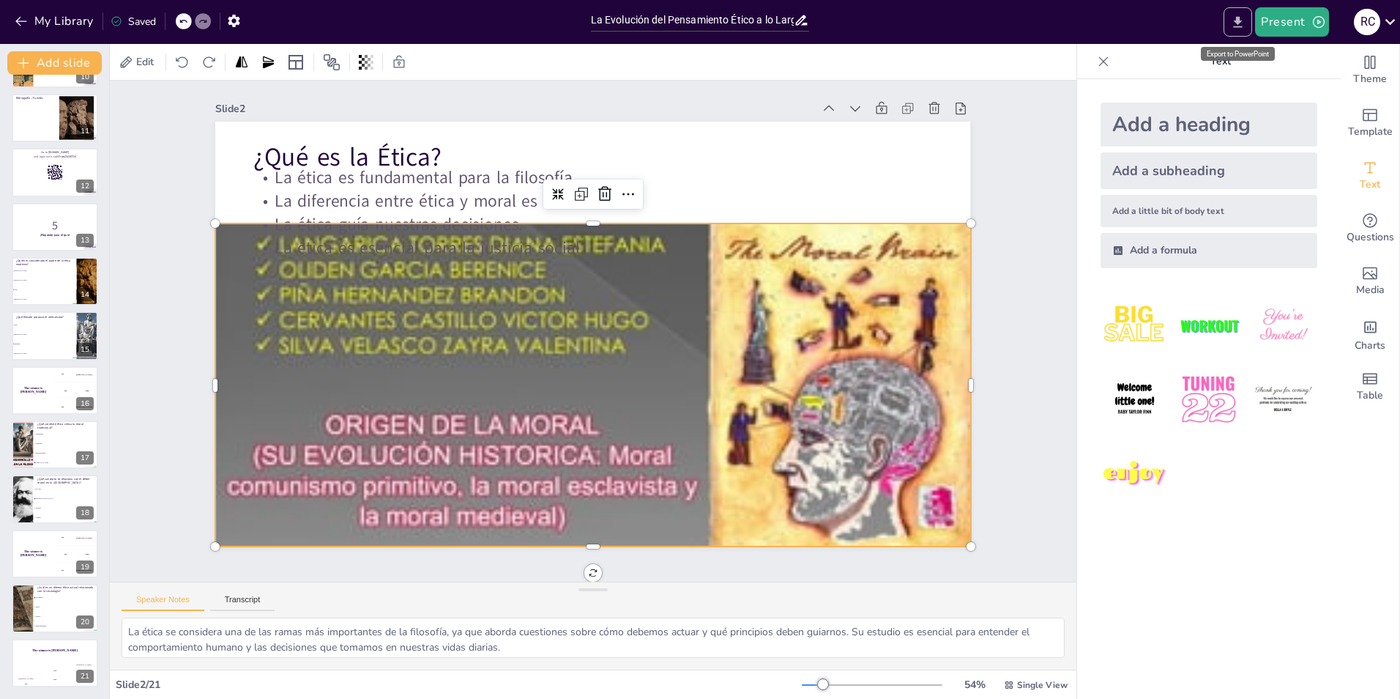
click at [1242, 22] on icon "Export to PowerPoint" at bounding box center [1238, 21] width 9 height 11
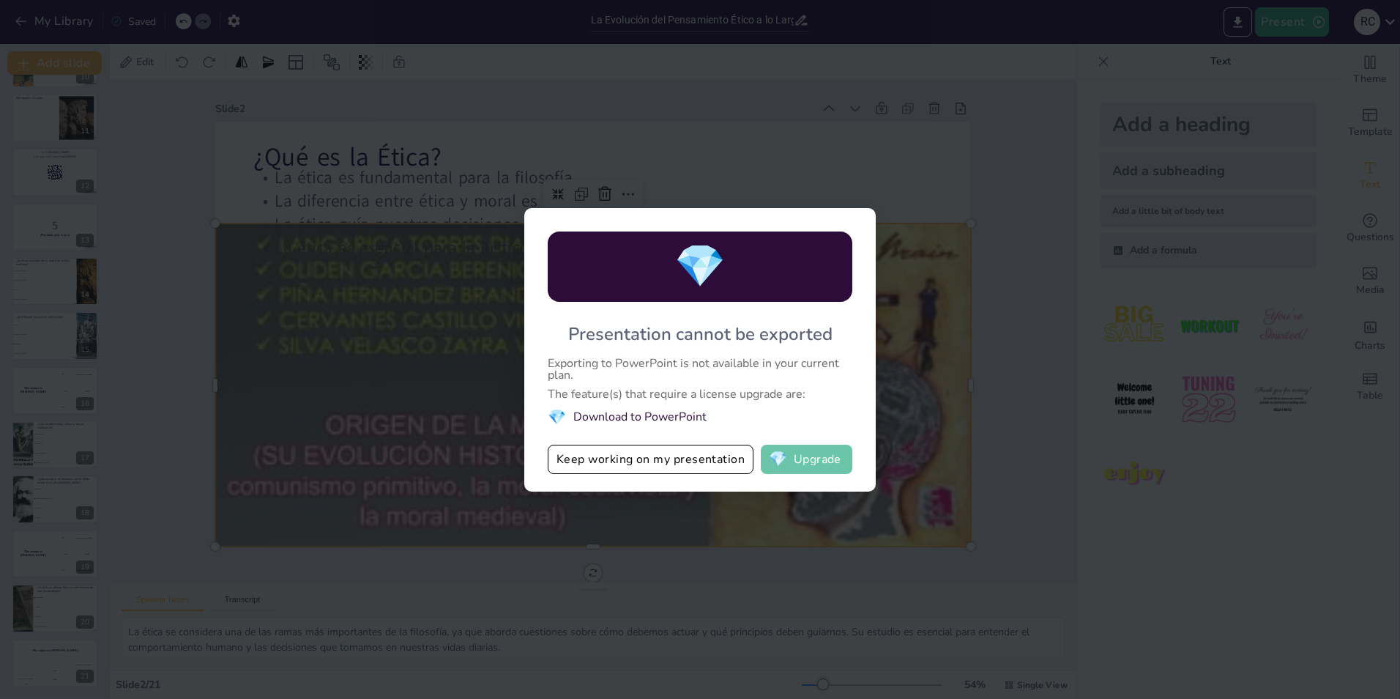
click at [821, 472] on button "💎 Upgrade" at bounding box center [807, 459] width 92 height 29
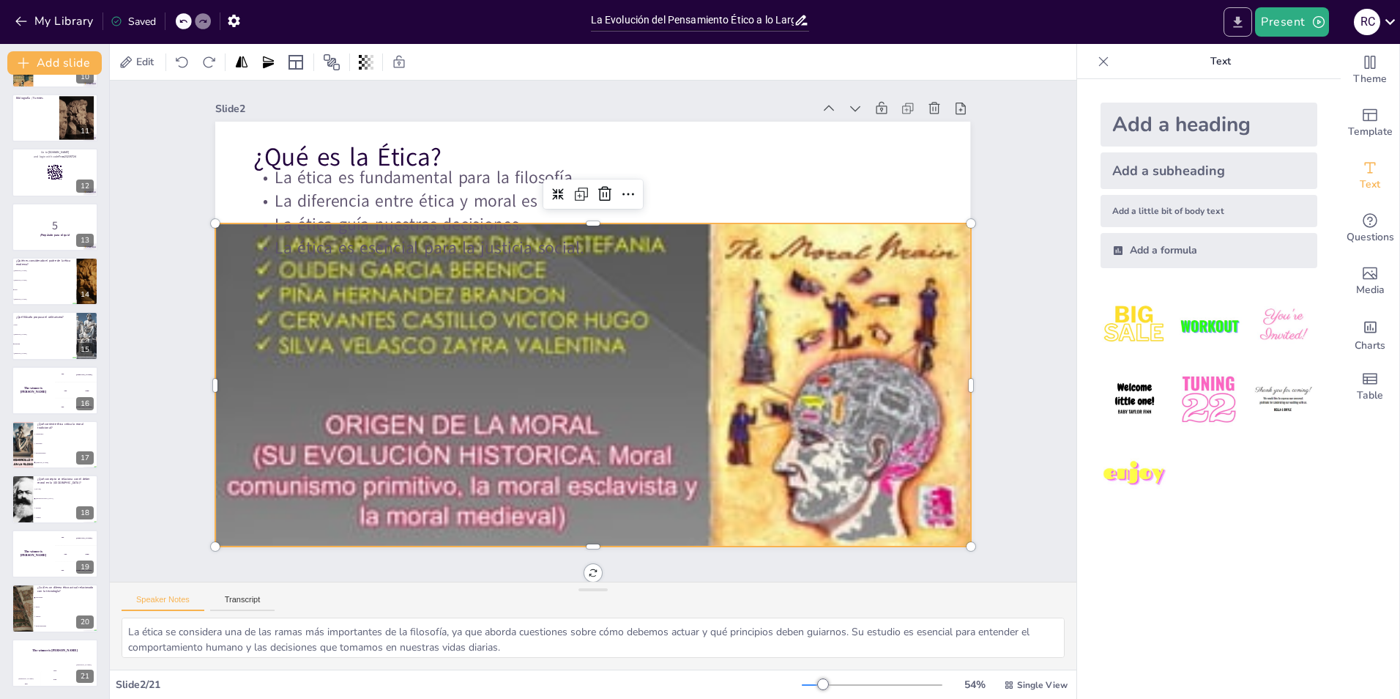
click at [1231, 17] on button "Export to PowerPoint" at bounding box center [1238, 21] width 29 height 29
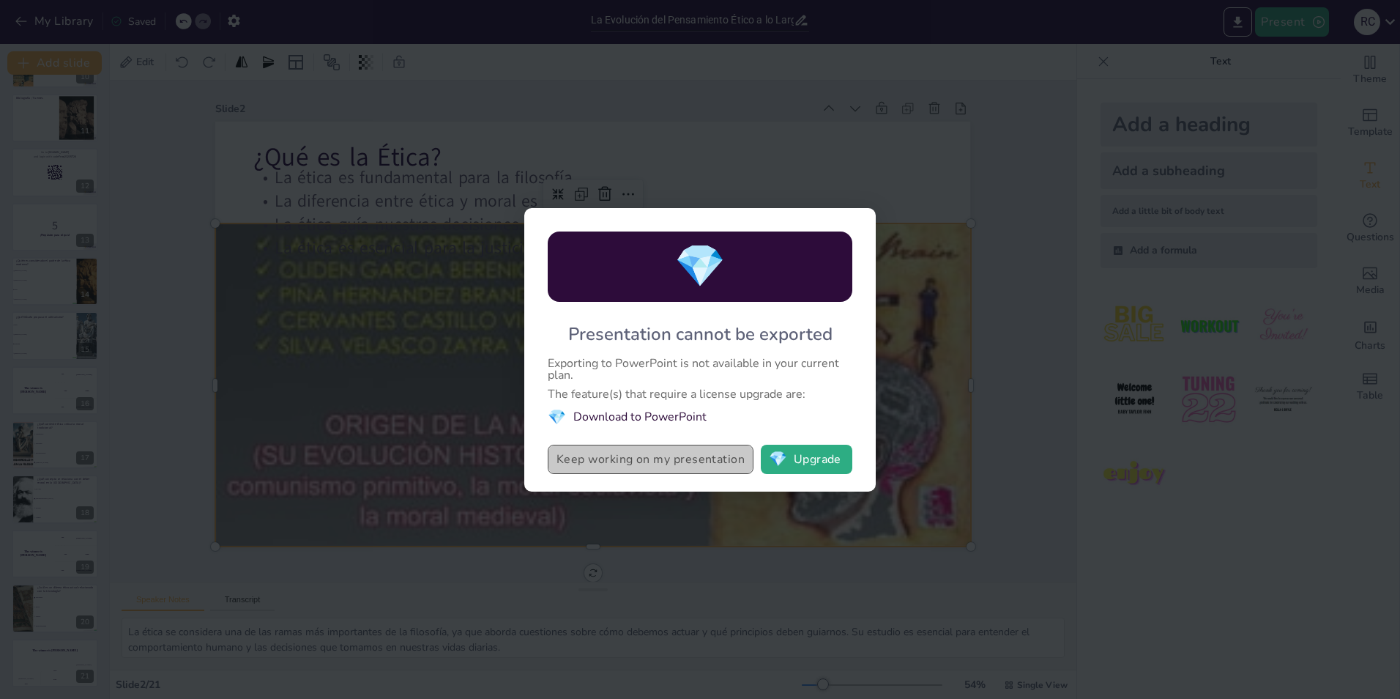
click at [626, 458] on button "Keep working on my presentation" at bounding box center [651, 459] width 206 height 29
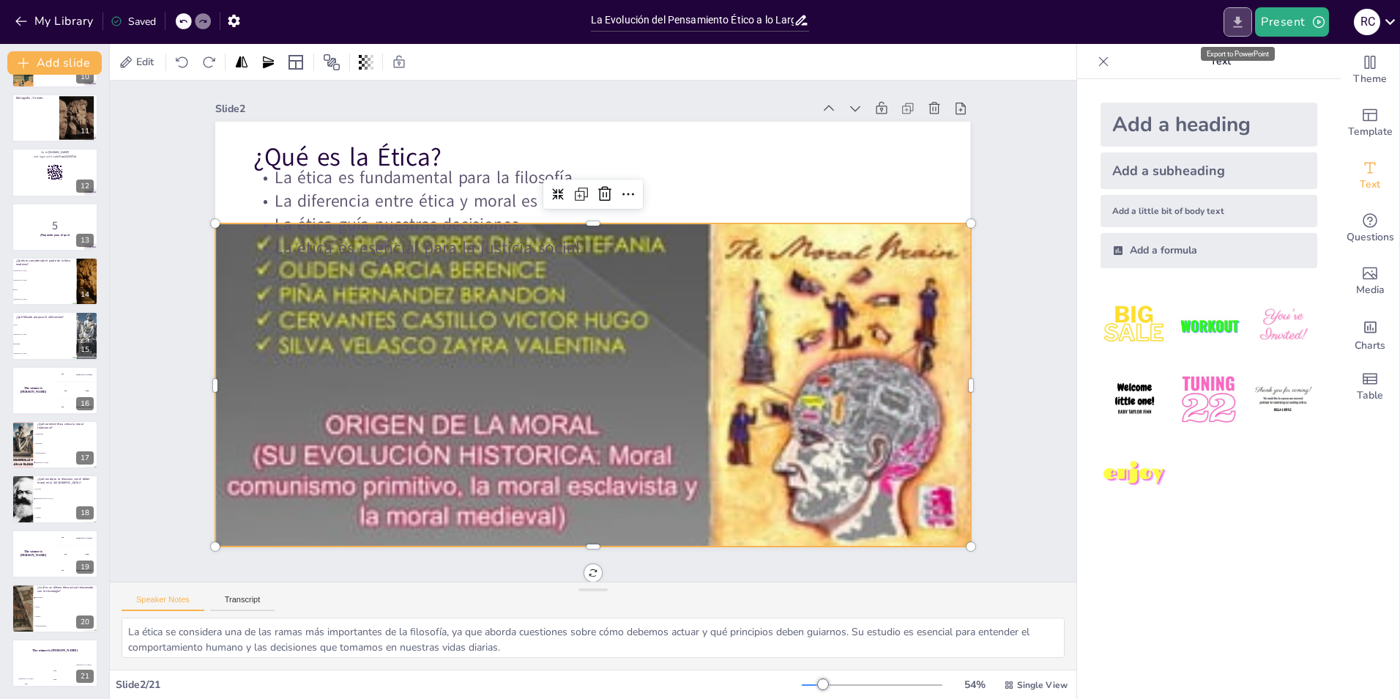
click at [1237, 29] on icon "Export to PowerPoint" at bounding box center [1238, 22] width 15 height 15
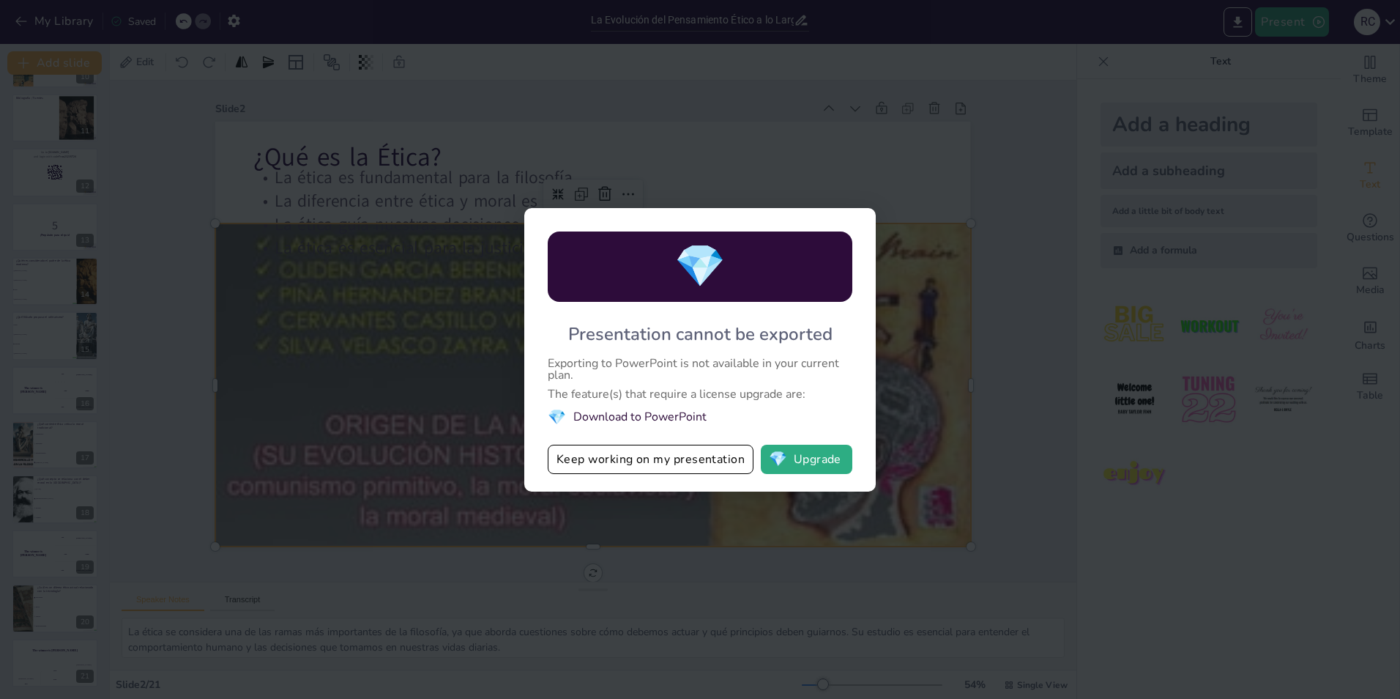
click at [858, 131] on div "💎 Presentation cannot be exported Exporting to PowerPoint is not available in y…" at bounding box center [700, 349] width 1400 height 699
click at [687, 464] on button "Keep working on my presentation" at bounding box center [651, 459] width 206 height 29
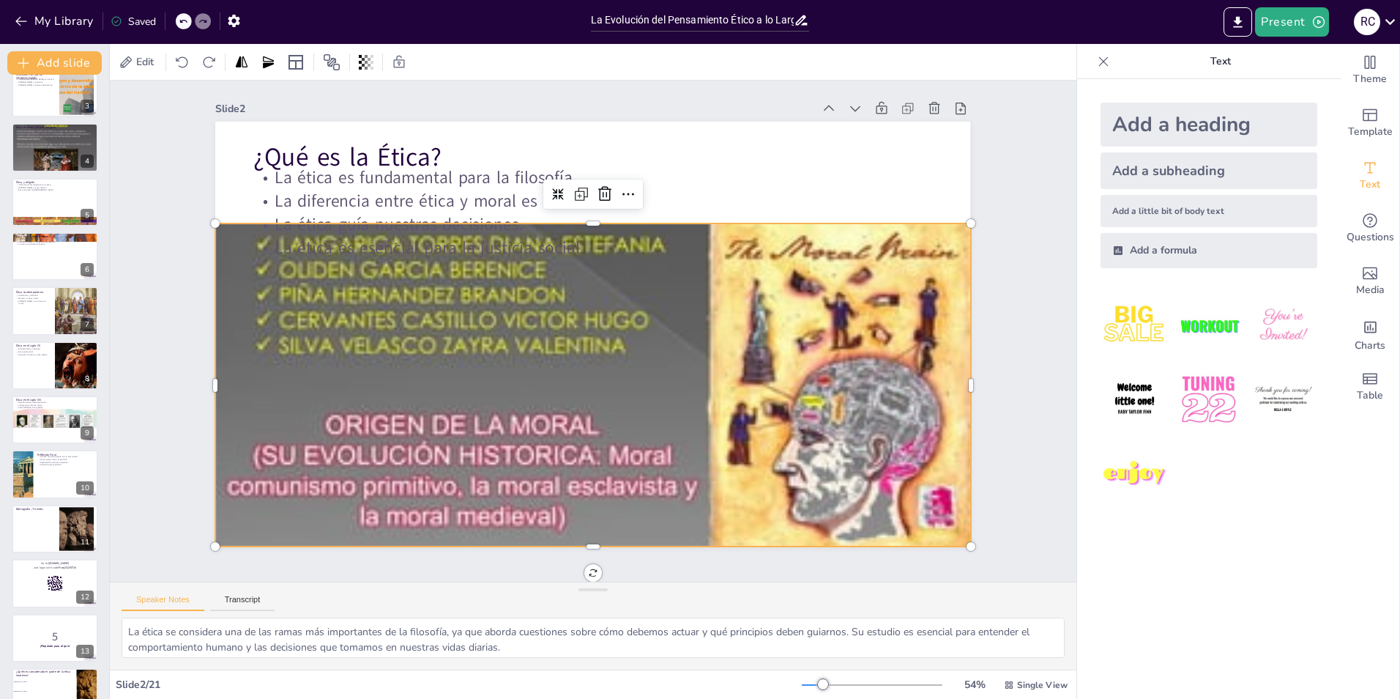
scroll to position [0, 0]
